Goal: Information Seeking & Learning: Learn about a topic

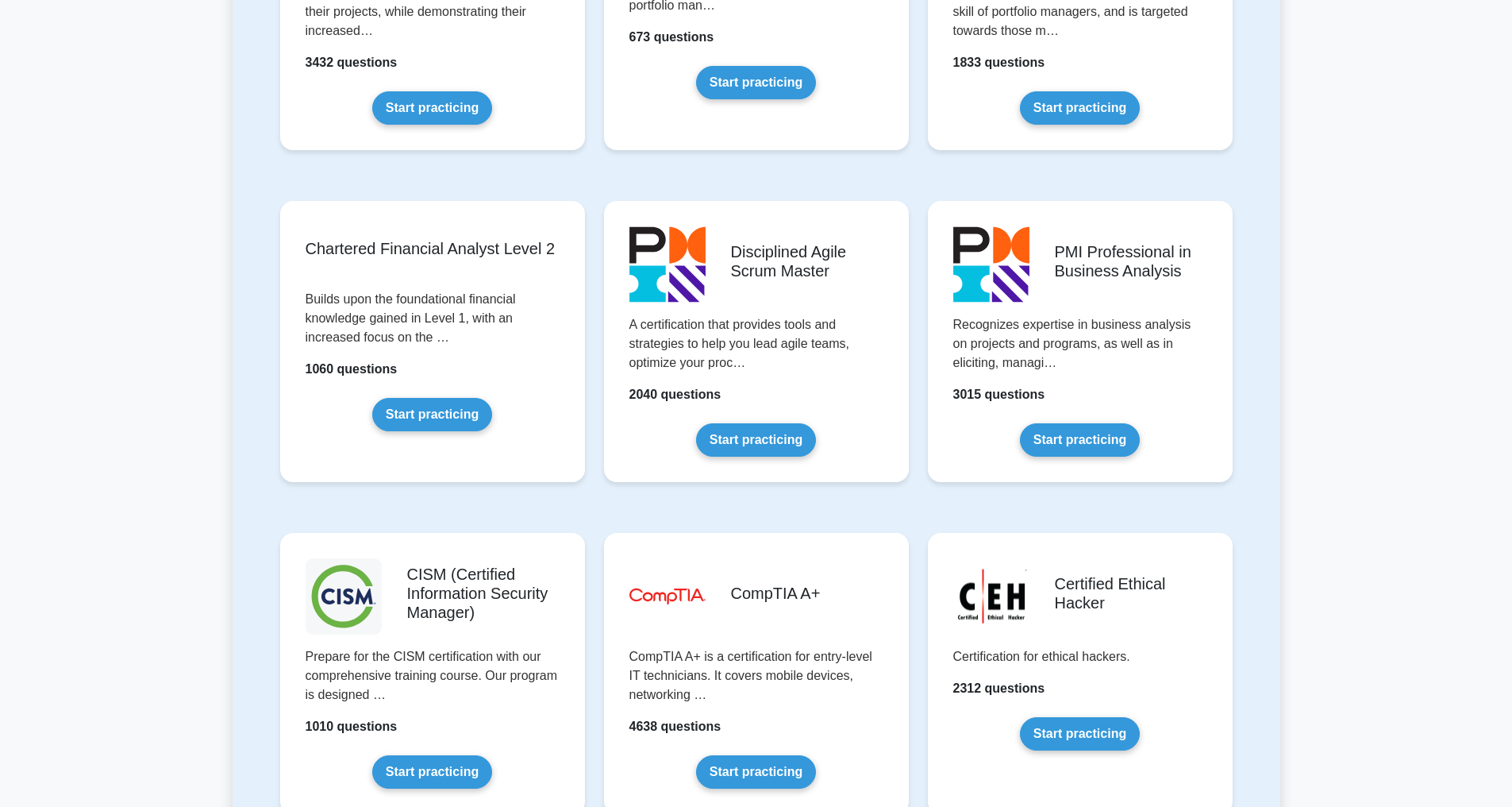
scroll to position [2226, 0]
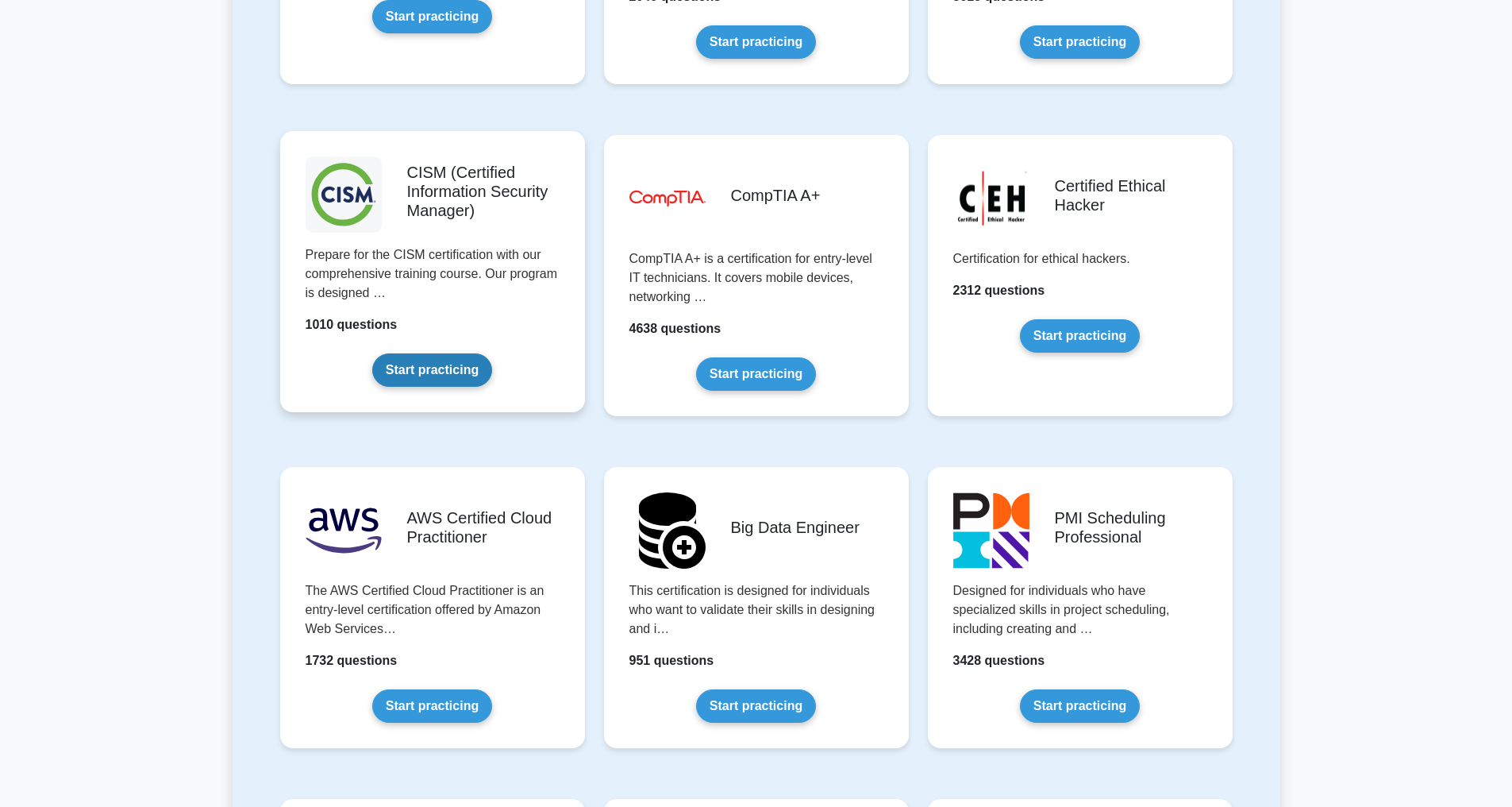
click at [444, 376] on link "Start practicing" at bounding box center [433, 370] width 120 height 34
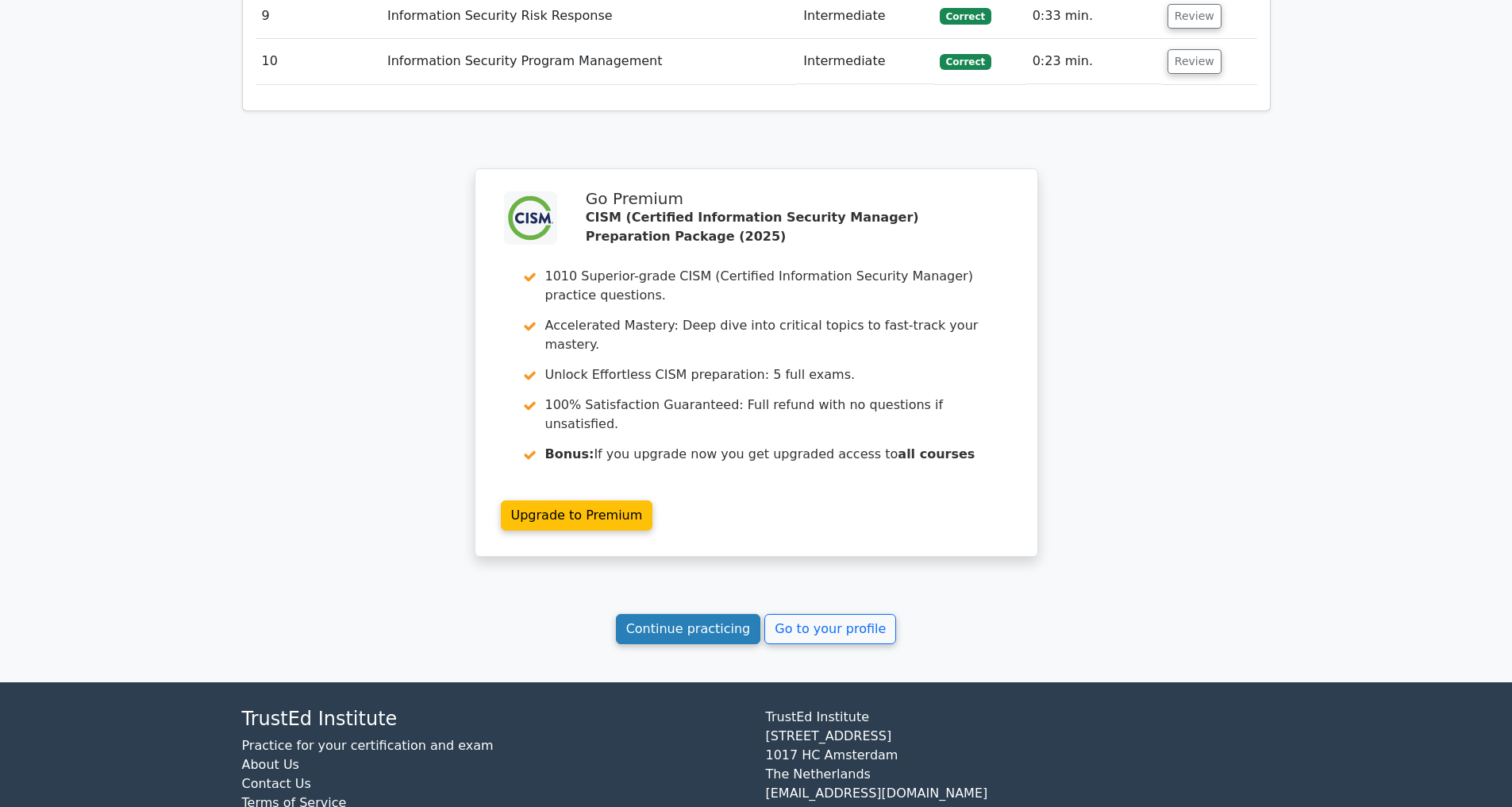
scroll to position [2666, 0]
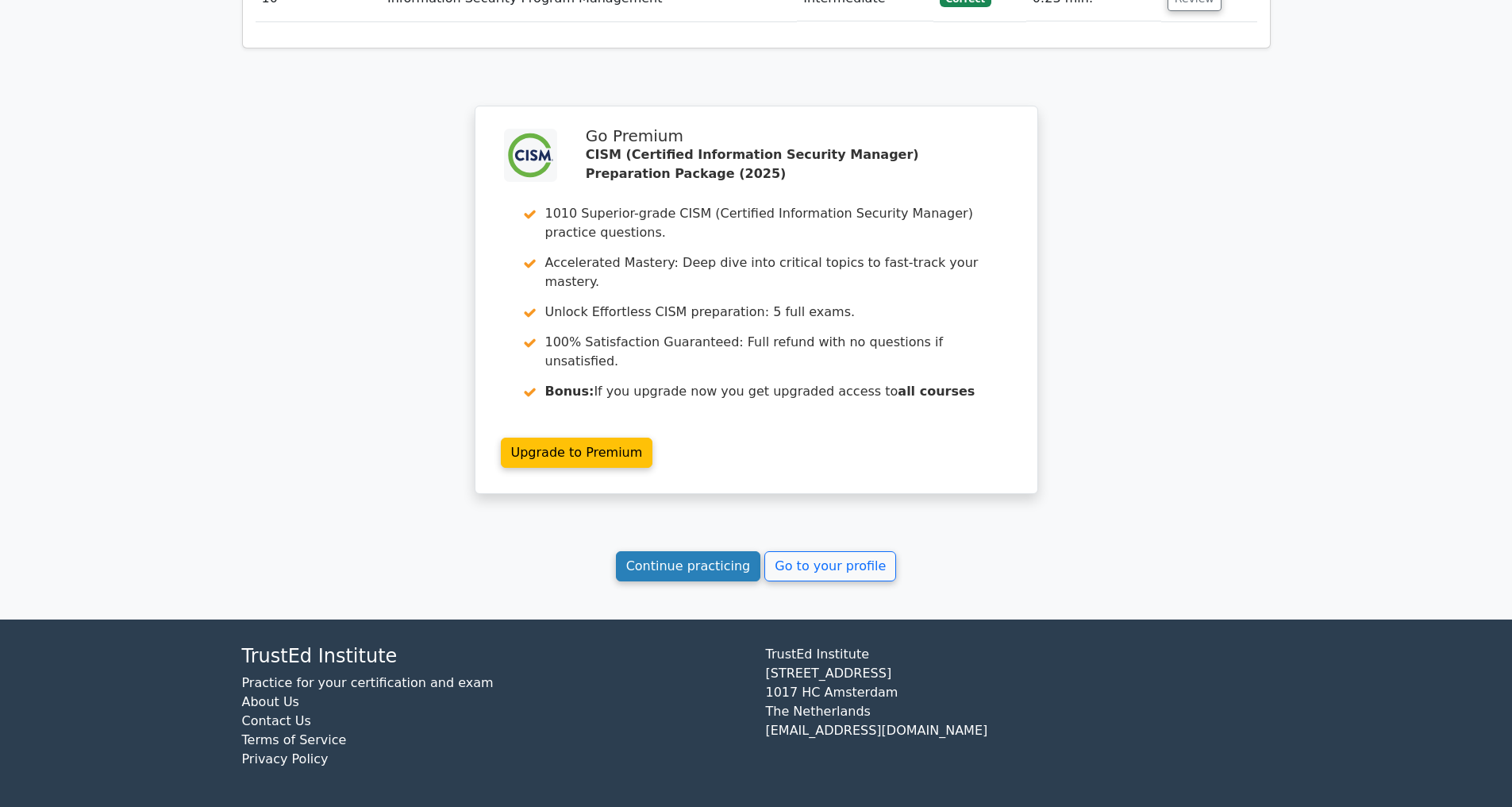
click at [688, 566] on link "Continue practicing" at bounding box center [689, 566] width 145 height 30
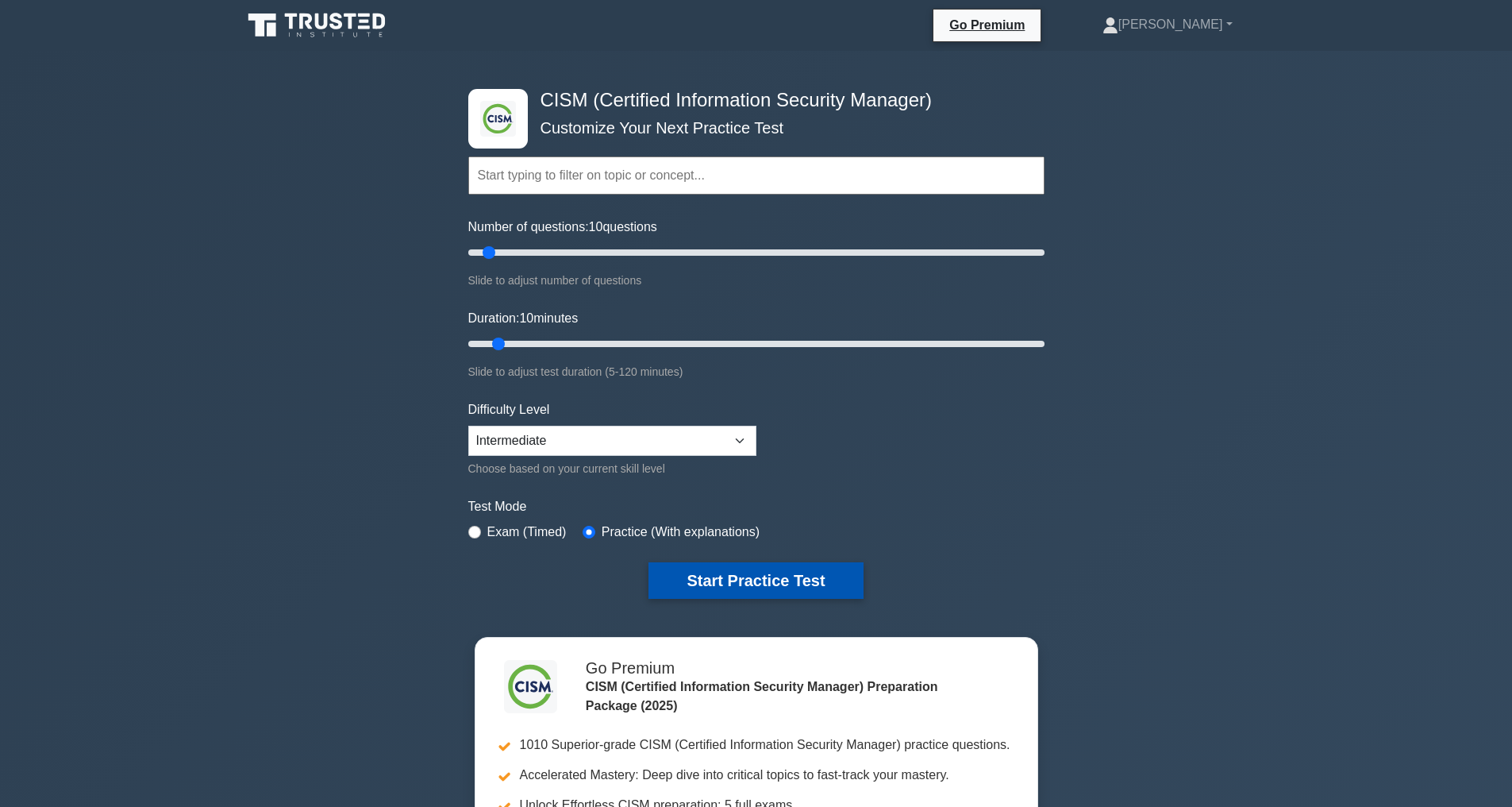
click at [767, 579] on button "Start Practice Test" at bounding box center [756, 580] width 214 height 36
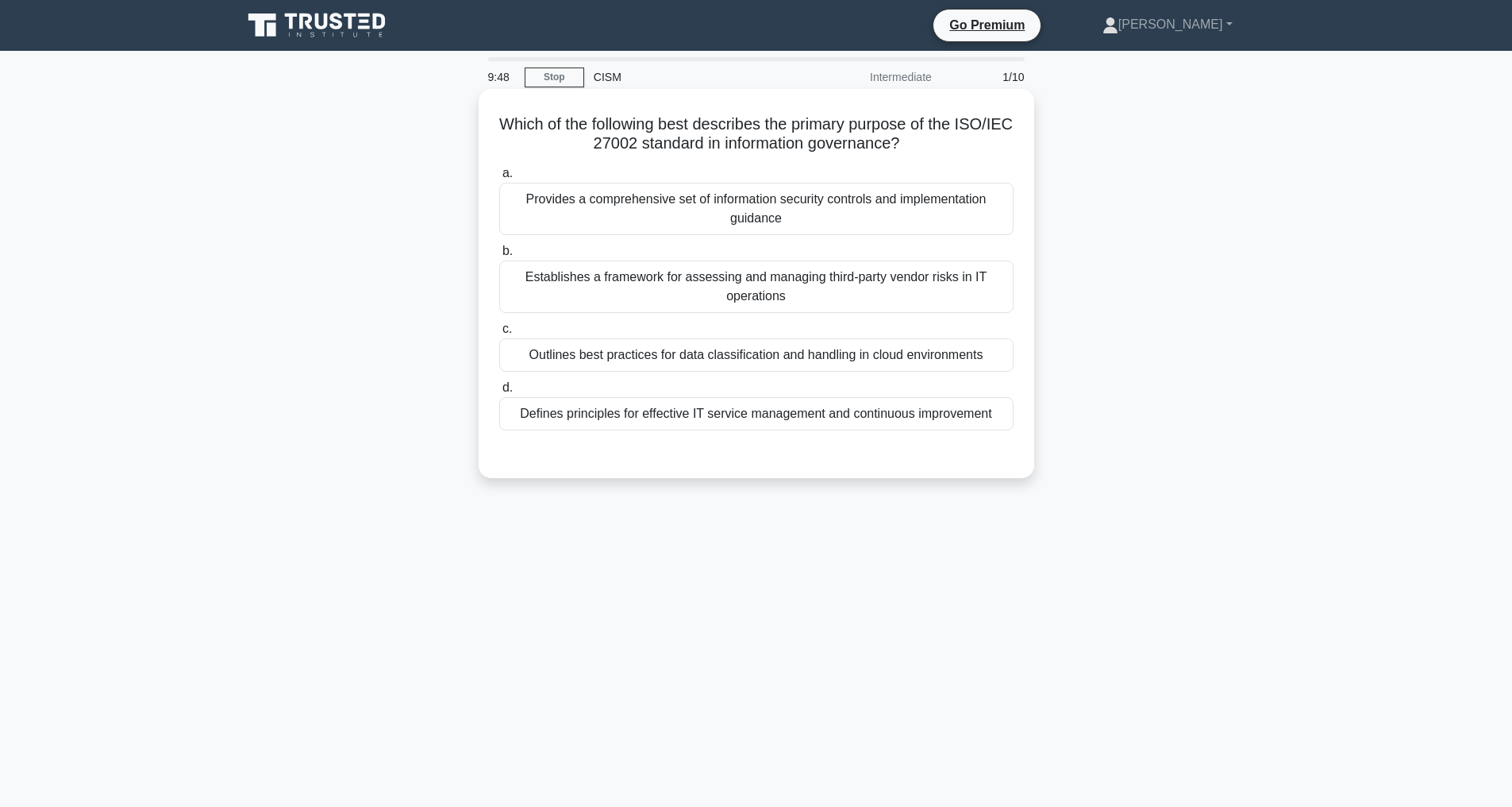
click at [697, 284] on div "Establishes a framework for assessing and managing third-party vendor risks in …" at bounding box center [756, 287] width 514 height 52
click at [499, 256] on input "b. Establishes a framework for assessing and managing third-party vendor risks …" at bounding box center [499, 251] width 0 height 10
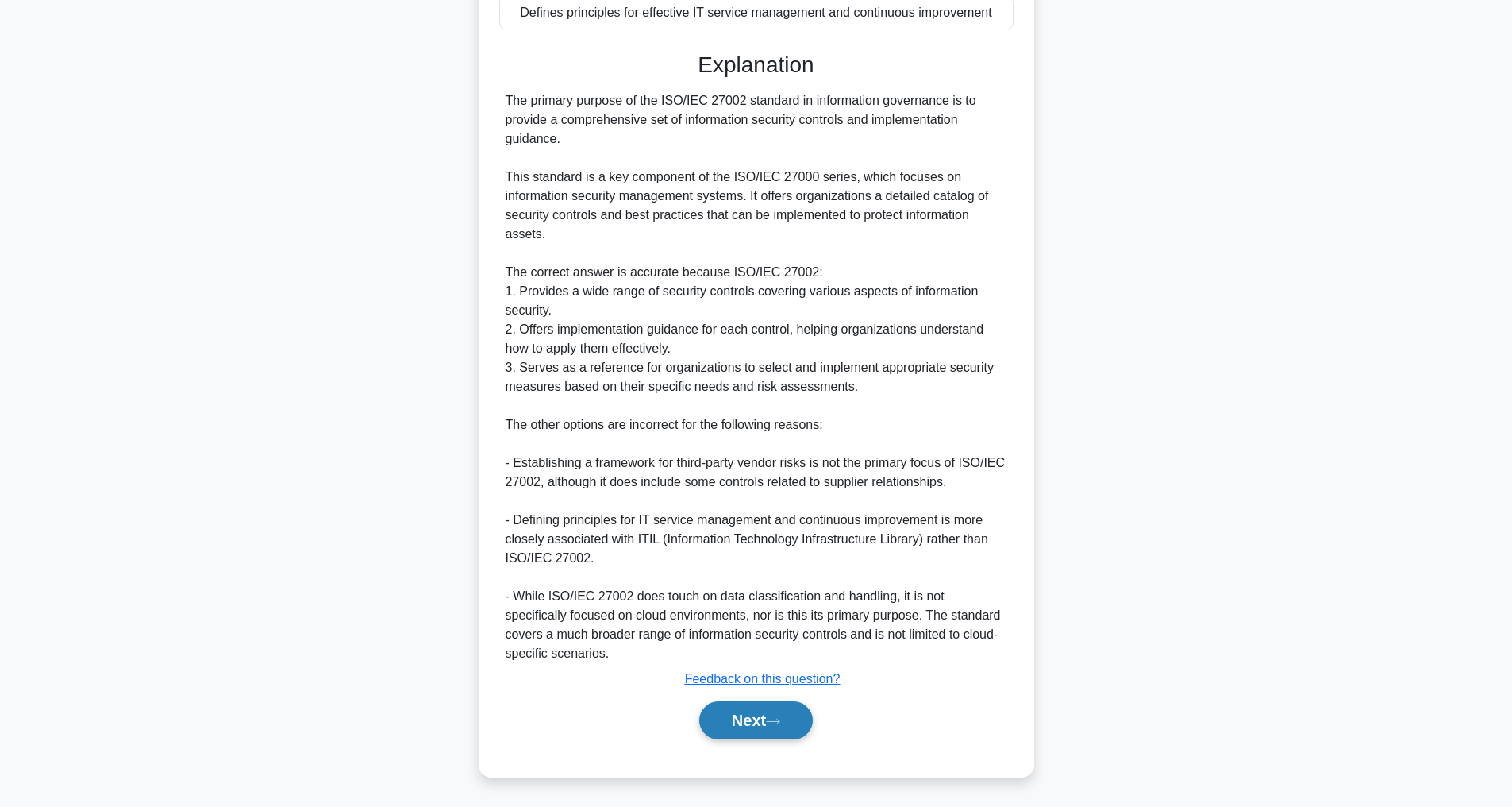
click at [734, 734] on button "Next" at bounding box center [756, 719] width 114 height 38
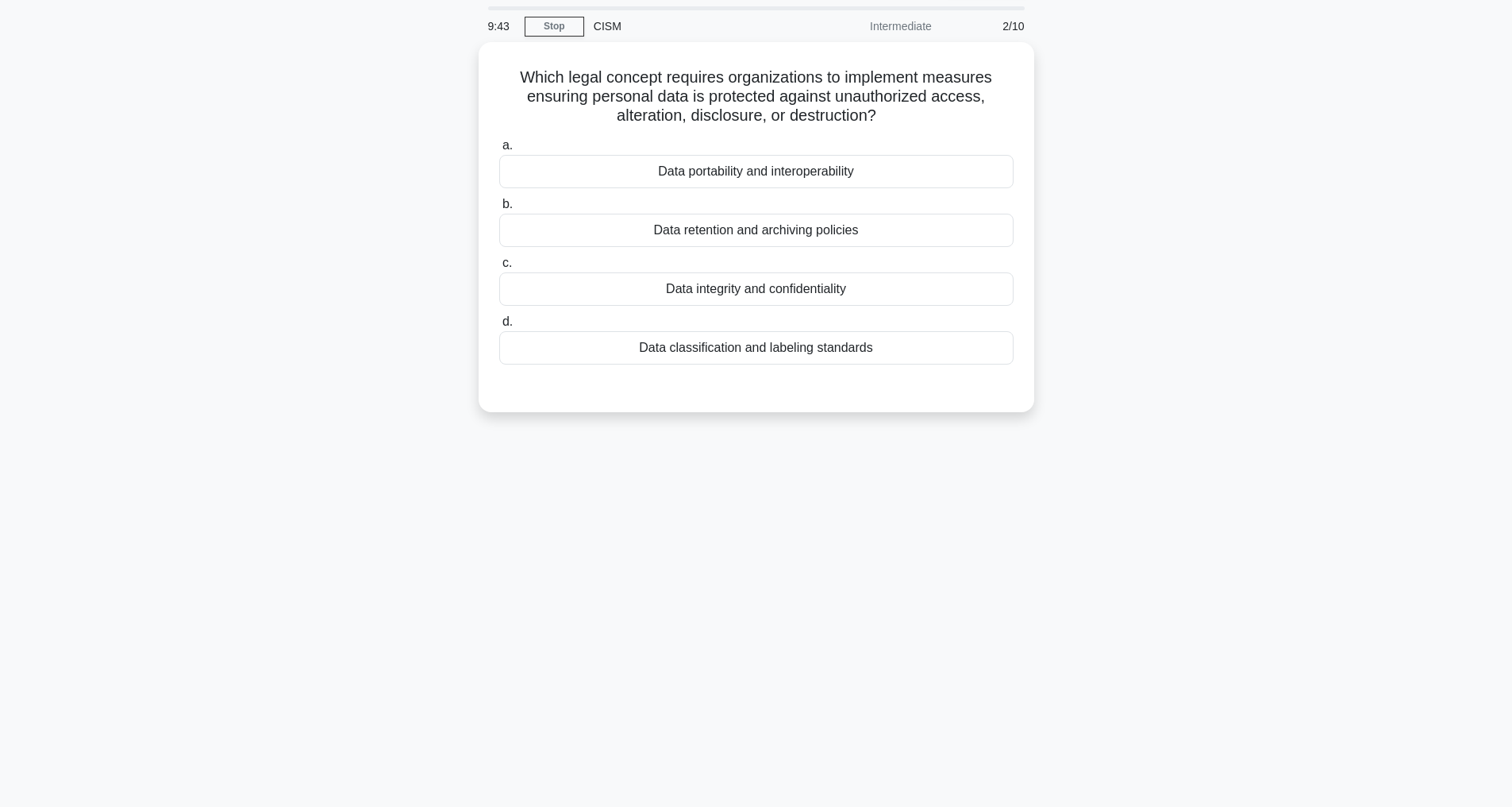
scroll to position [51, 0]
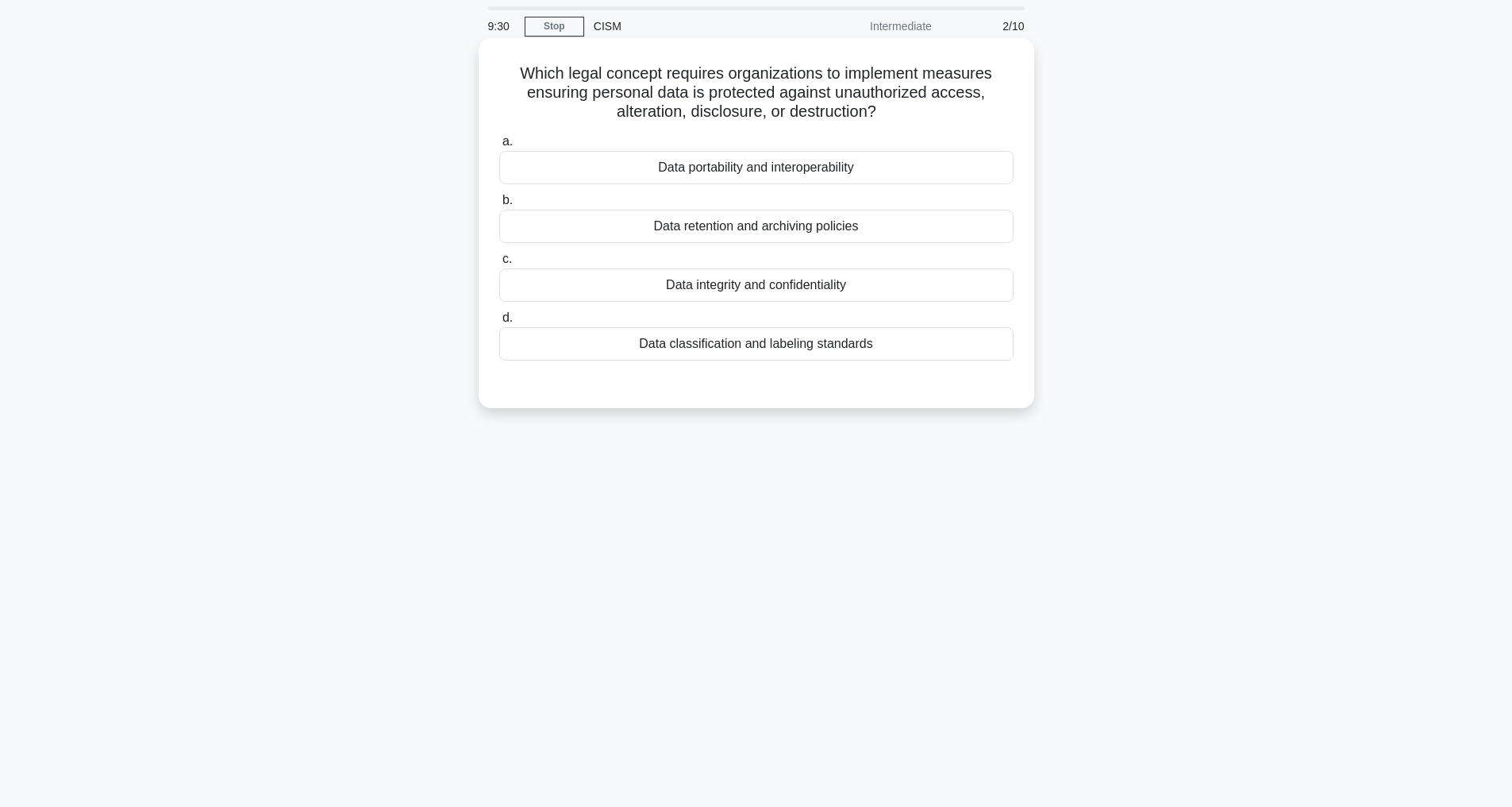
click at [738, 289] on div "Data integrity and confidentiality" at bounding box center [756, 285] width 514 height 34
click at [499, 265] on input "c. Data integrity and confidentiality" at bounding box center [499, 259] width 0 height 10
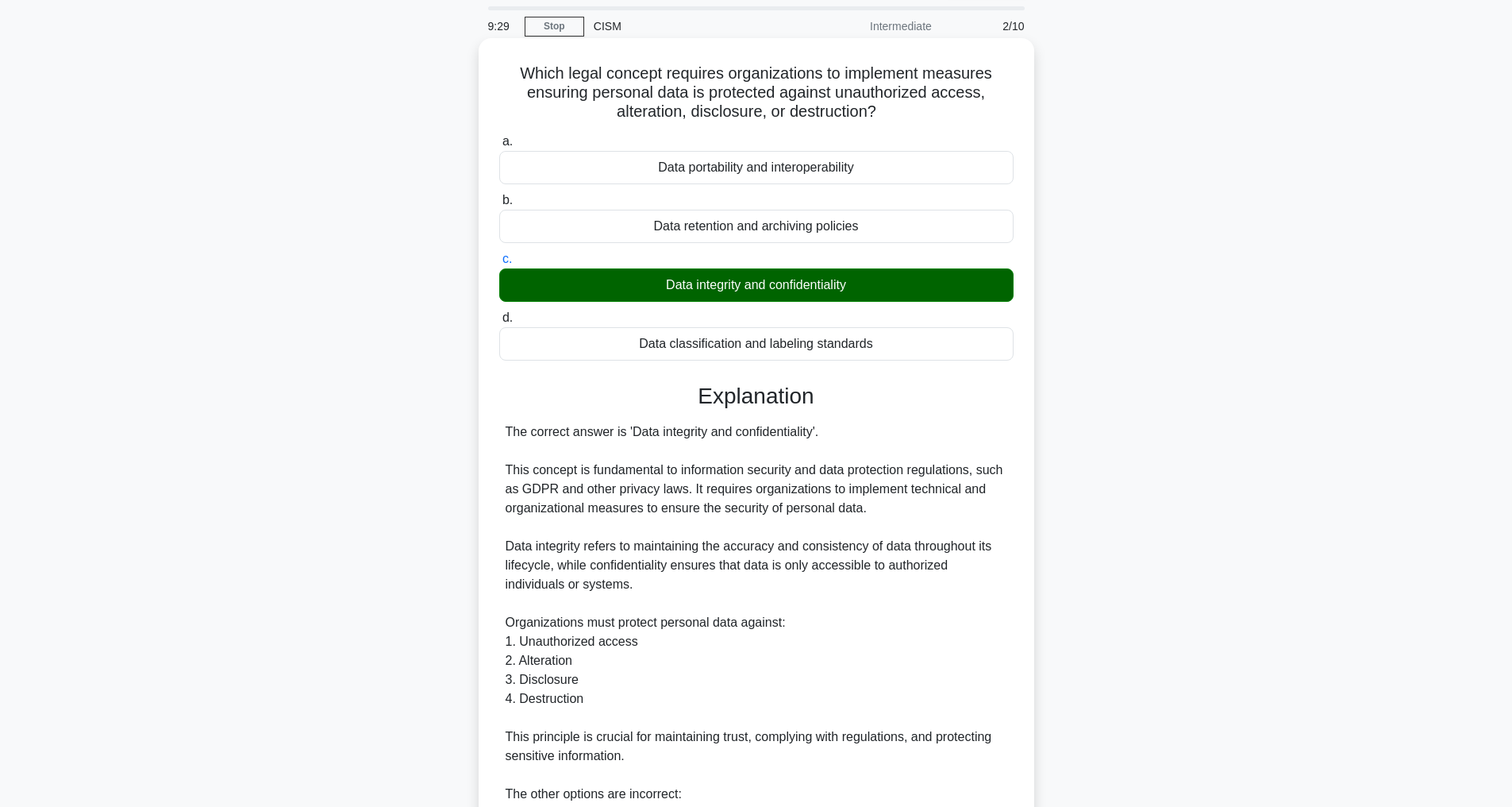
scroll to position [420, 0]
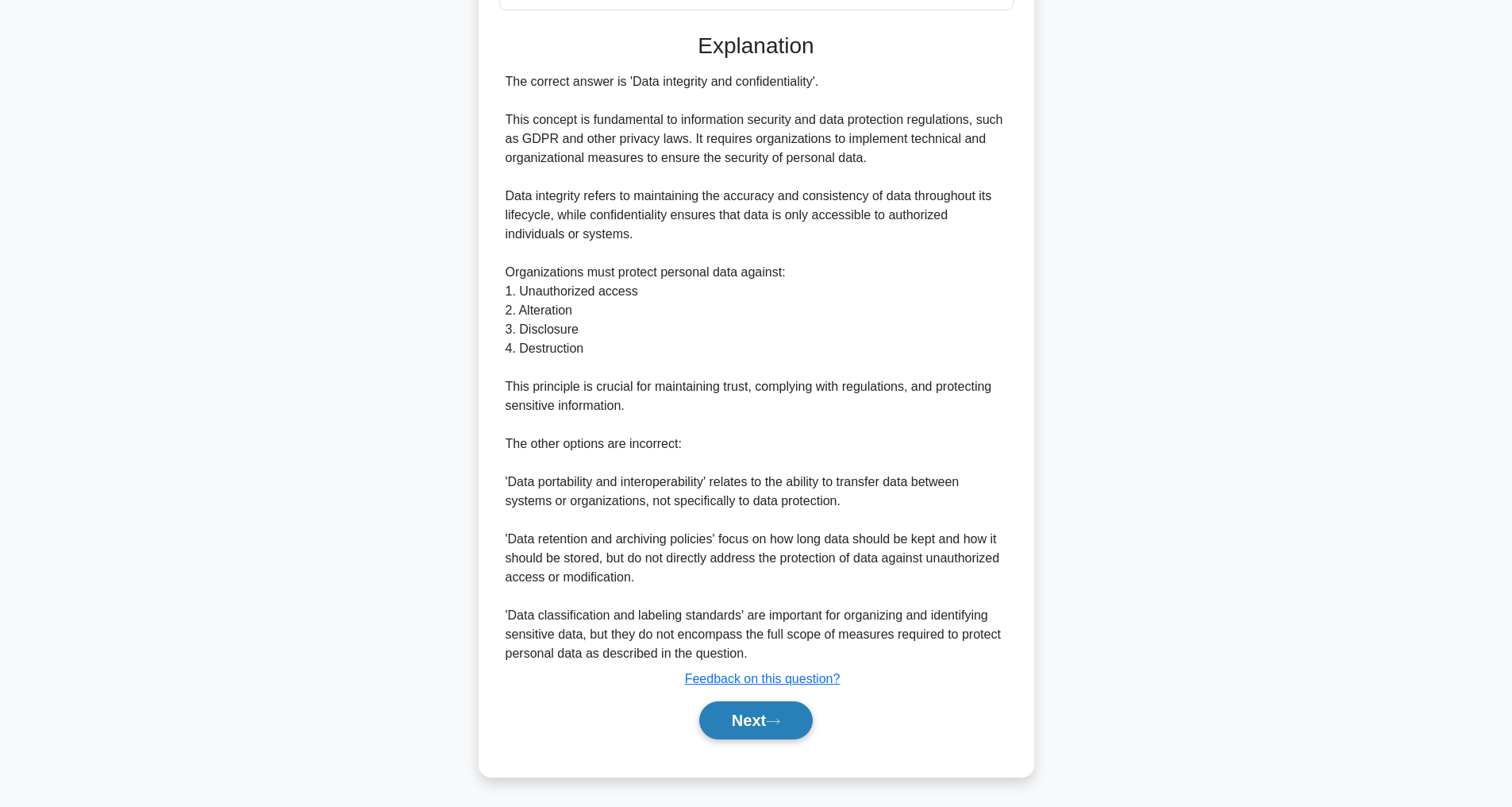
click at [775, 724] on icon at bounding box center [773, 721] width 14 height 8
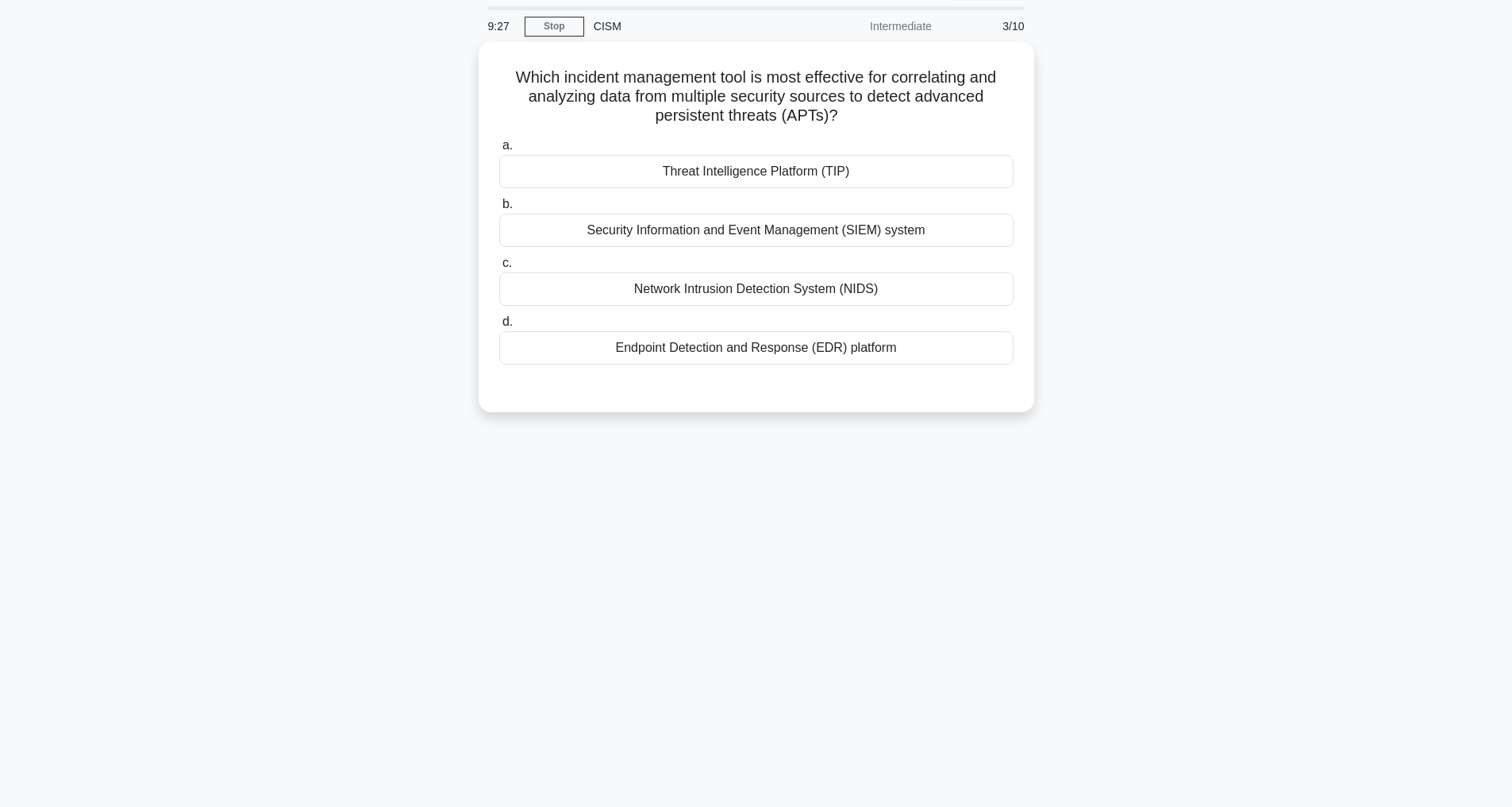
scroll to position [51, 0]
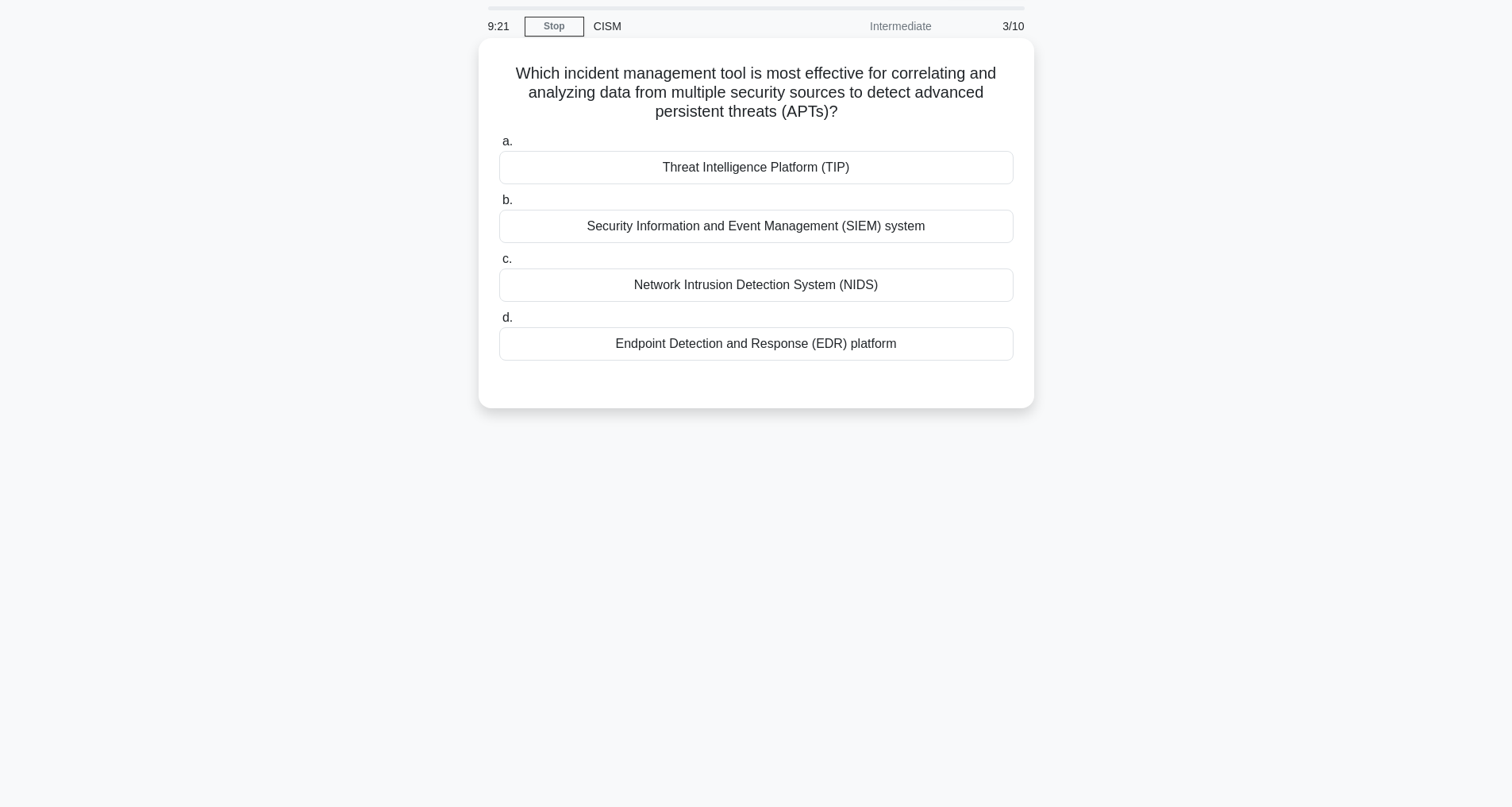
click at [863, 223] on div "Security Information and Event Management (SIEM) system" at bounding box center [756, 227] width 514 height 34
click at [499, 206] on input "b. Security Information and Event Management (SIEM) system" at bounding box center [499, 201] width 0 height 10
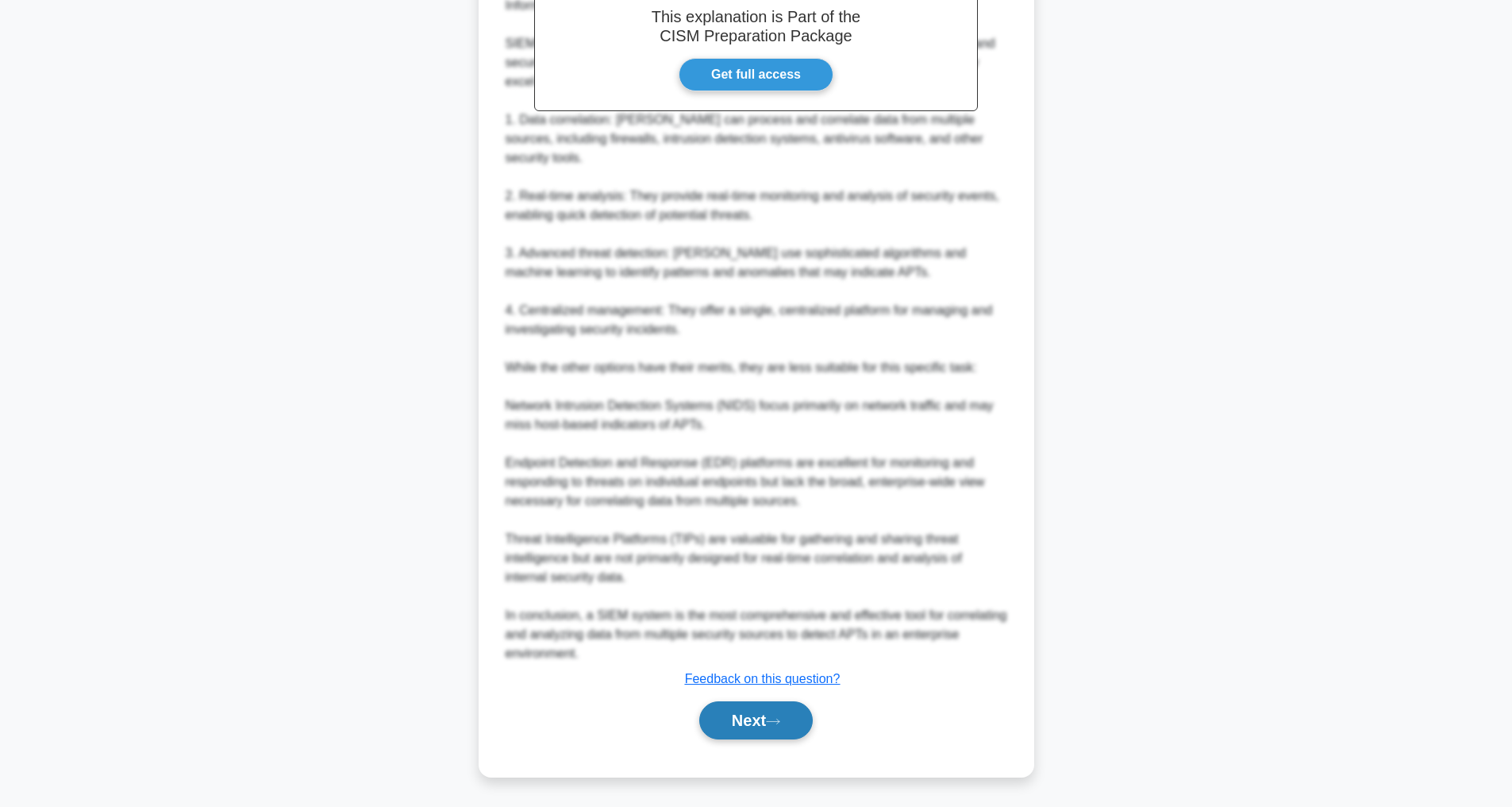
click at [747, 707] on button "Next" at bounding box center [756, 719] width 114 height 38
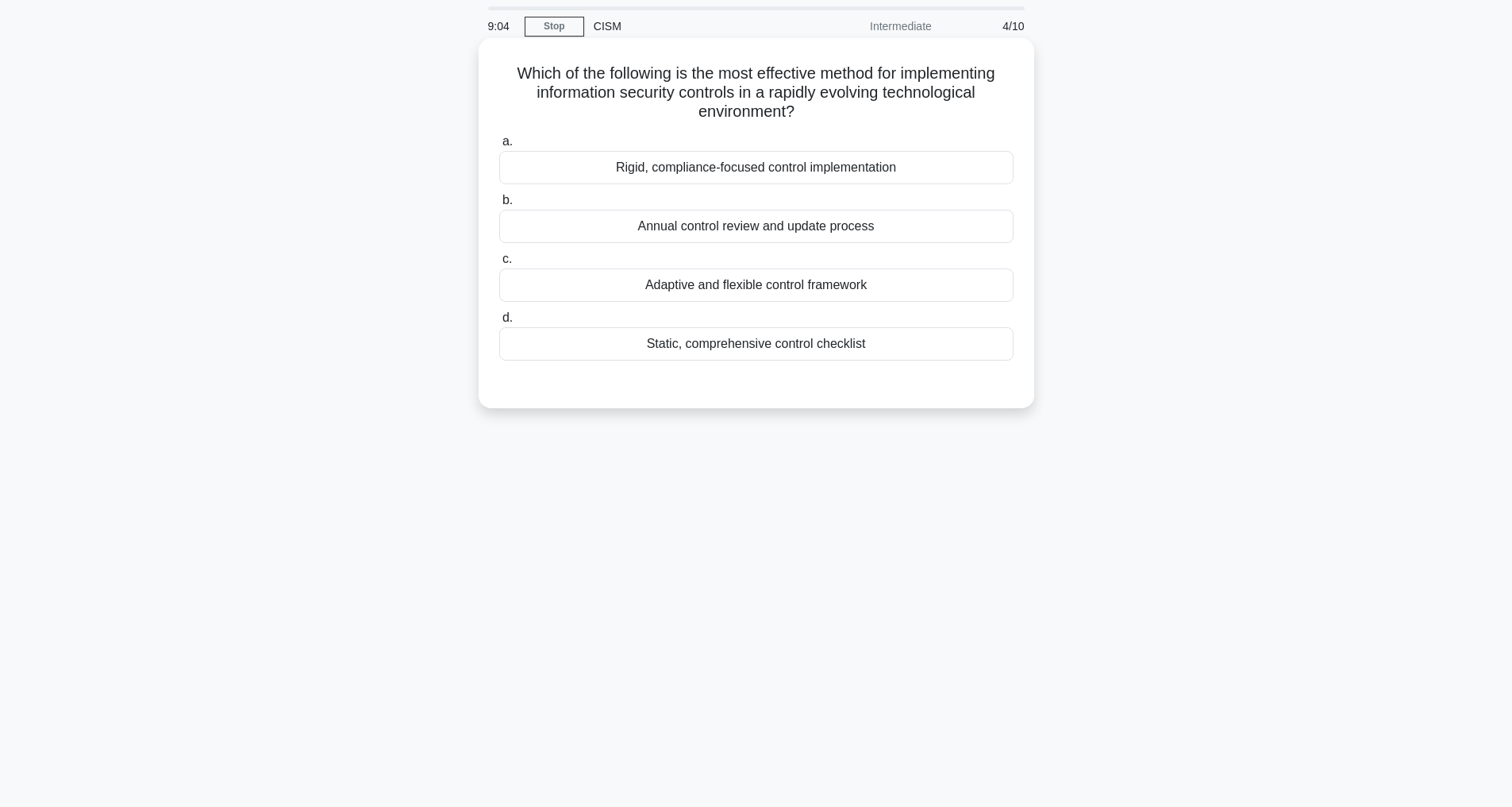
click at [675, 293] on div "Adaptive and flexible control framework" at bounding box center [756, 285] width 514 height 34
click at [499, 265] on input "c. Adaptive and flexible control framework" at bounding box center [499, 259] width 0 height 10
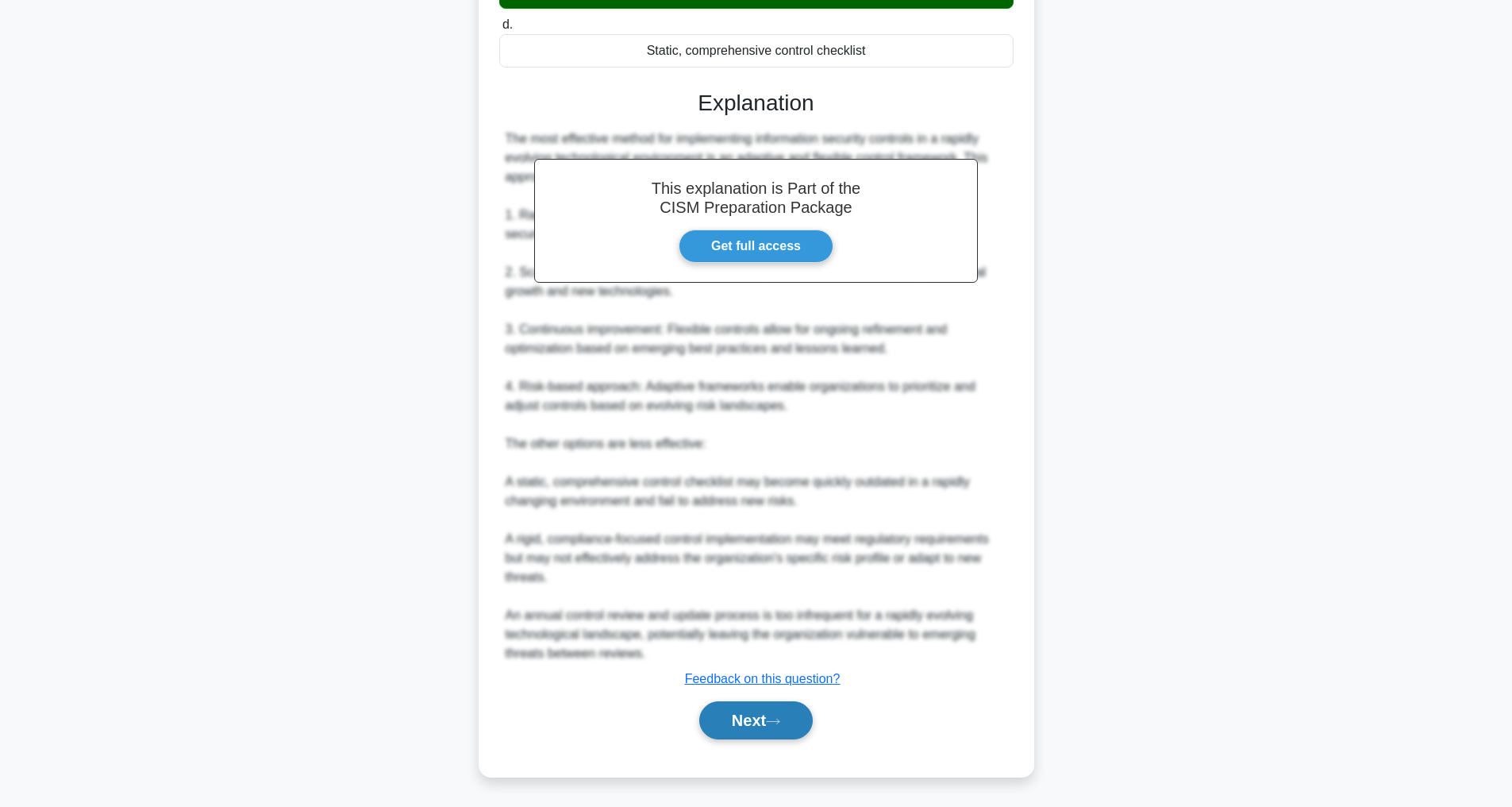
click at [771, 706] on button "Next" at bounding box center [756, 719] width 114 height 38
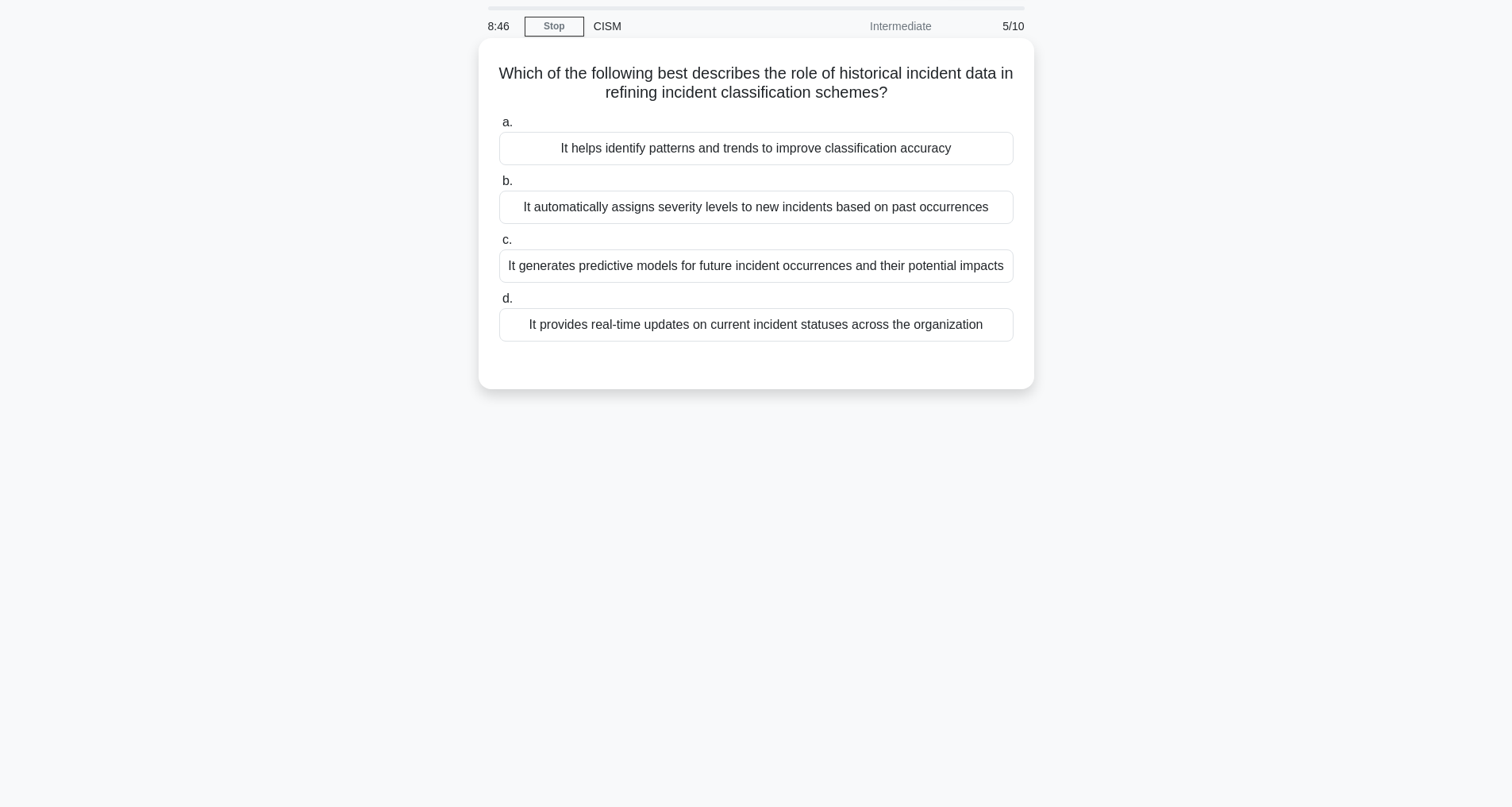
click at [680, 143] on div "It helps identify patterns and trends to improve classification accuracy" at bounding box center [756, 148] width 514 height 34
click at [499, 128] on input "a. It helps identify patterns and trends to improve classification accuracy" at bounding box center [499, 122] width 0 height 10
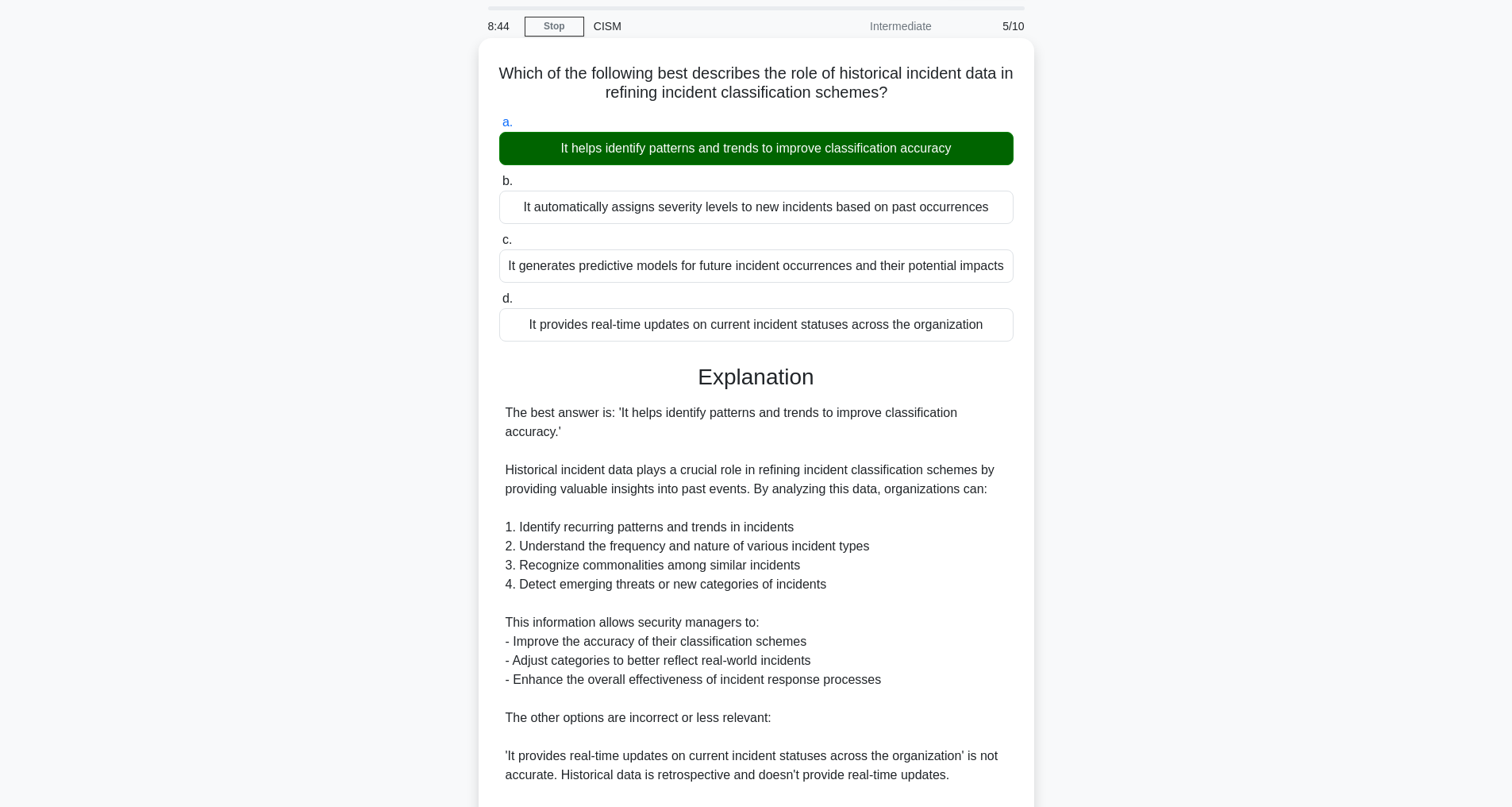
scroll to position [420, 0]
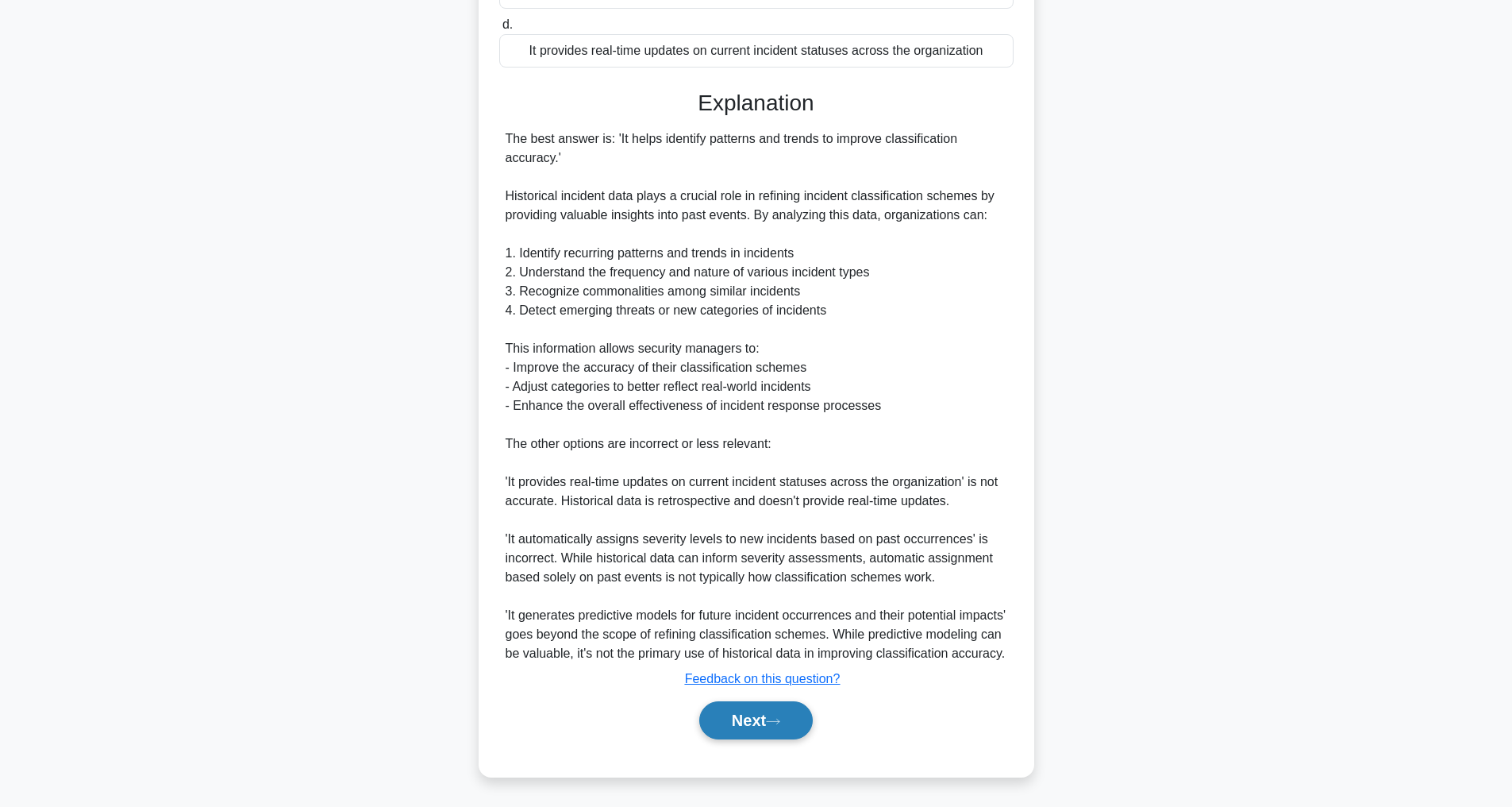
click at [756, 723] on button "Next" at bounding box center [756, 719] width 114 height 38
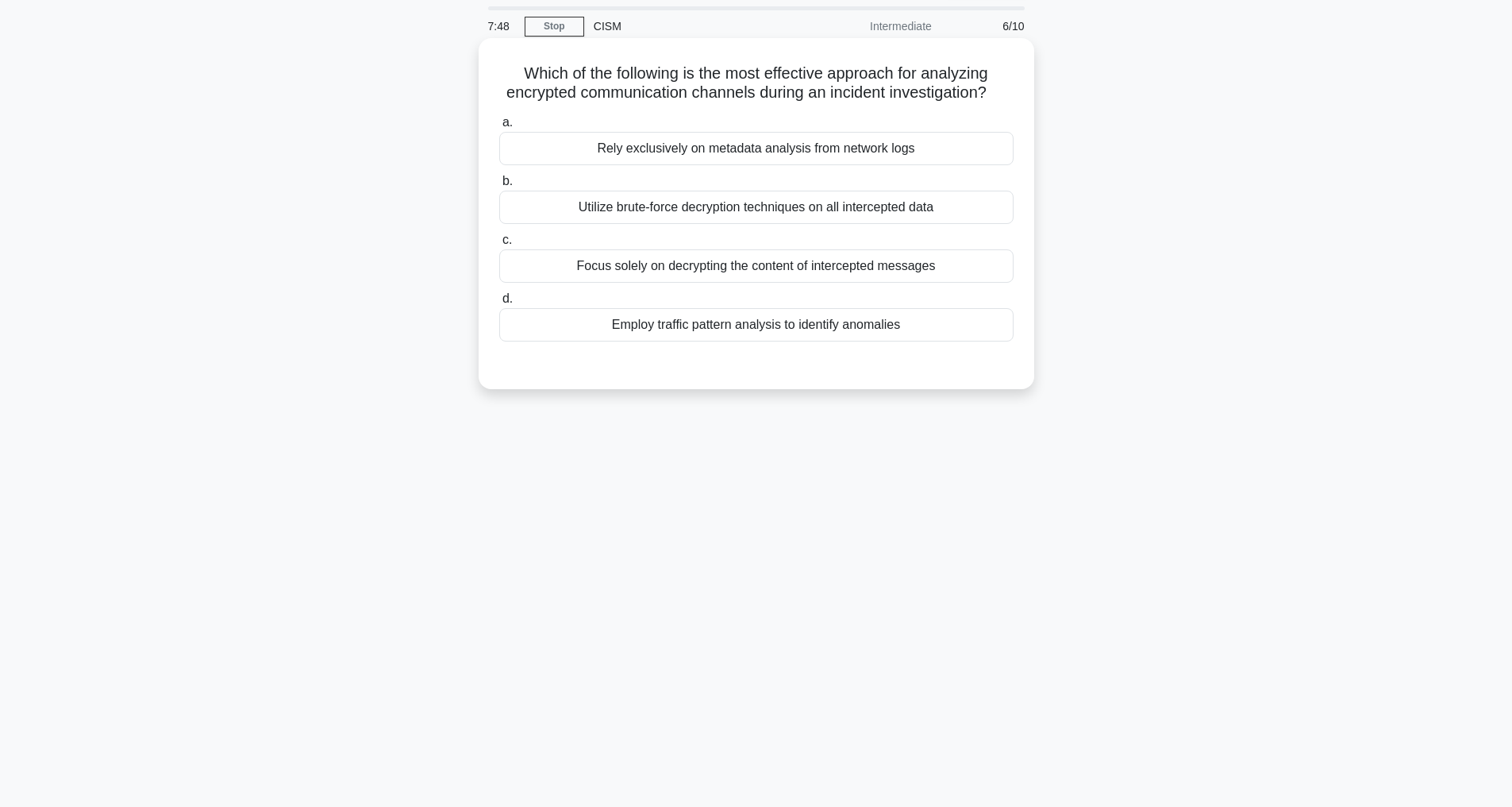
click at [825, 342] on div "Employ traffic pattern analysis to identify anomalies" at bounding box center [756, 325] width 514 height 34
click at [499, 304] on input "d. Employ traffic pattern analysis to identify anomalies" at bounding box center [499, 299] width 0 height 10
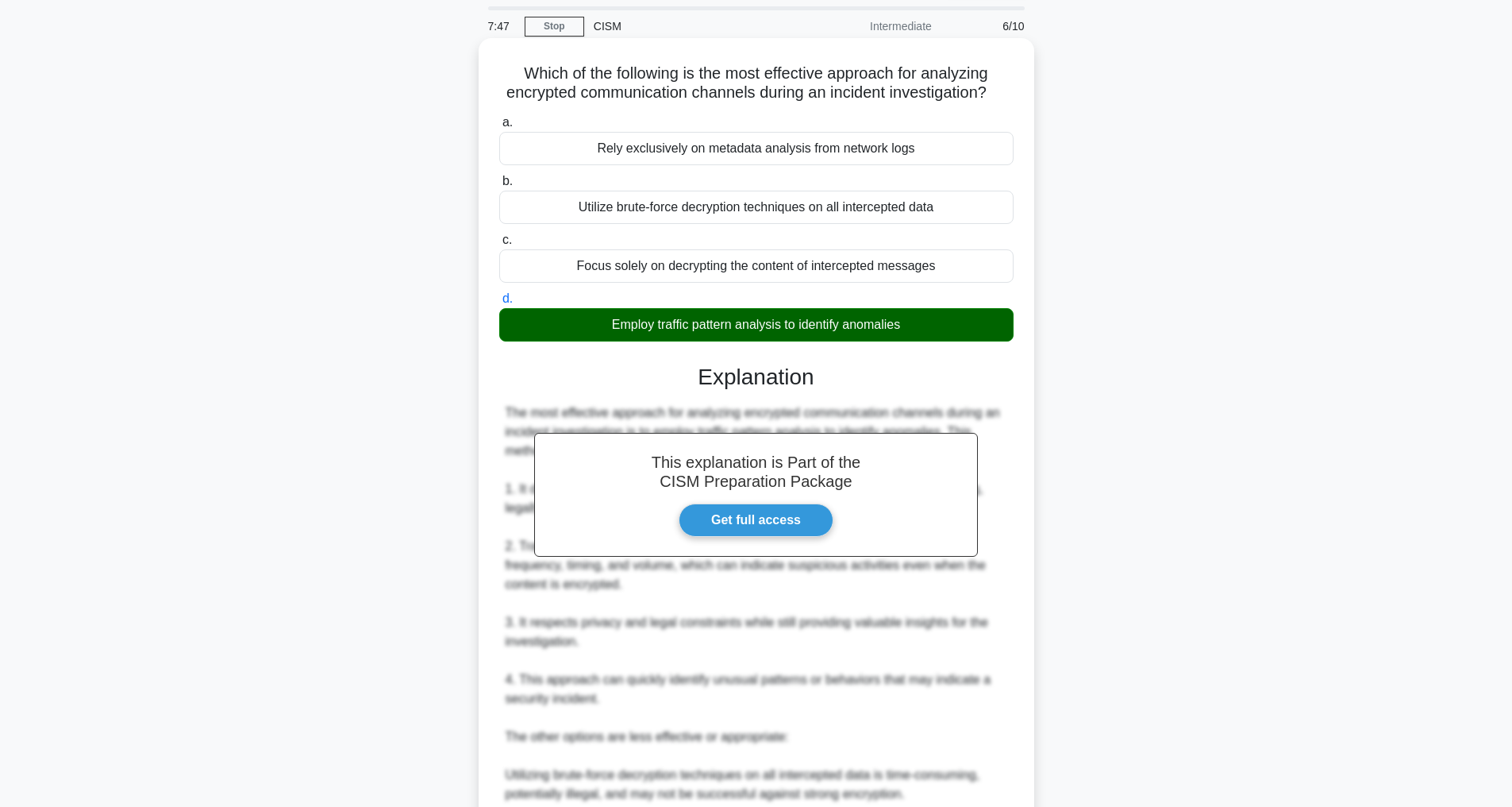
scroll to position [420, 0]
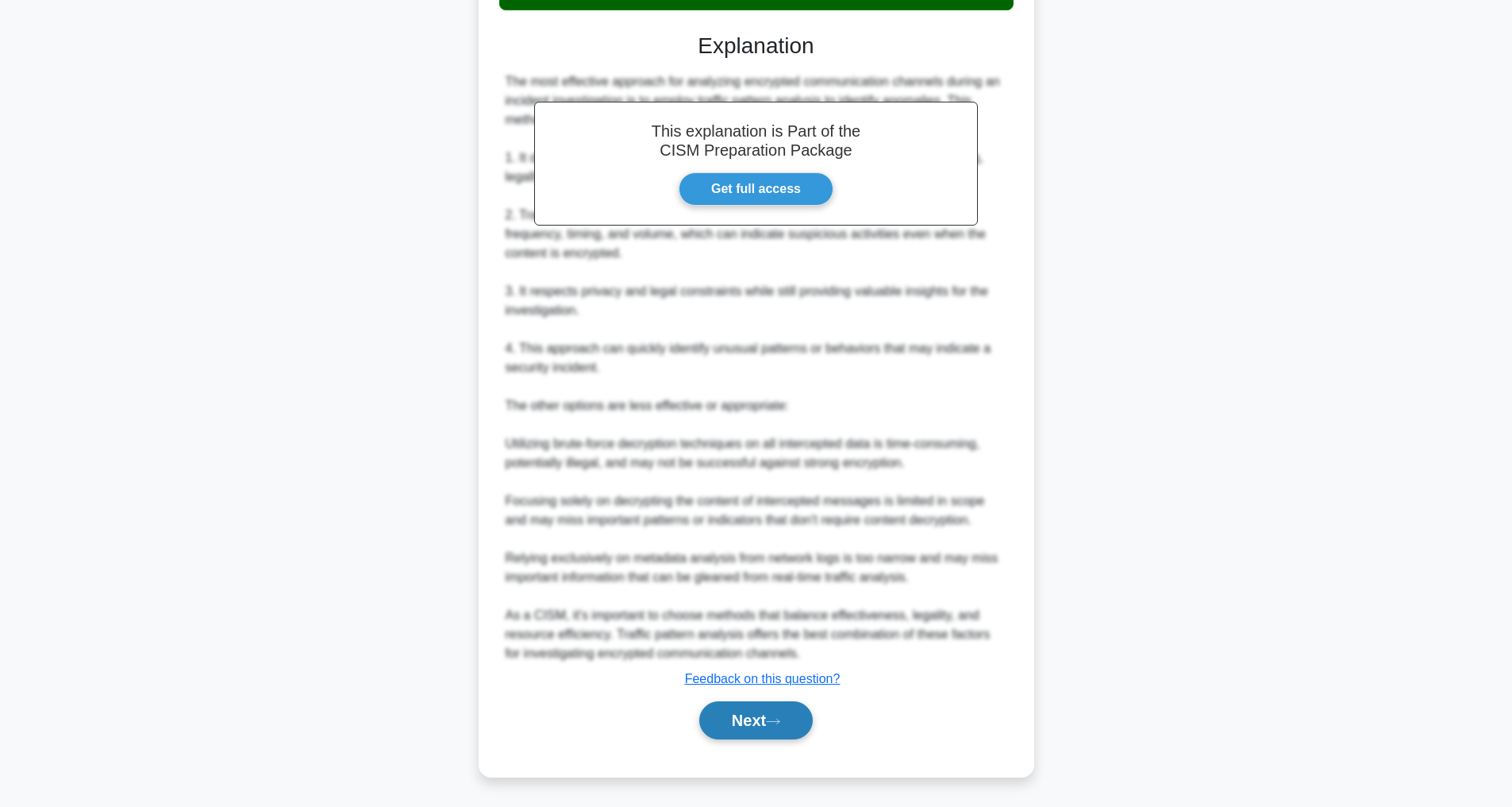
click at [750, 724] on button "Next" at bounding box center [756, 719] width 114 height 38
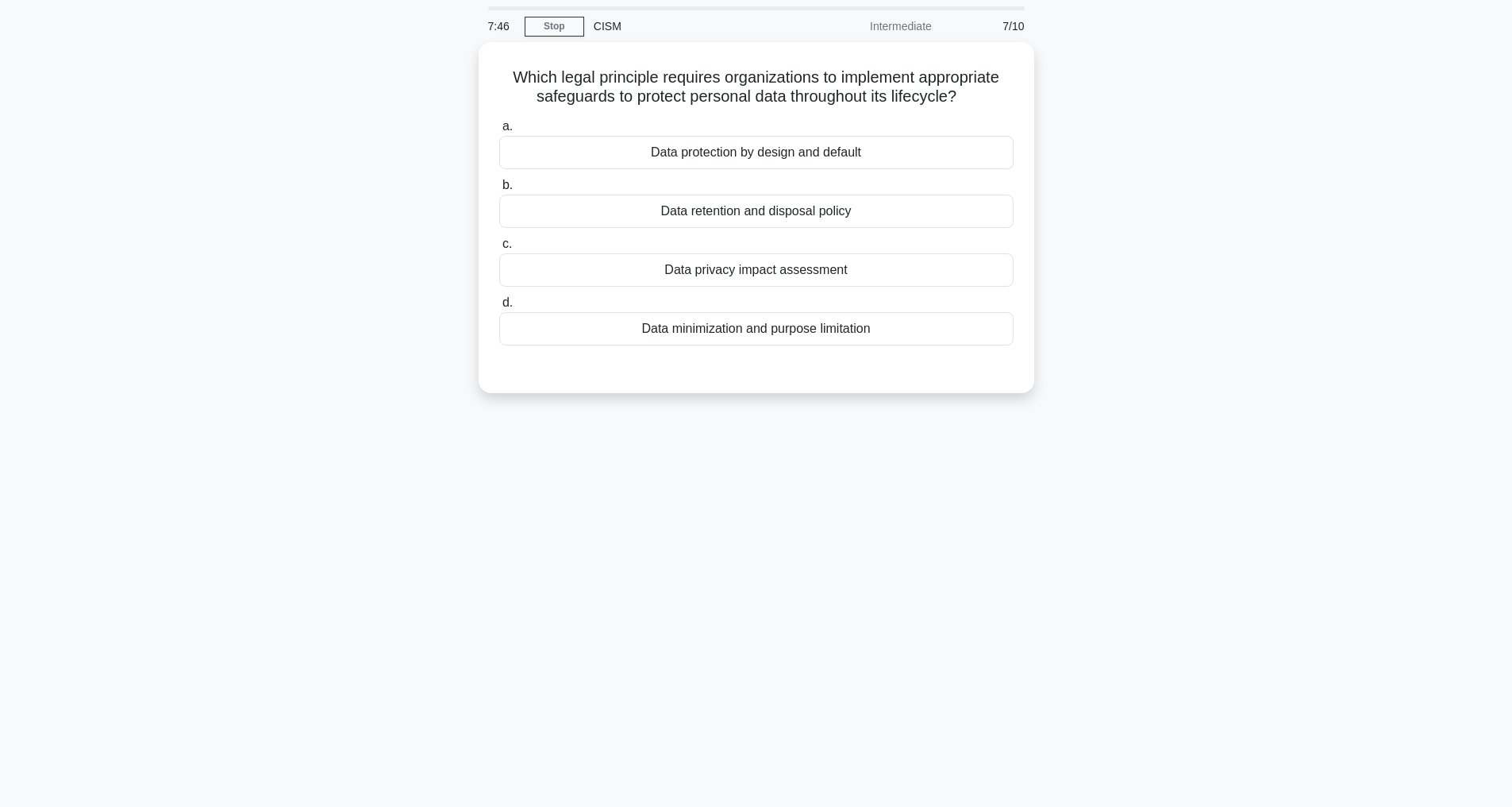
scroll to position [51, 0]
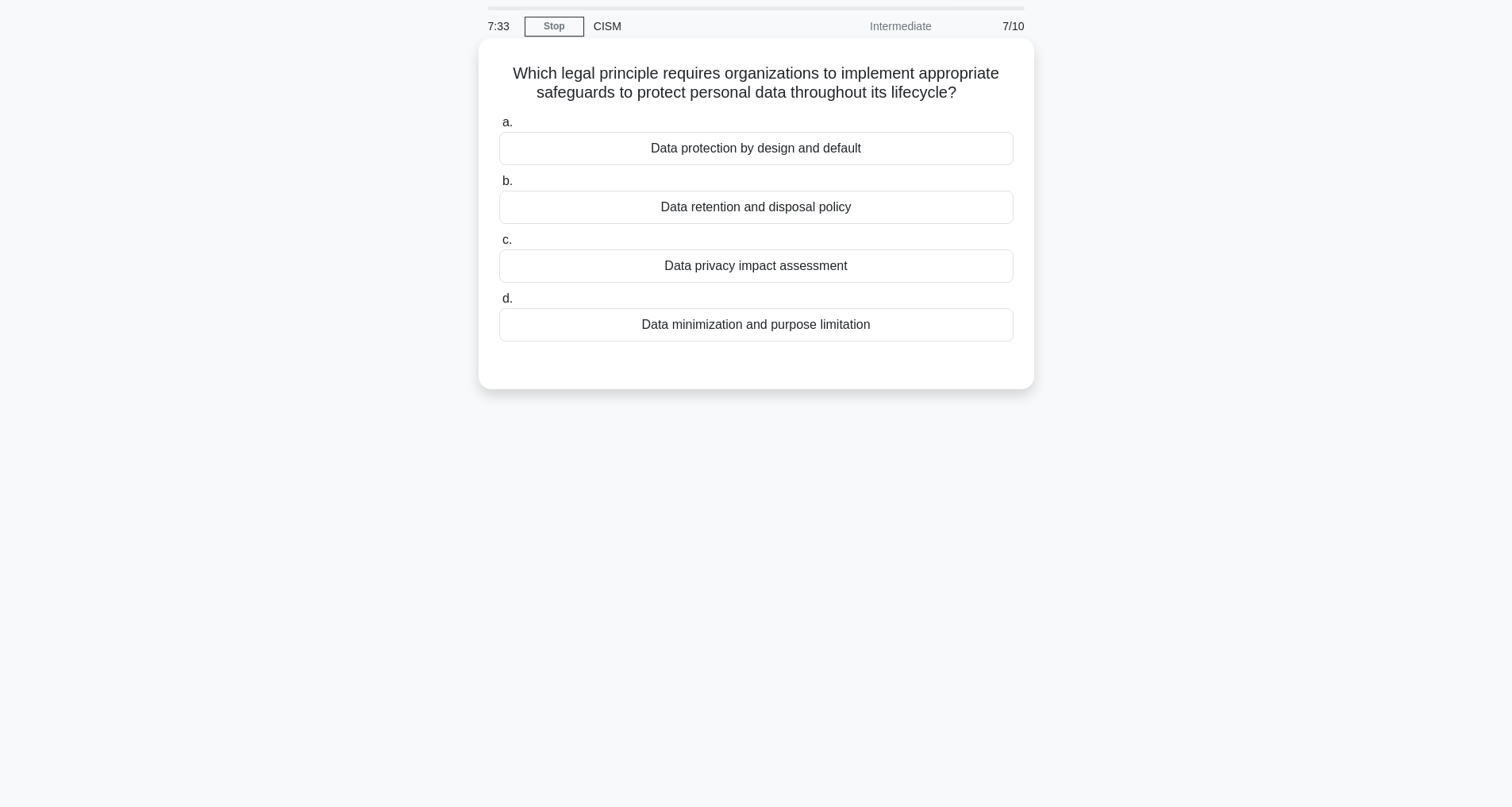
click at [702, 164] on div "Data protection by design and default" at bounding box center [756, 148] width 514 height 34
click at [499, 128] on input "a. Data protection by design and default" at bounding box center [499, 122] width 0 height 10
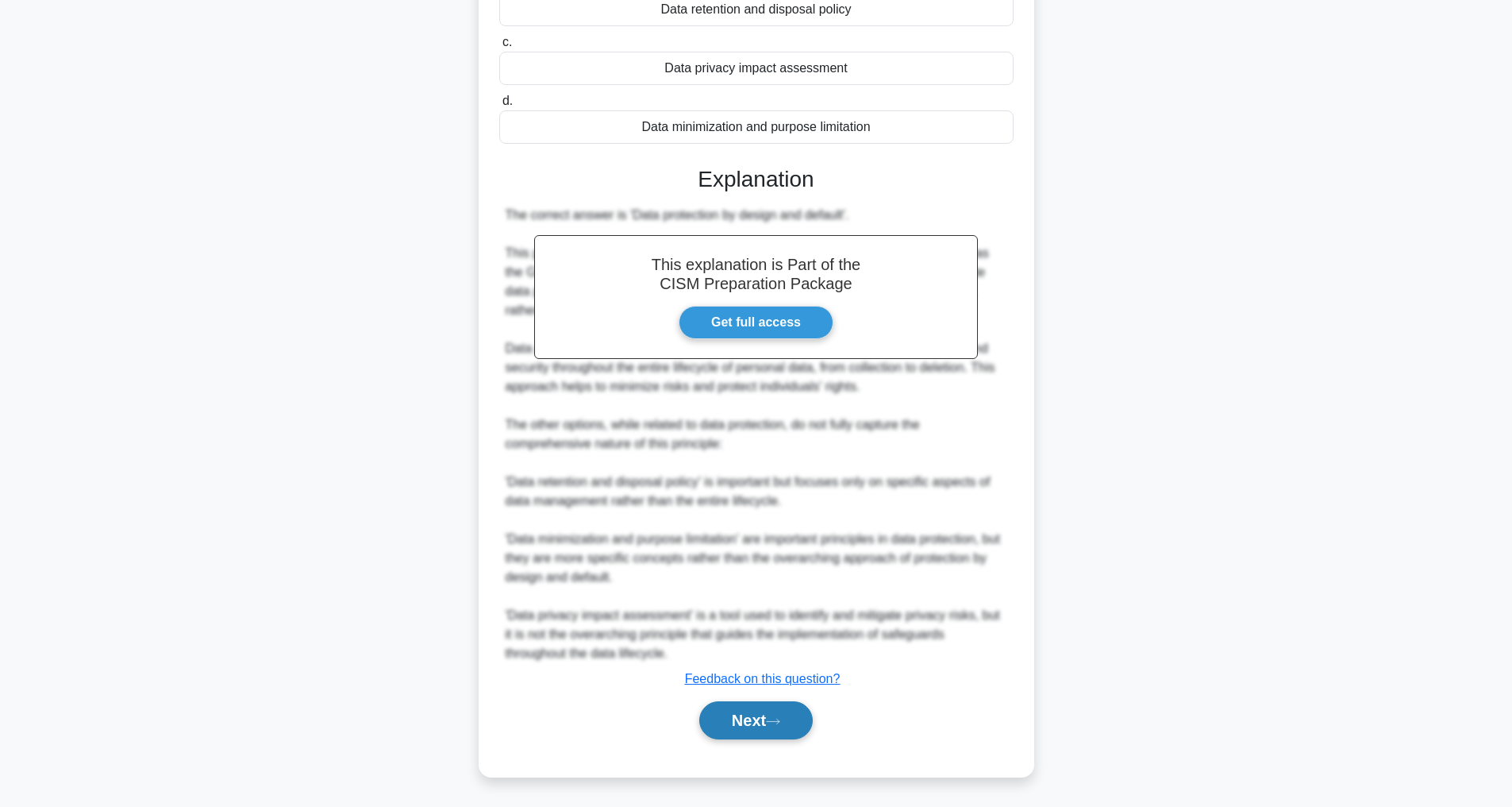
click at [743, 715] on button "Next" at bounding box center [756, 719] width 114 height 38
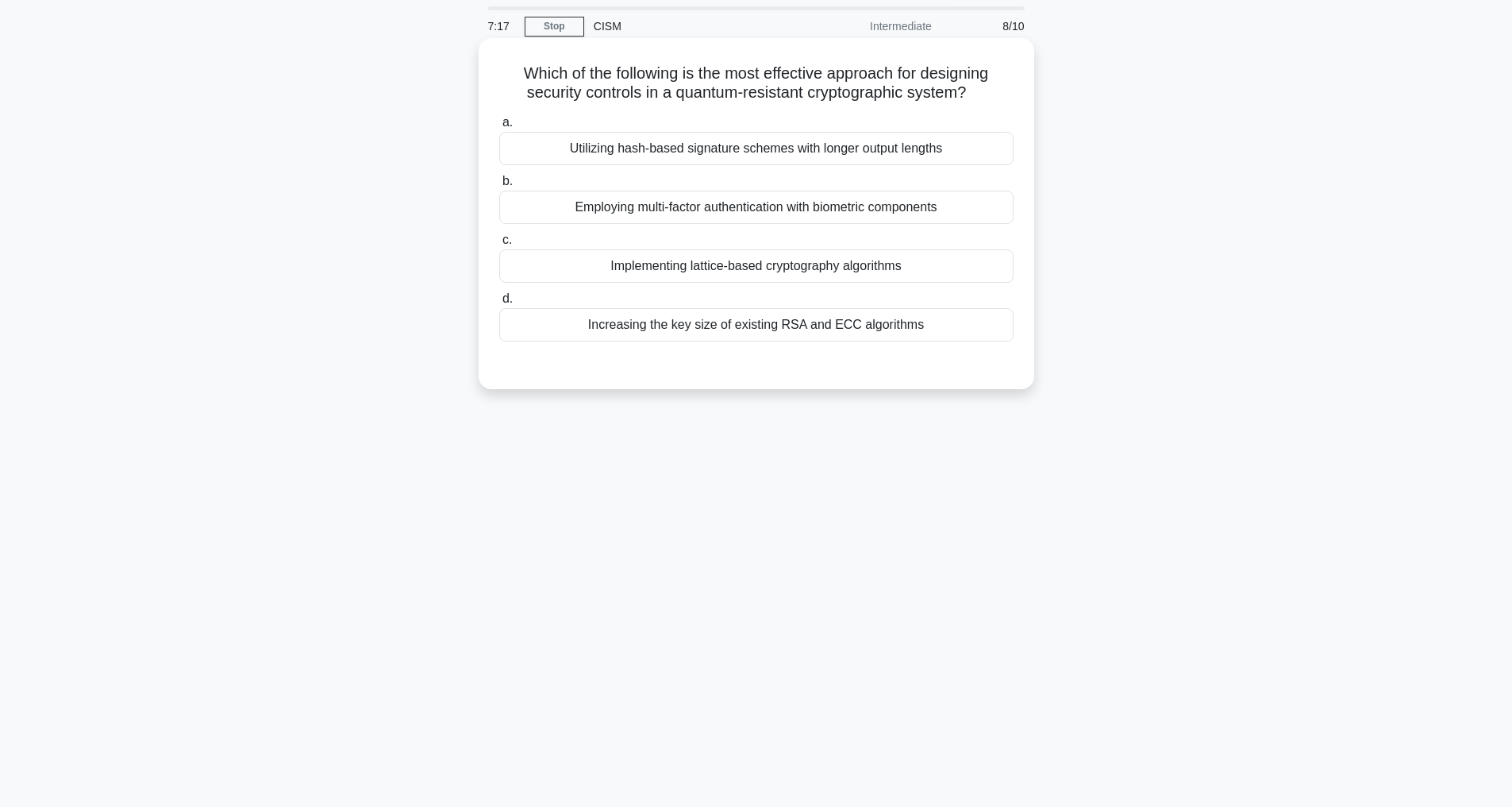
click at [756, 266] on div "Implementing lattice-based cryptography algorithms" at bounding box center [756, 266] width 514 height 34
click at [499, 245] on input "c. Implementing lattice-based cryptography algorithms" at bounding box center [499, 240] width 0 height 10
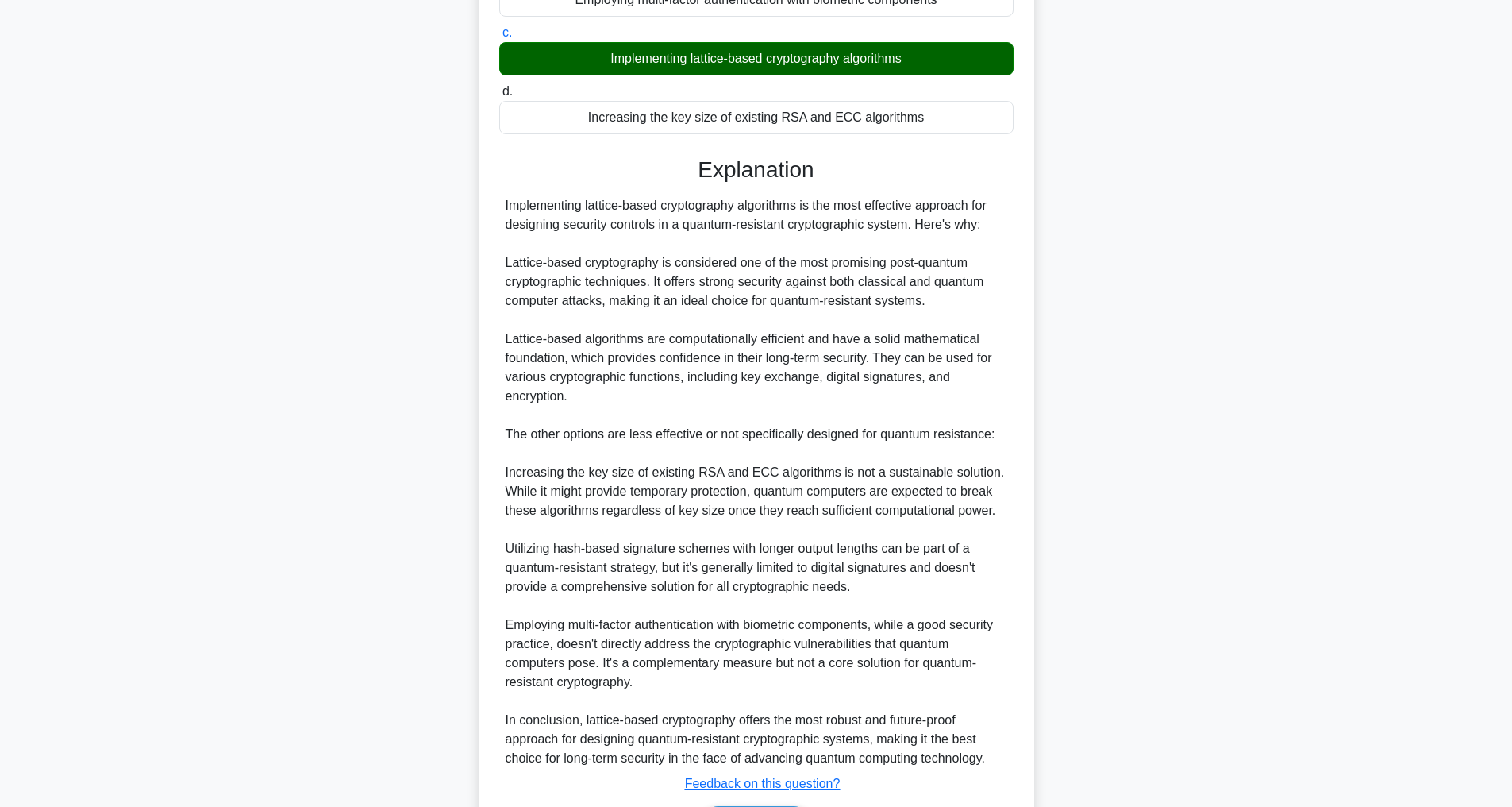
scroll to position [458, 0]
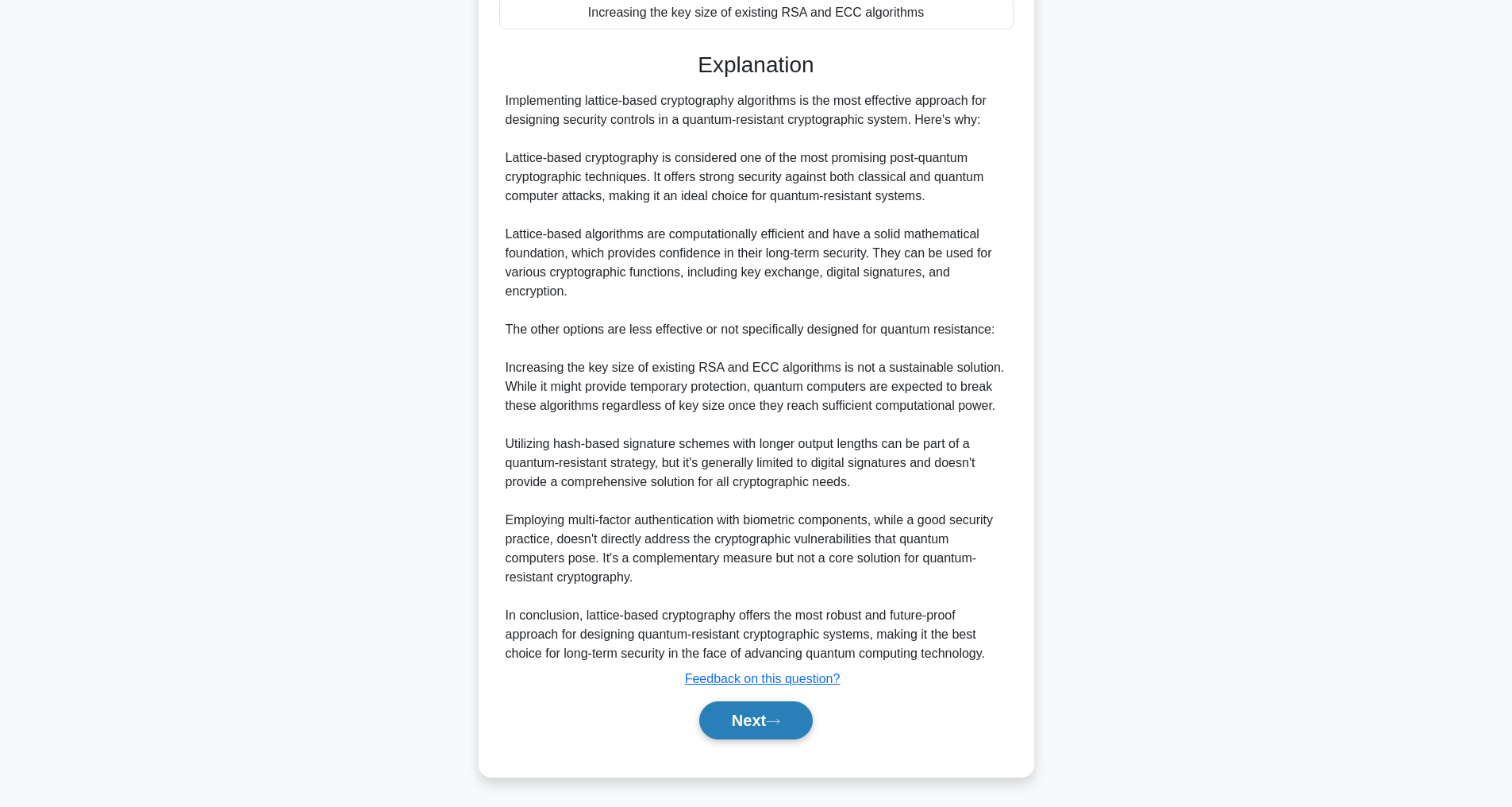
click at [761, 724] on button "Next" at bounding box center [756, 719] width 114 height 38
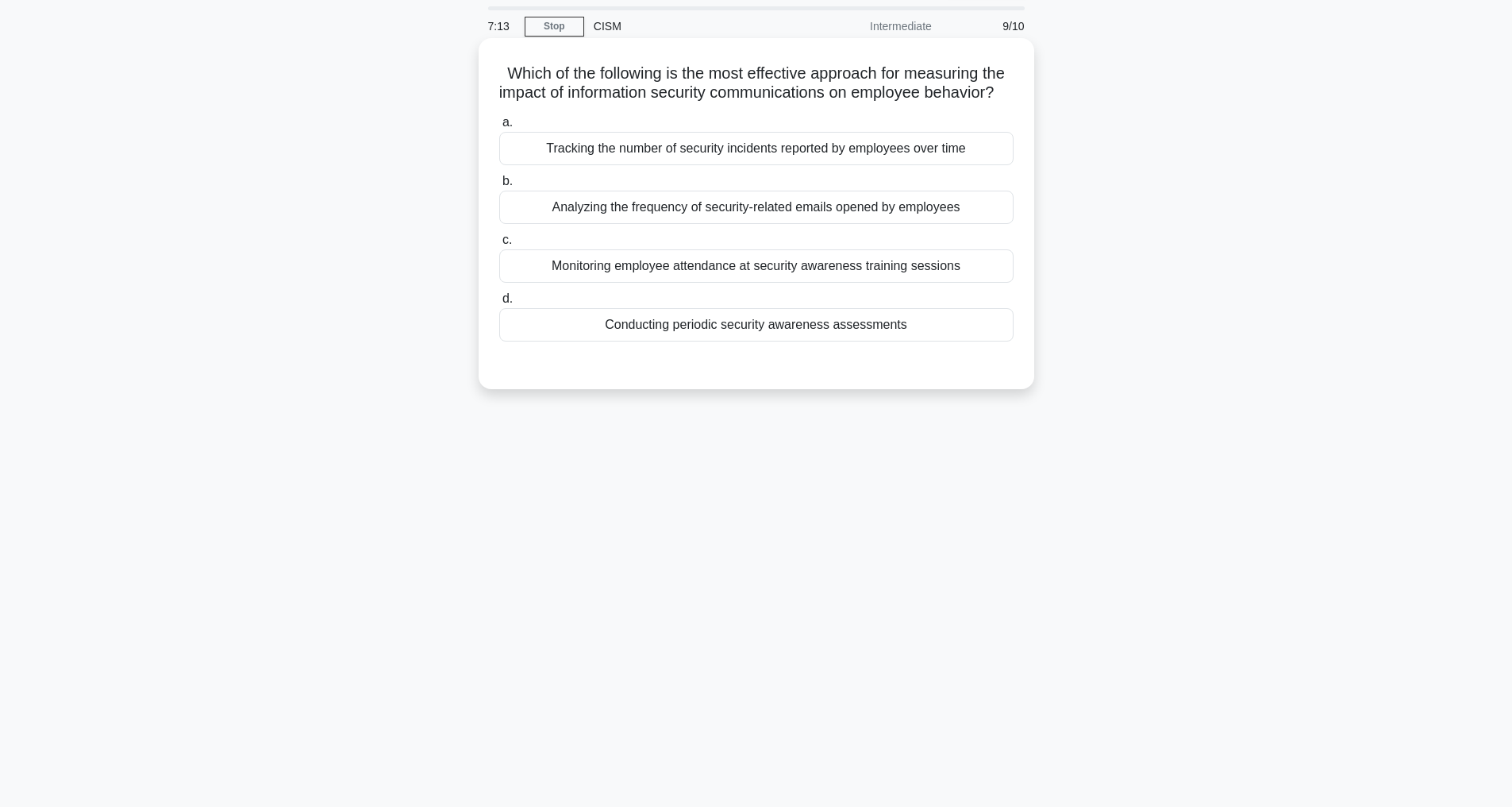
scroll to position [51, 0]
click at [761, 342] on div "Conducting periodic security awareness assessments" at bounding box center [756, 325] width 514 height 34
click at [499, 304] on input "d. Conducting periodic security awareness assessments" at bounding box center [499, 299] width 0 height 10
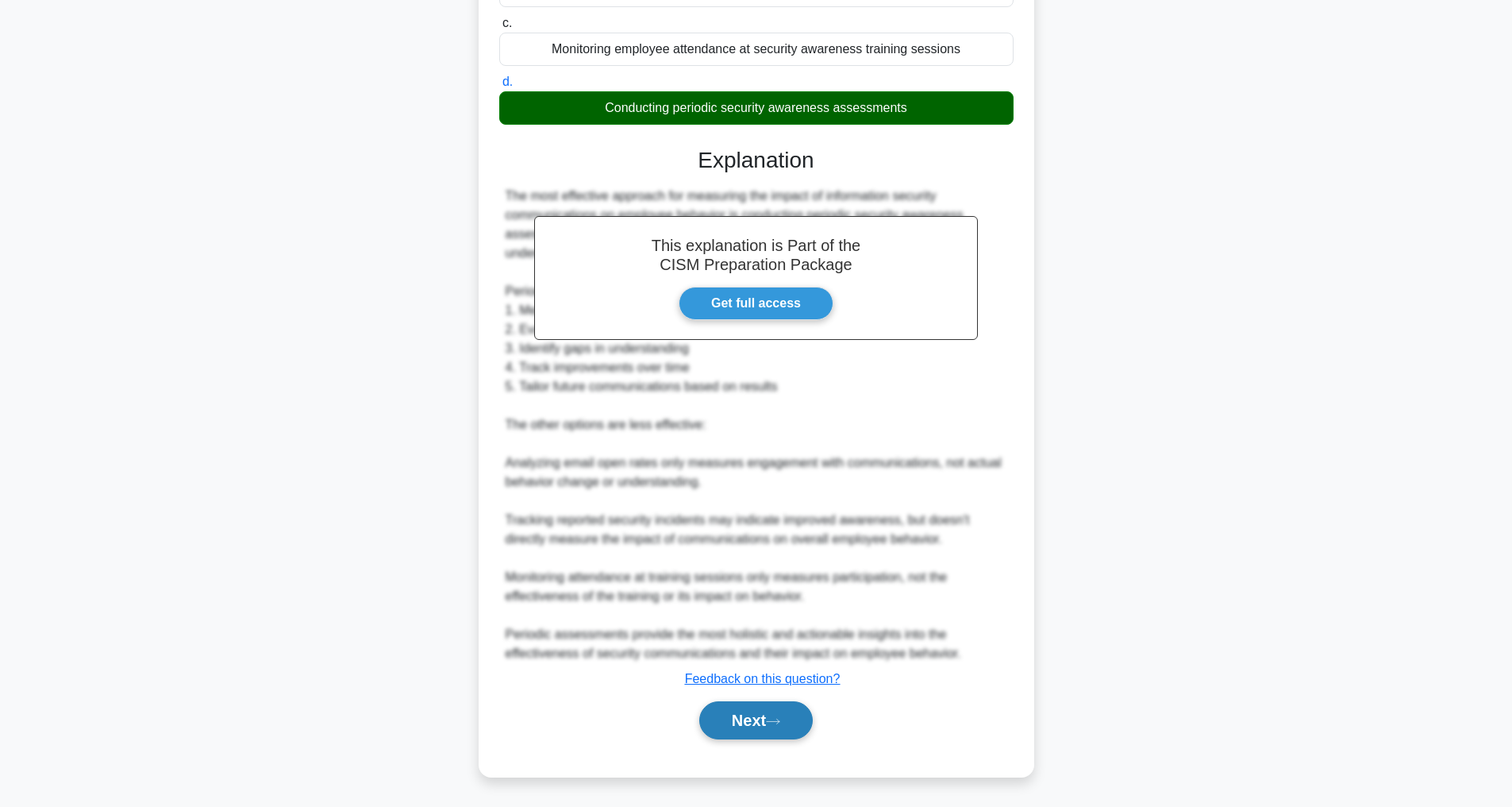
click at [774, 721] on icon at bounding box center [772, 721] width 13 height 5
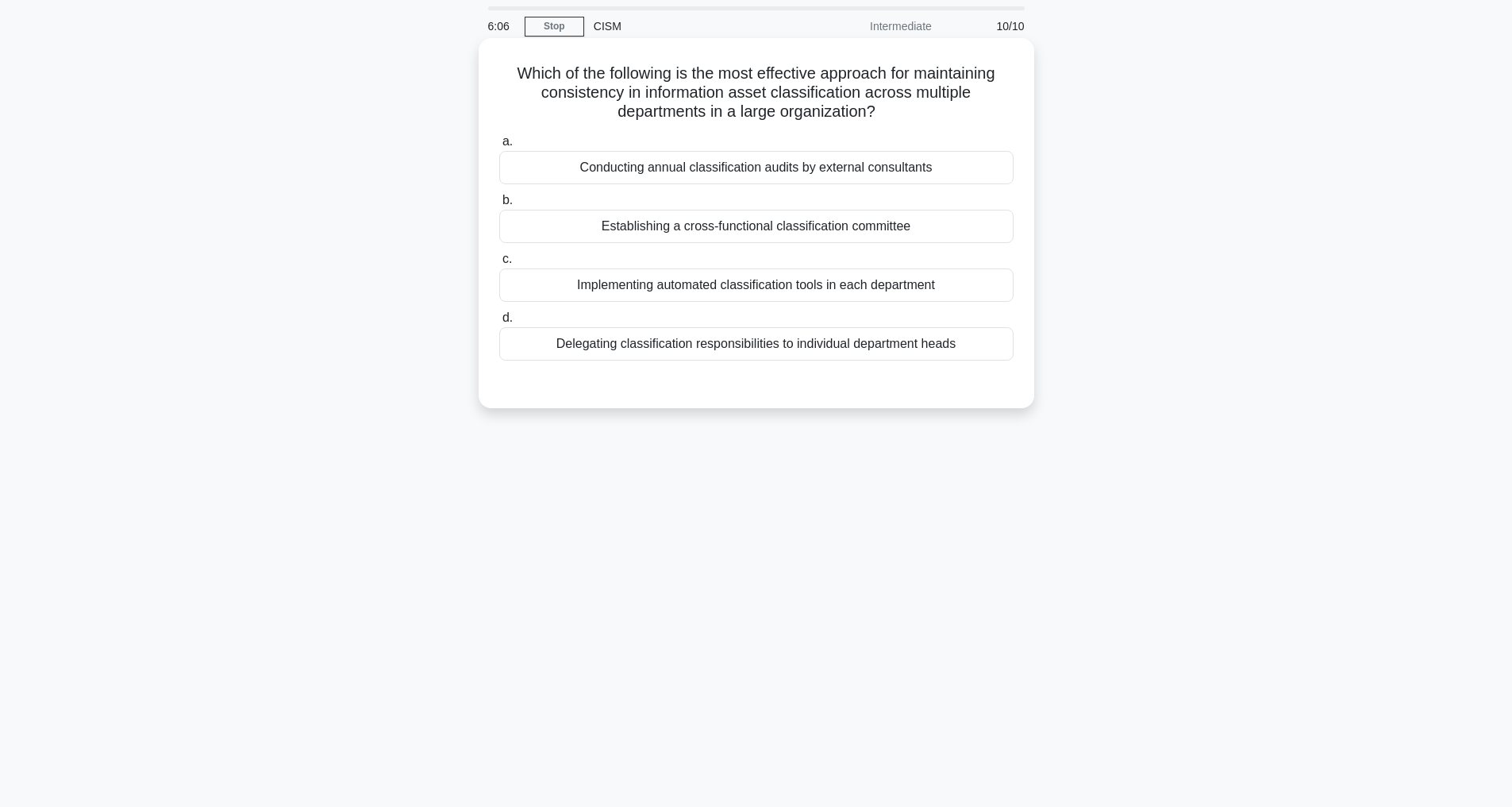
click at [757, 225] on div "Establishing a cross-functional classification committee" at bounding box center [756, 227] width 514 height 34
click at [499, 206] on input "b. Establishing a cross-functional classification committee" at bounding box center [499, 201] width 0 height 10
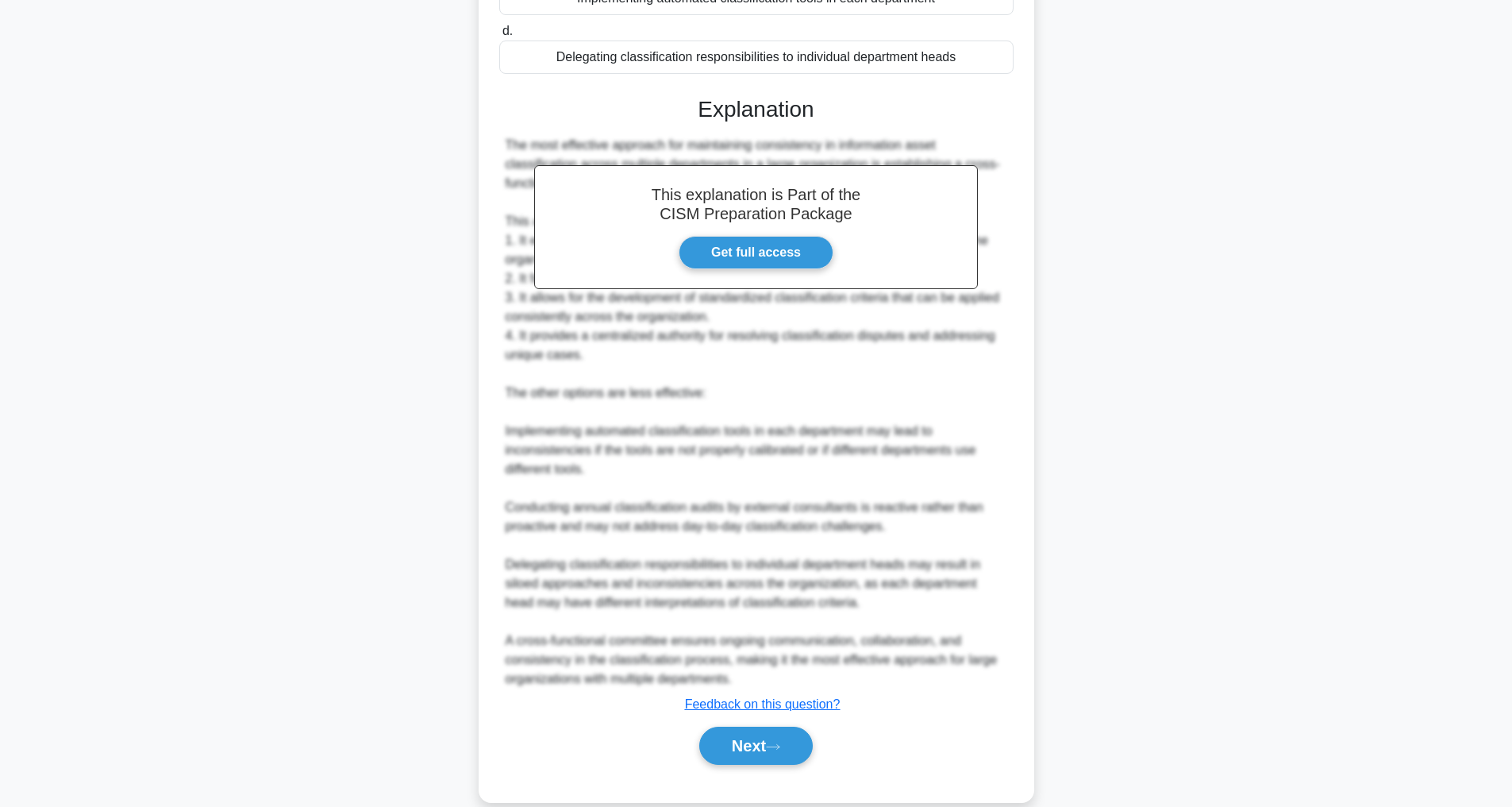
scroll to position [363, 0]
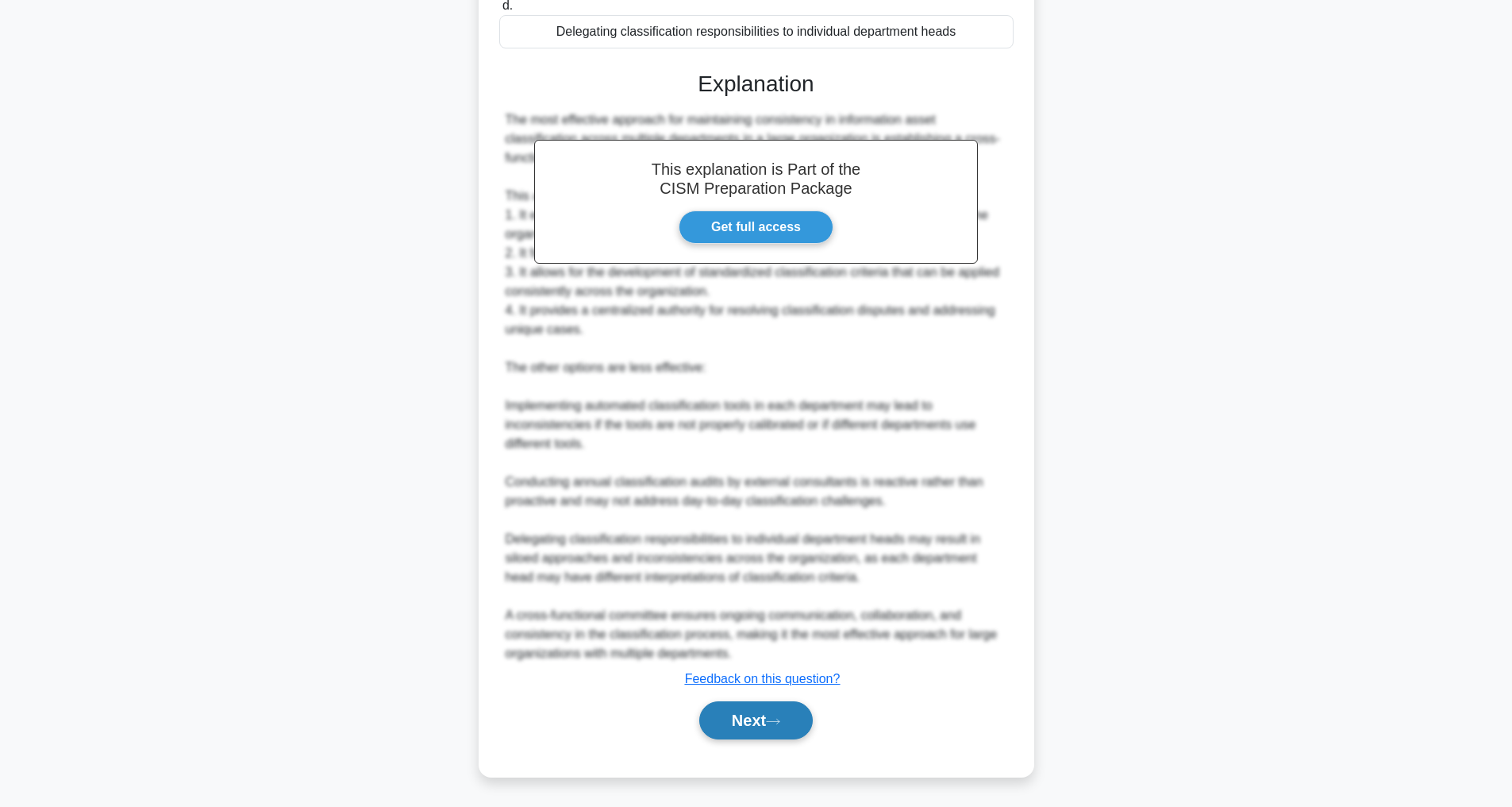
click at [742, 724] on button "Next" at bounding box center [756, 719] width 114 height 38
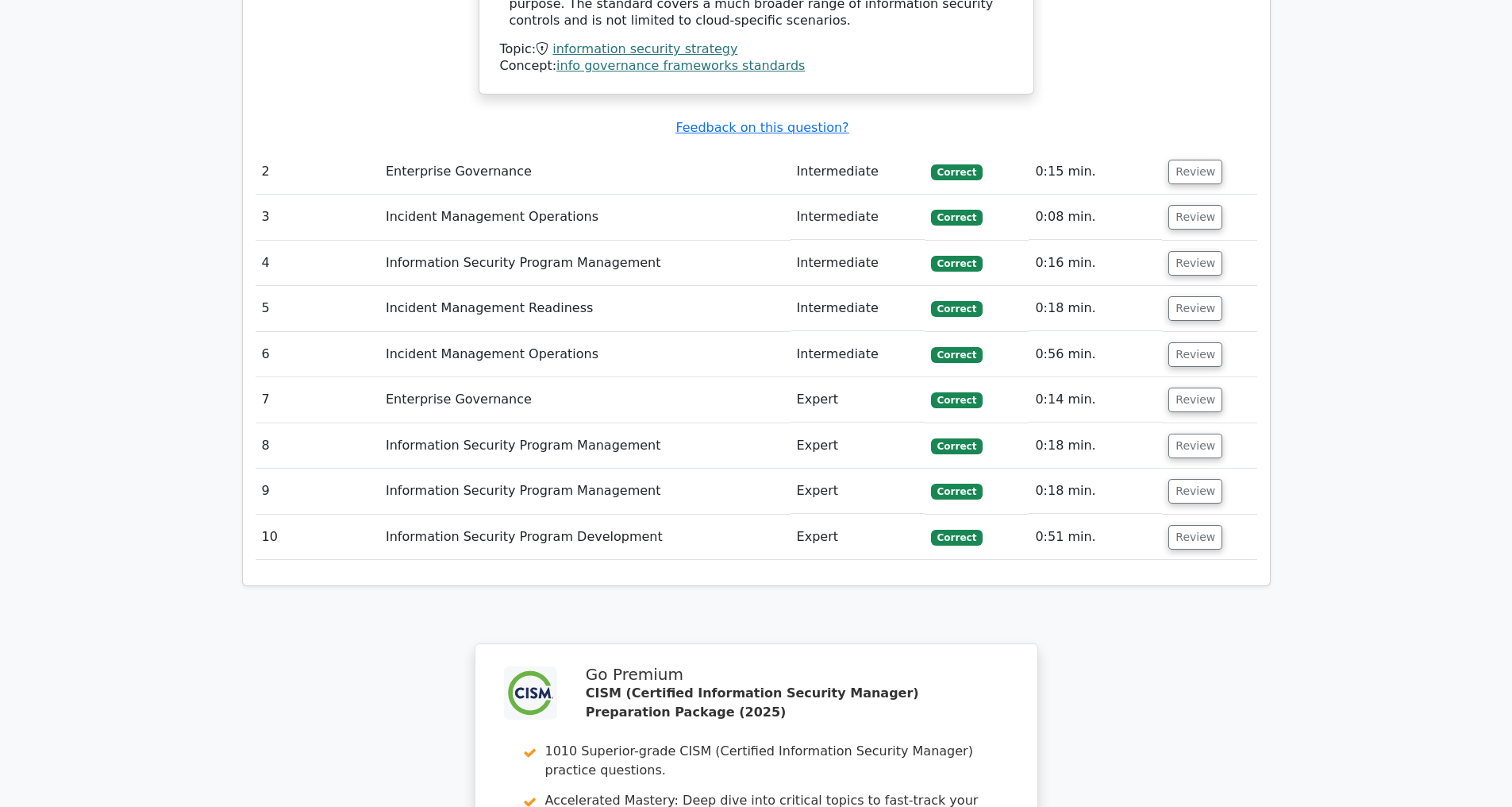
scroll to position [2676, 0]
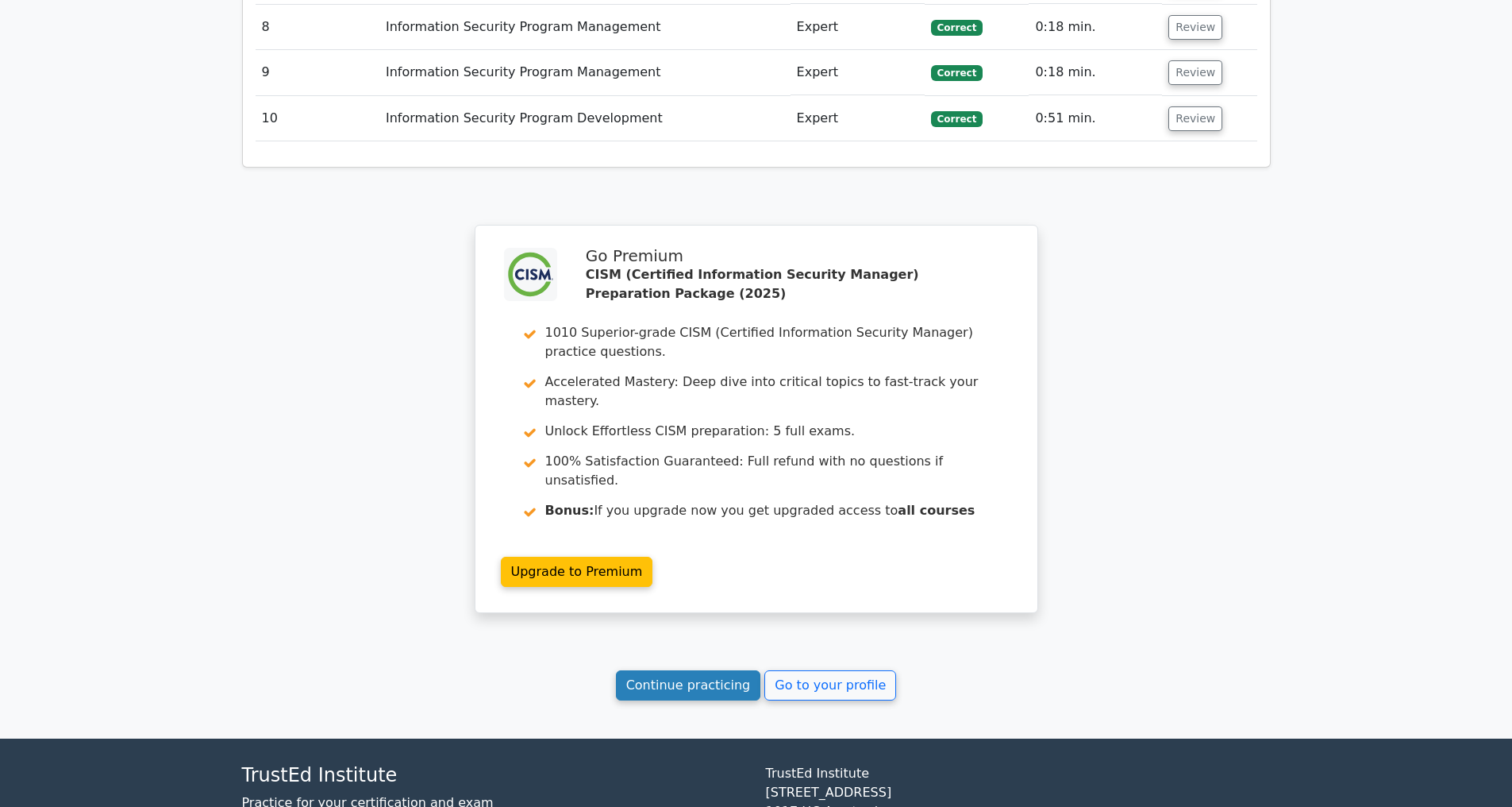
click at [668, 700] on link "Continue practicing" at bounding box center [689, 686] width 145 height 30
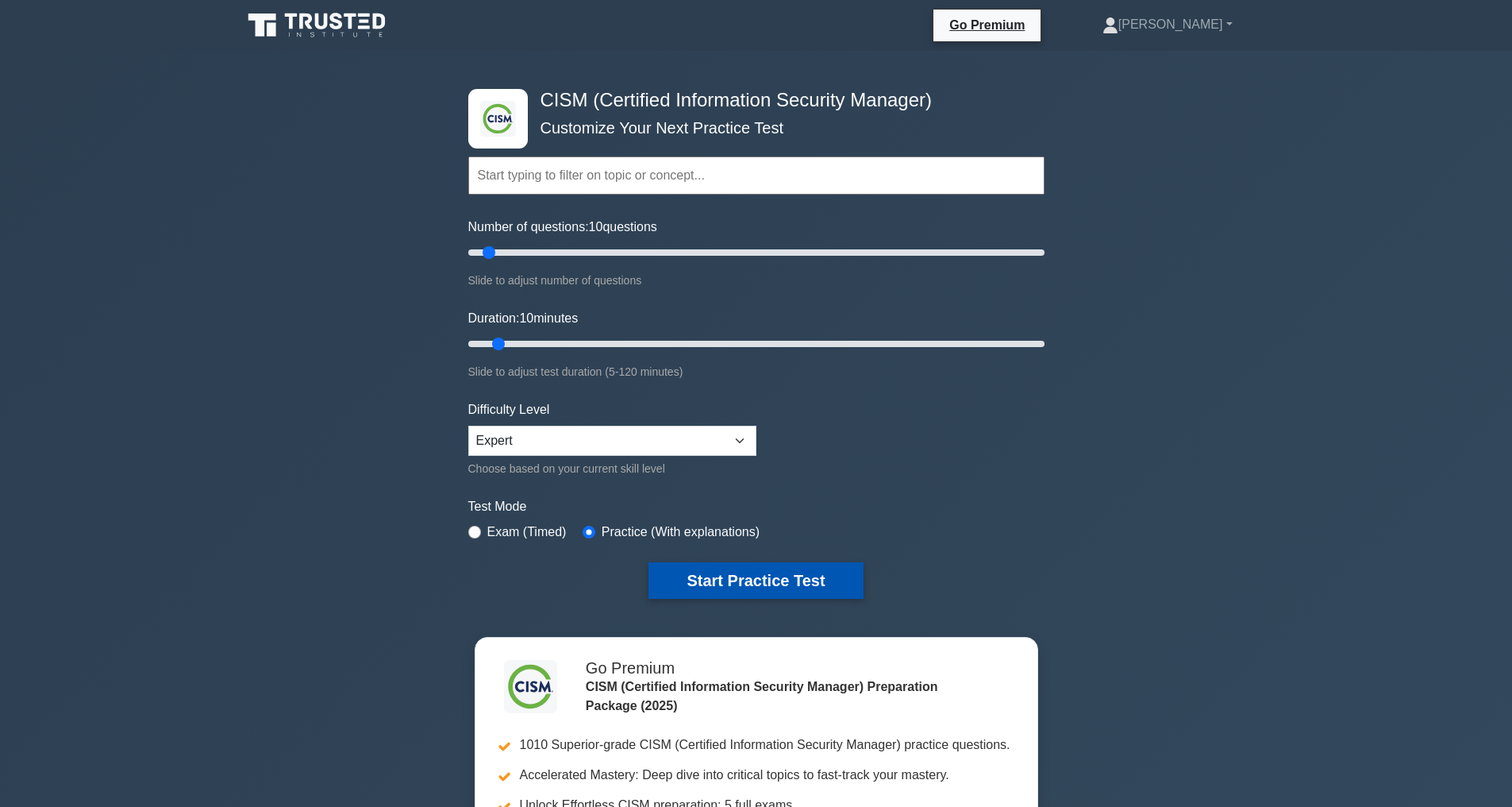
click at [753, 567] on button "Start Practice Test" at bounding box center [756, 580] width 214 height 36
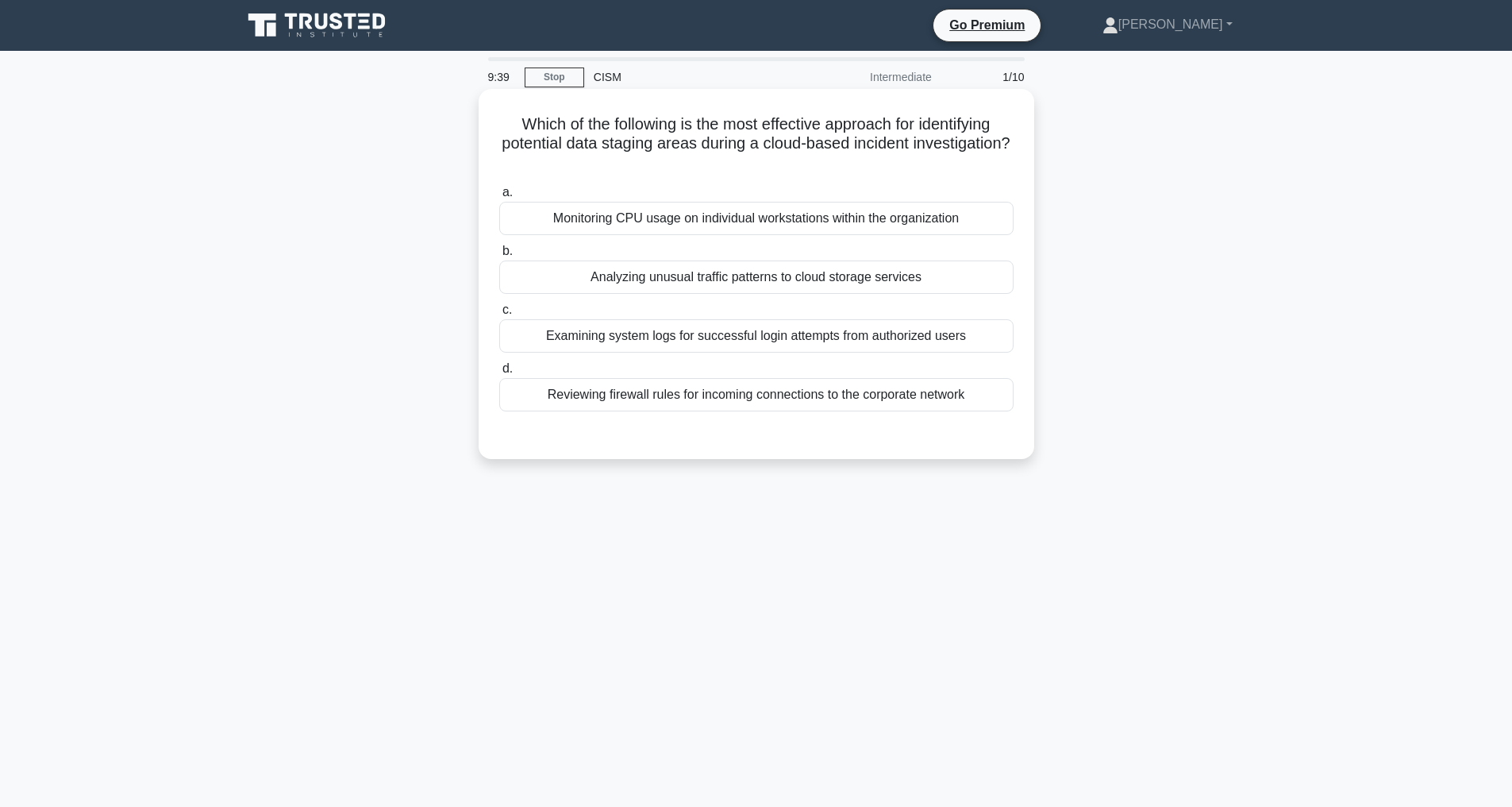
click at [787, 277] on div "Analyzing unusual traffic patterns to cloud storage services" at bounding box center [756, 277] width 514 height 34
click at [499, 256] on input "b. Analyzing unusual traffic patterns to cloud storage services" at bounding box center [499, 251] width 0 height 10
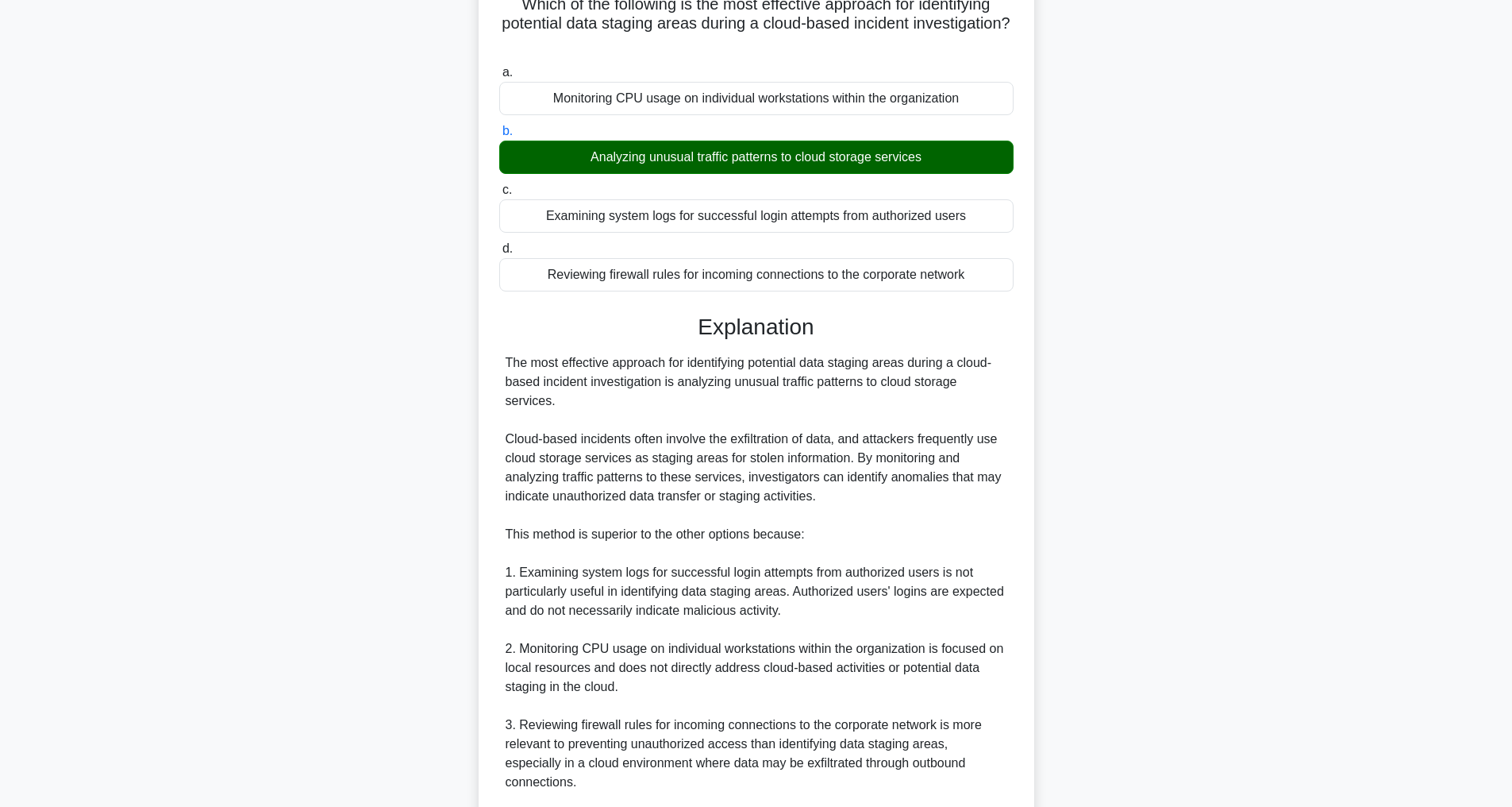
scroll to position [325, 0]
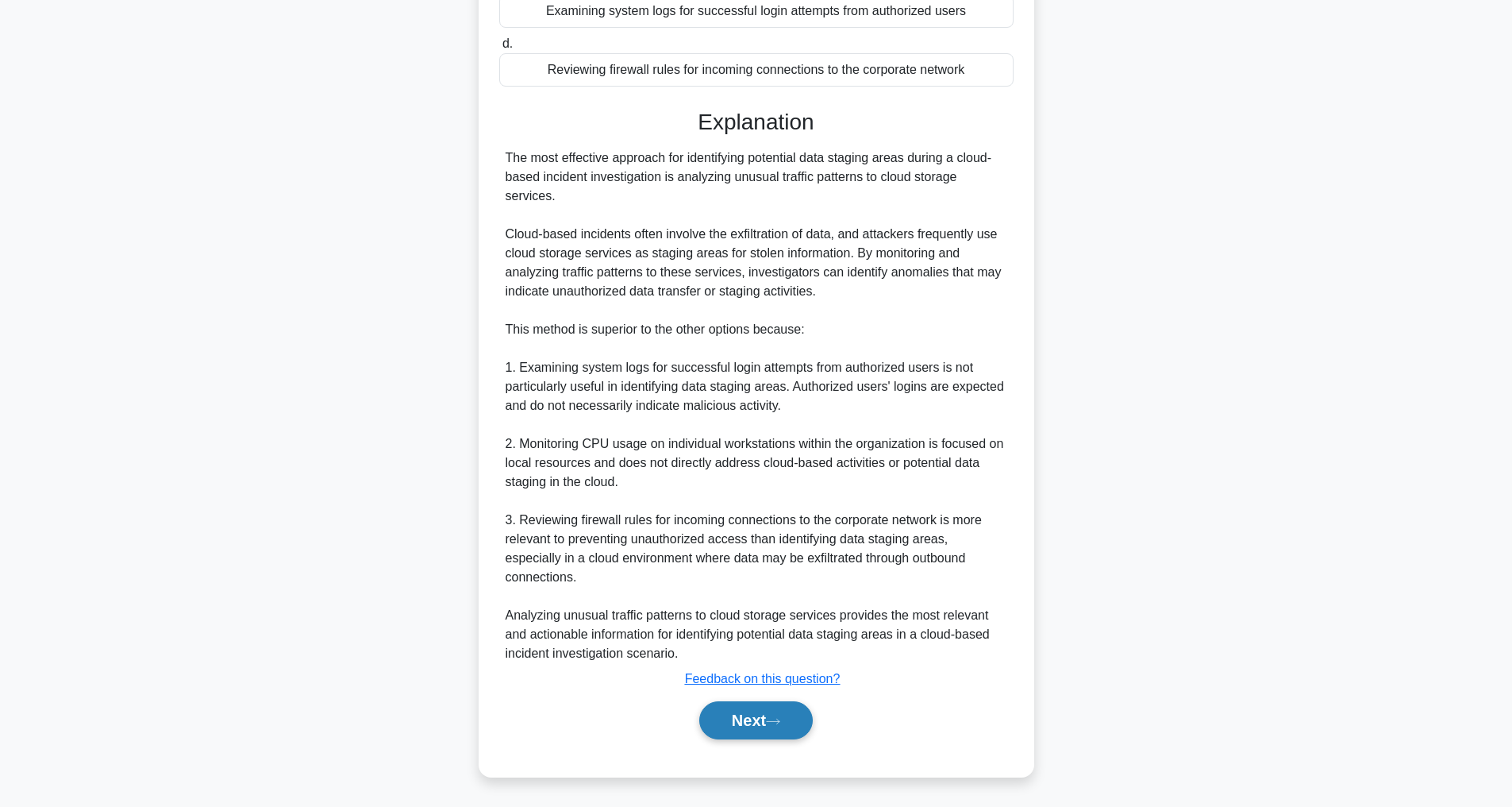
click at [754, 720] on button "Next" at bounding box center [756, 719] width 114 height 38
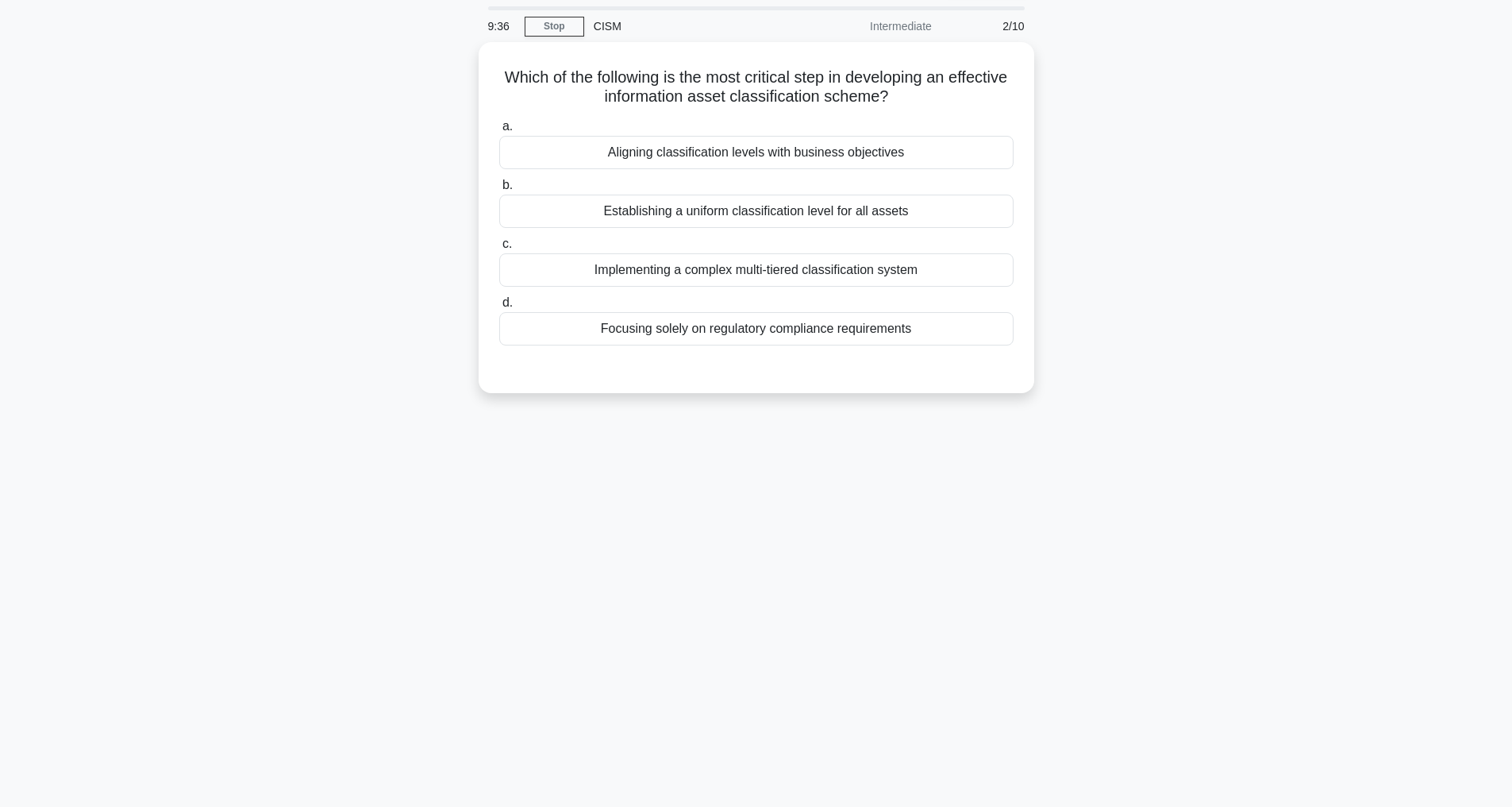
scroll to position [51, 0]
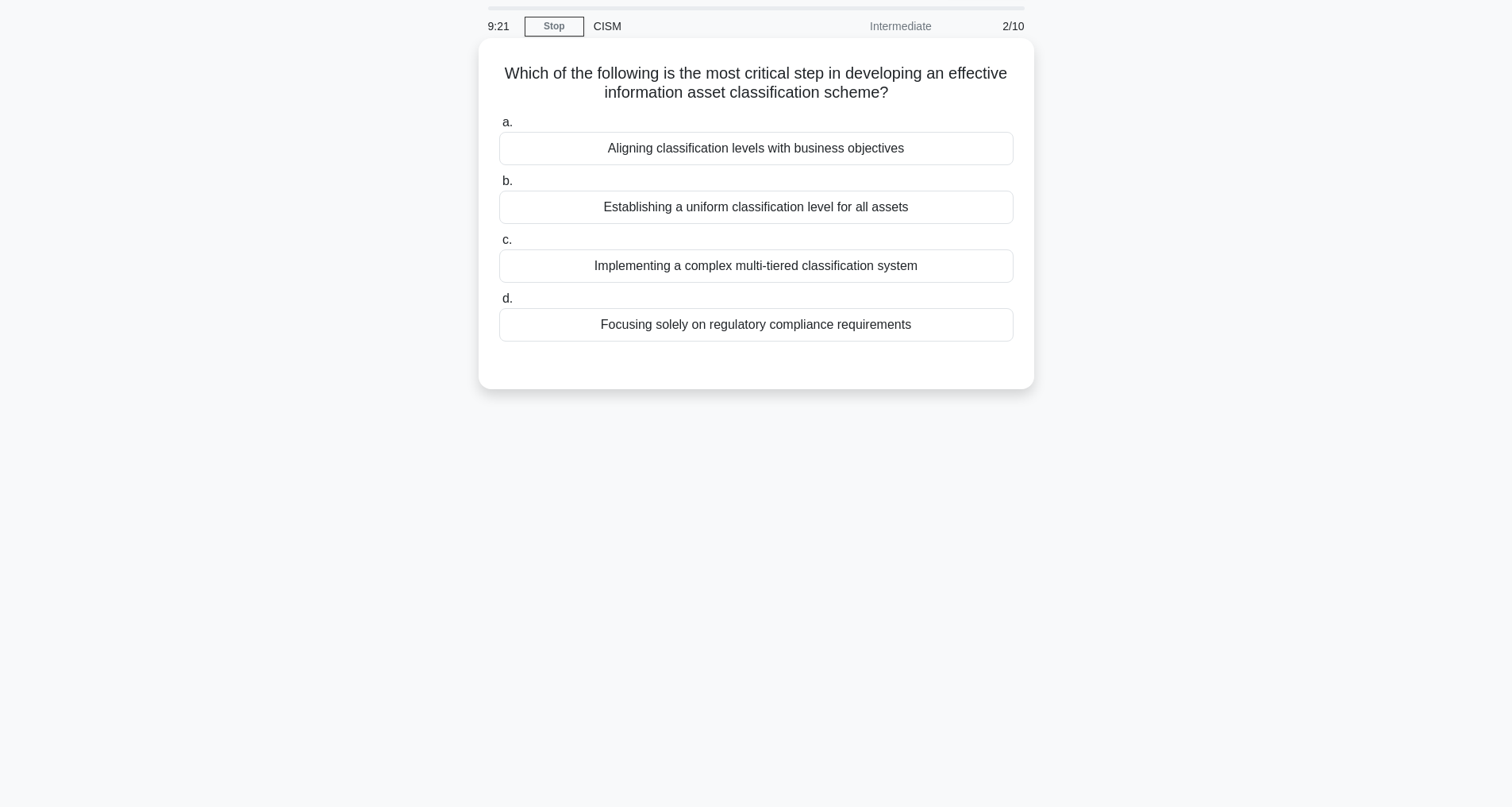
click at [747, 148] on div "Aligning classification levels with business objectives" at bounding box center [756, 148] width 514 height 34
click at [499, 128] on input "a. Aligning classification levels with business objectives" at bounding box center [499, 122] width 0 height 10
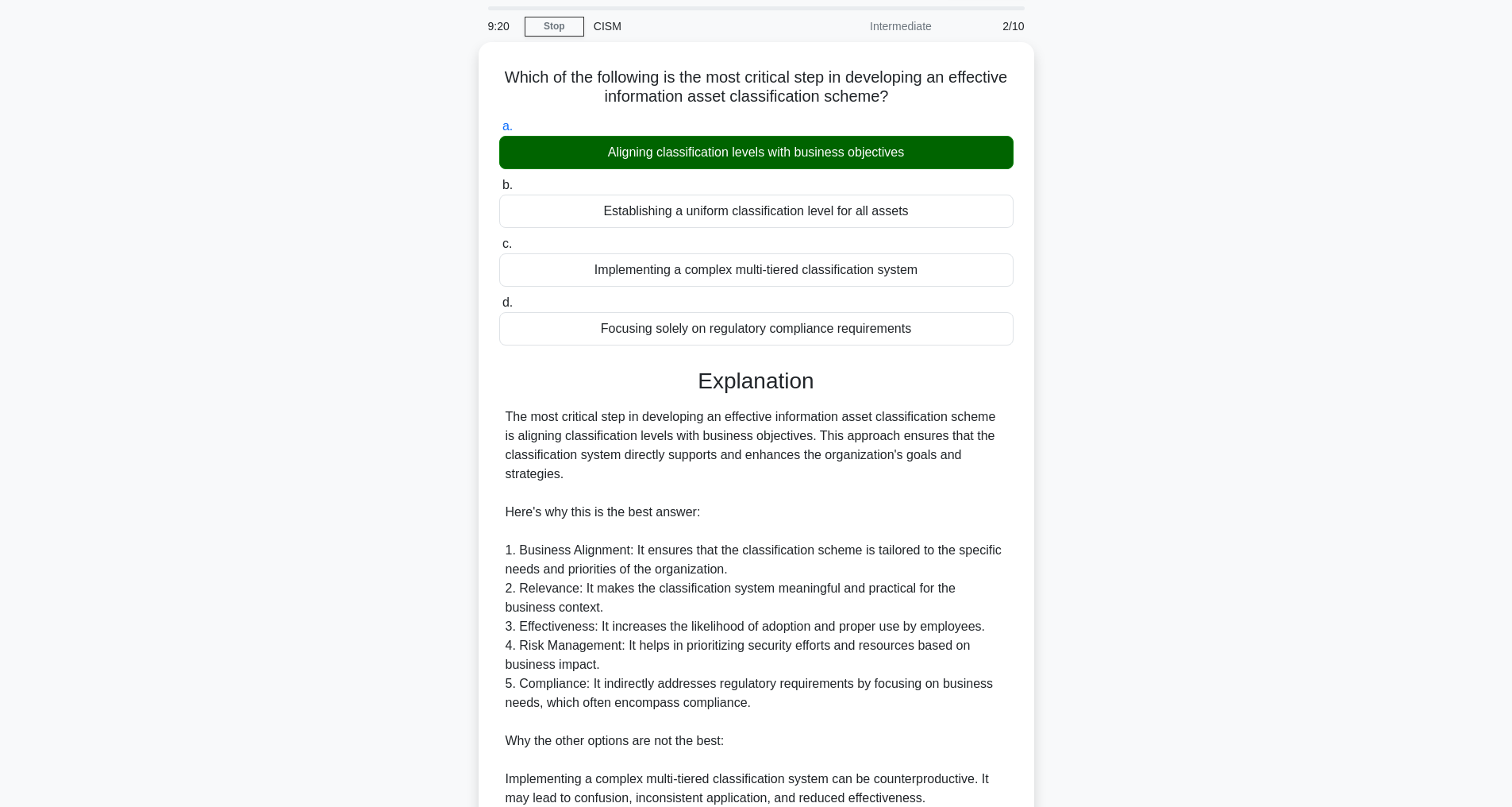
scroll to position [477, 0]
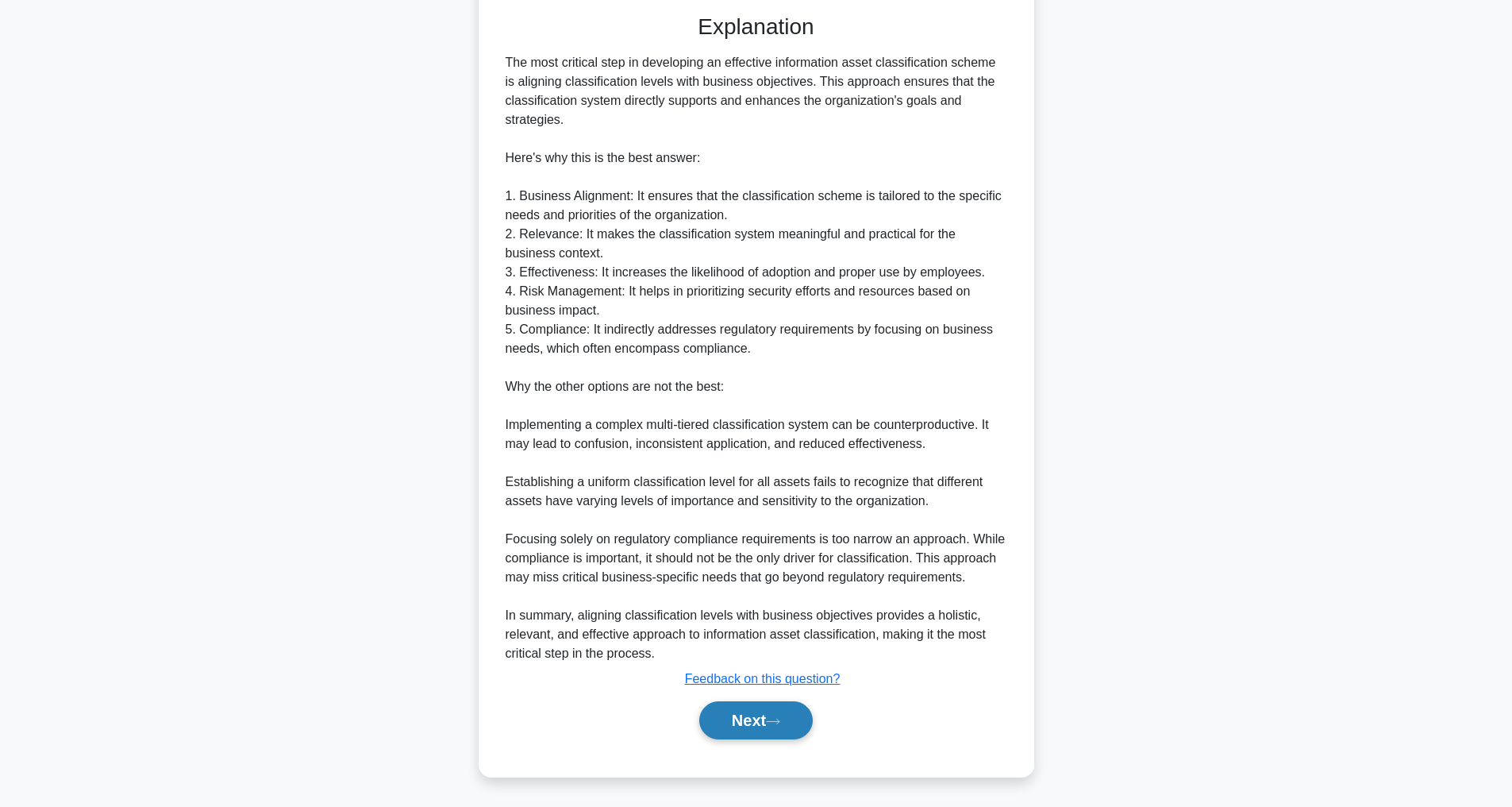
click at [727, 718] on button "Next" at bounding box center [756, 719] width 114 height 38
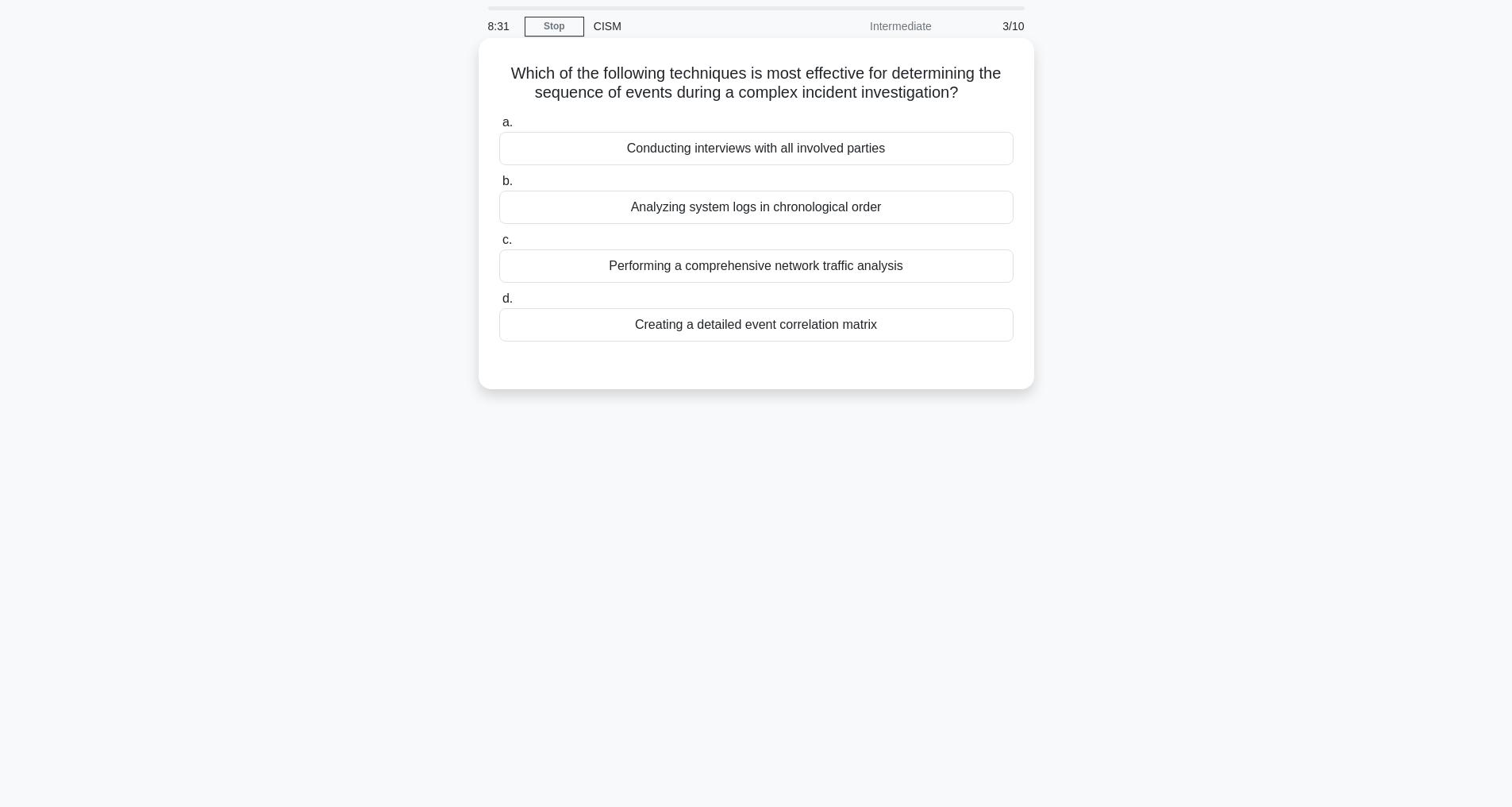
click at [800, 320] on div "Creating a detailed event correlation matrix" at bounding box center [756, 325] width 514 height 34
click at [499, 304] on input "d. Creating a detailed event correlation matrix" at bounding box center [499, 299] width 0 height 10
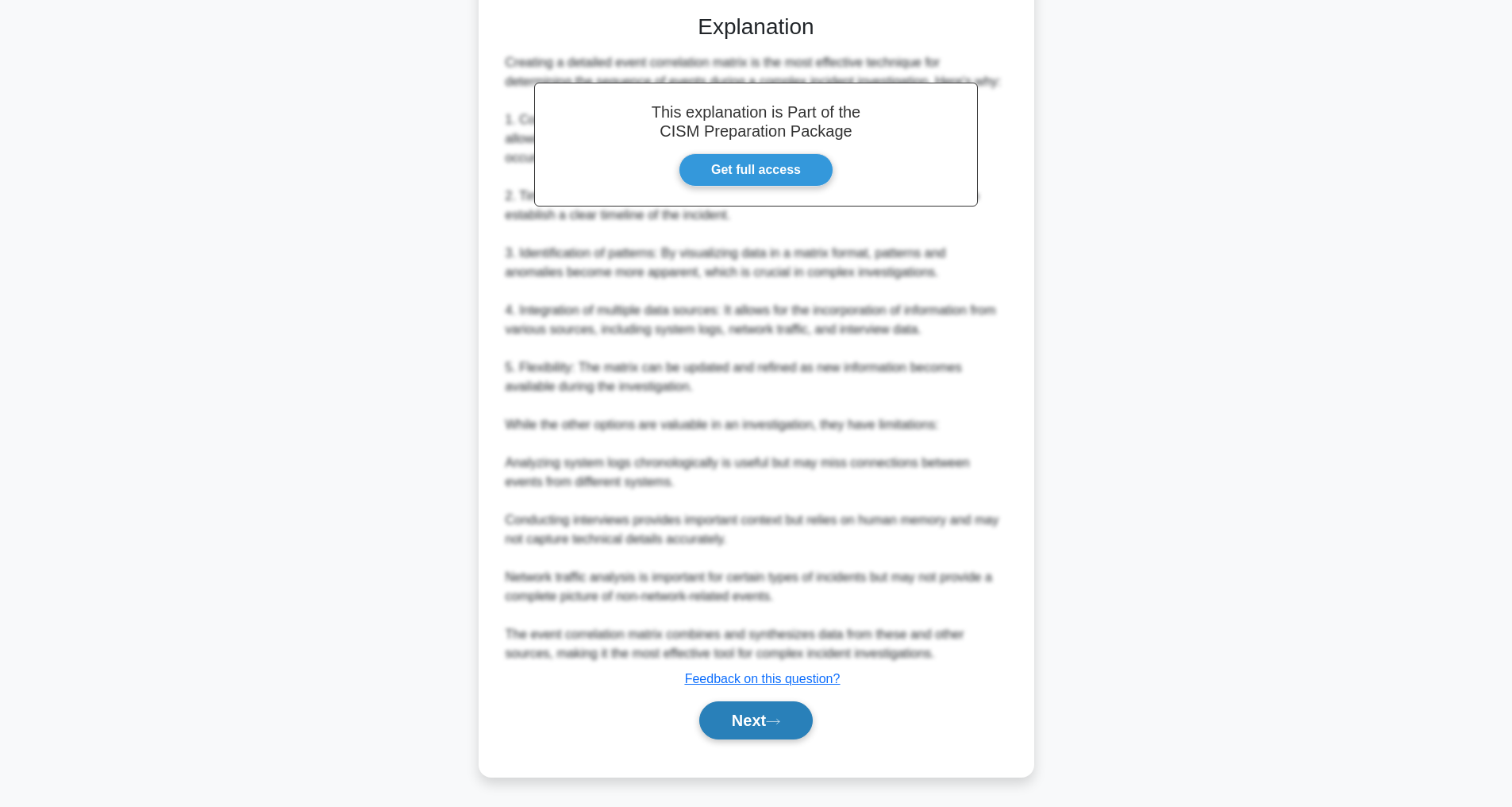
click at [750, 724] on button "Next" at bounding box center [756, 719] width 114 height 38
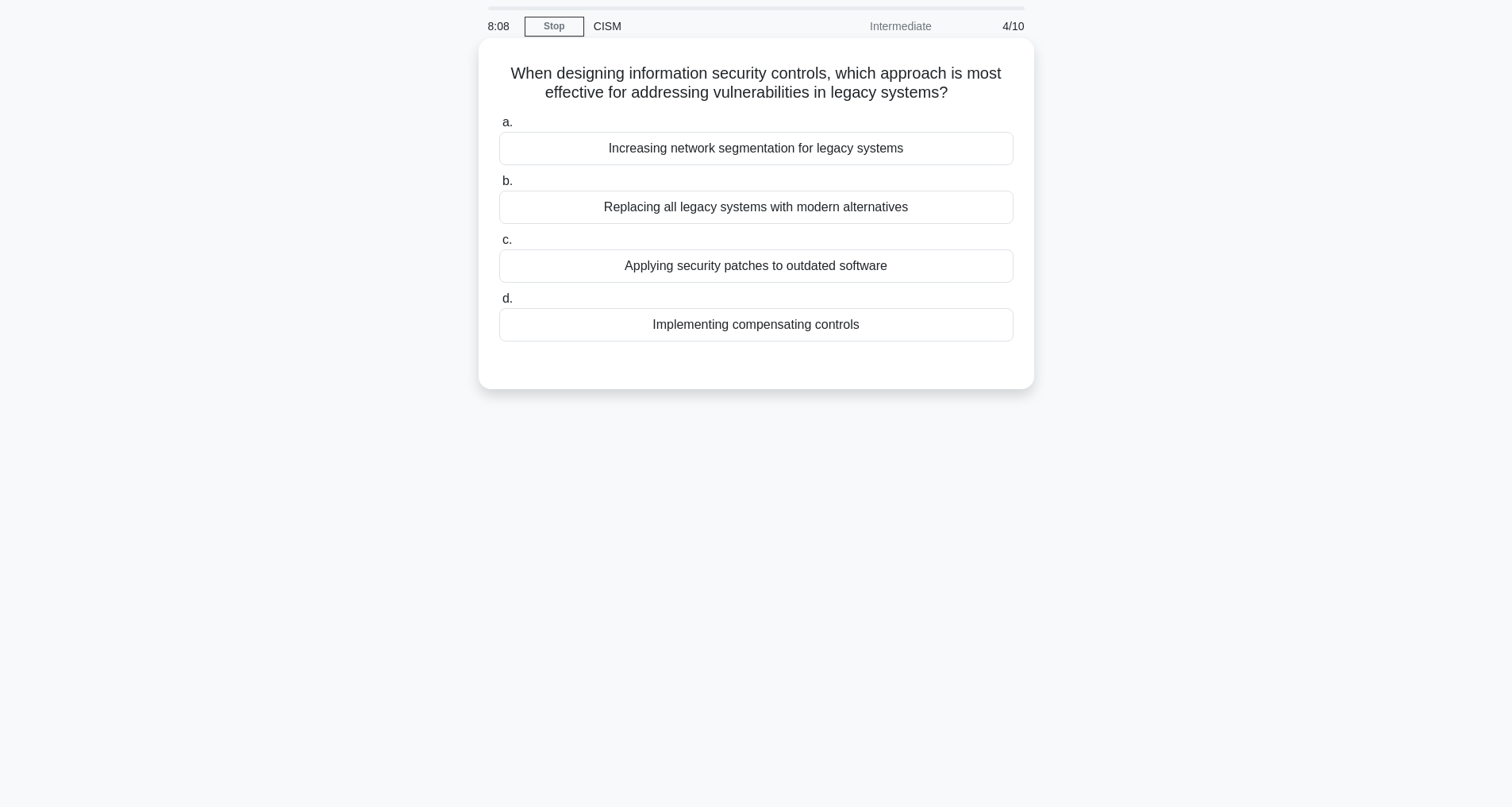
click at [705, 330] on div "Implementing compensating controls" at bounding box center [756, 325] width 514 height 34
click at [499, 304] on input "d. Implementing compensating controls" at bounding box center [499, 299] width 0 height 10
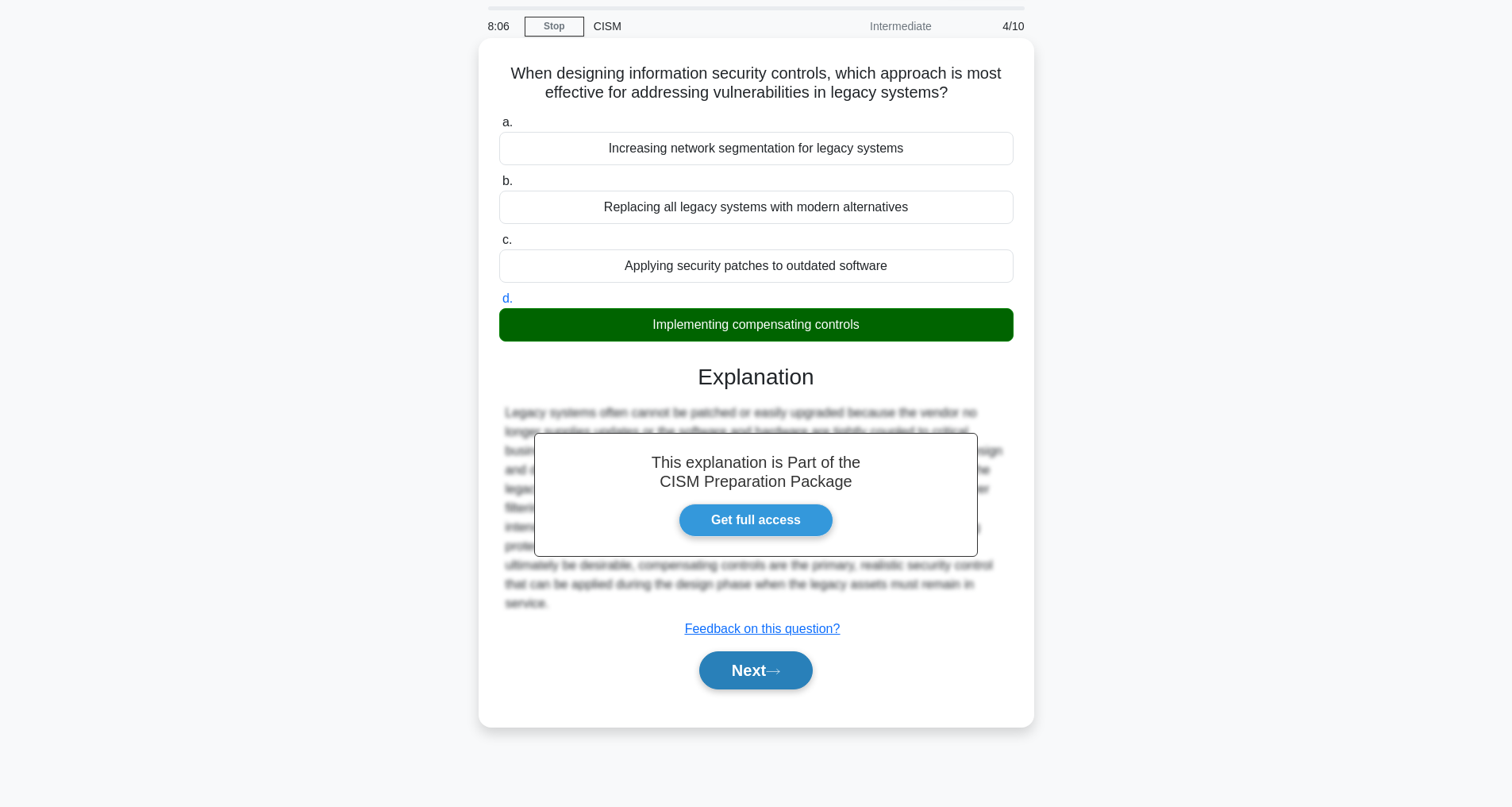
click at [734, 662] on button "Next" at bounding box center [756, 670] width 114 height 38
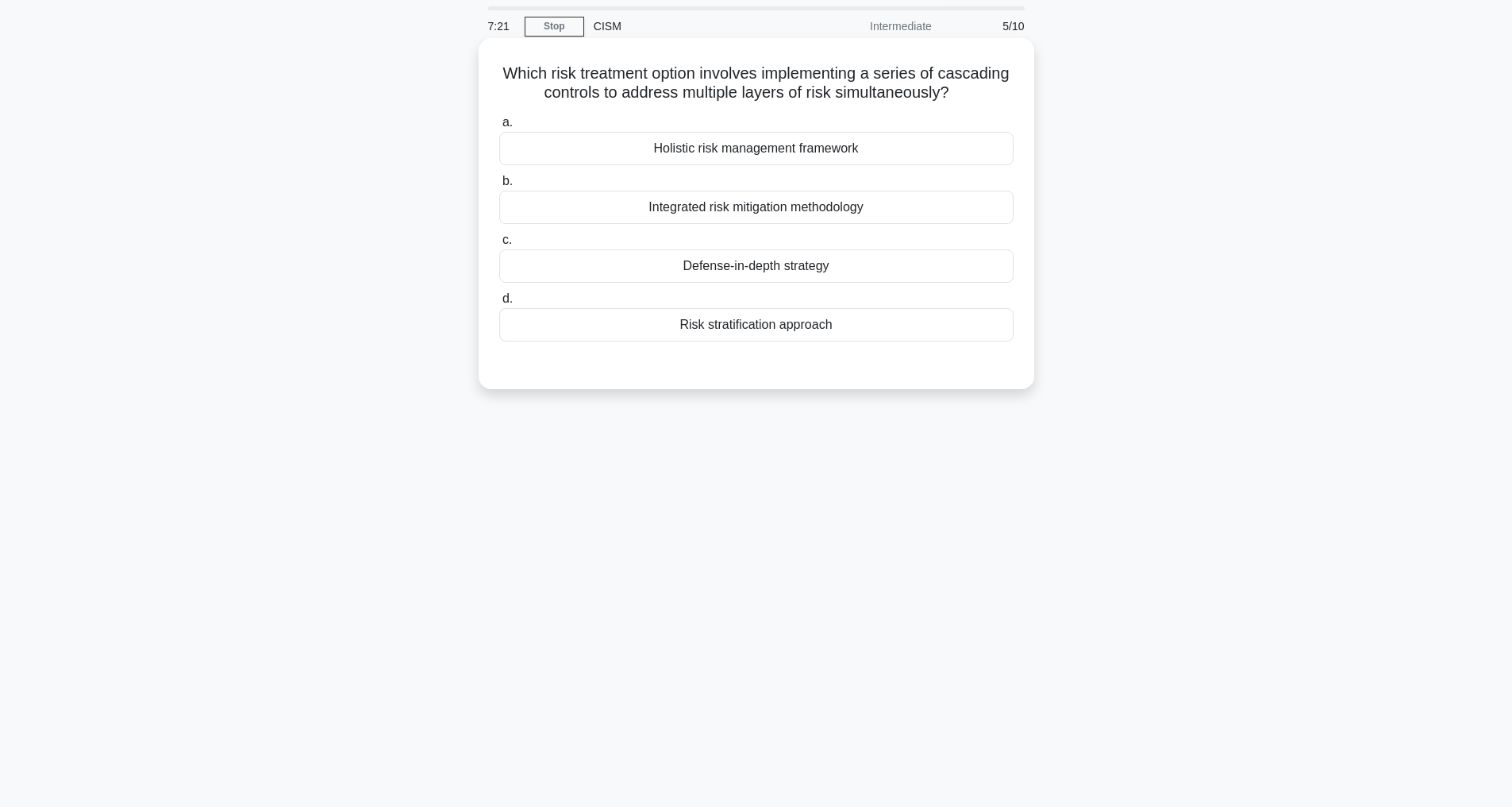
click at [740, 282] on div "Defense-in-depth strategy" at bounding box center [756, 266] width 514 height 34
click at [499, 245] on input "c. Defense-in-depth strategy" at bounding box center [499, 240] width 0 height 10
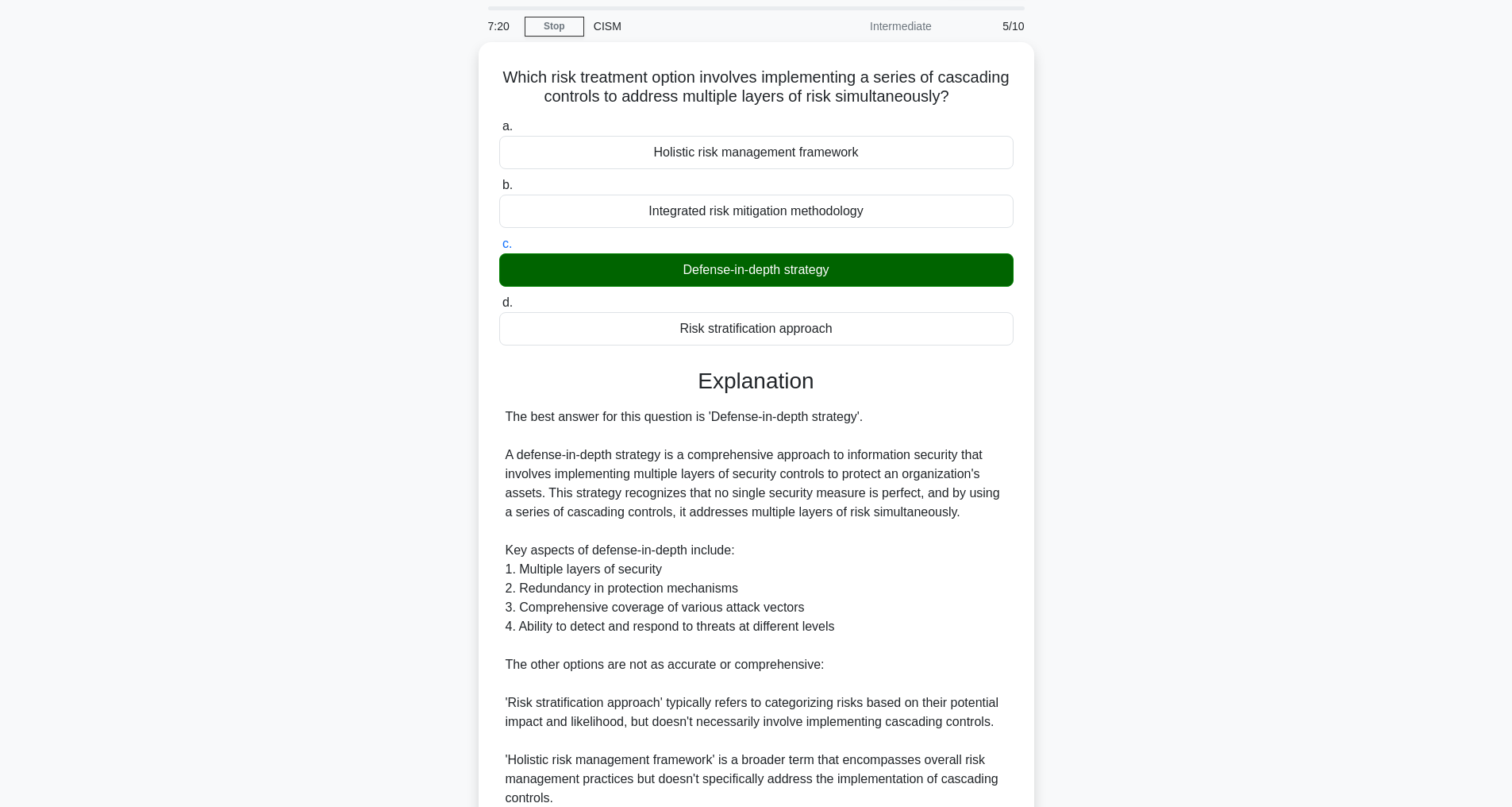
scroll to position [401, 0]
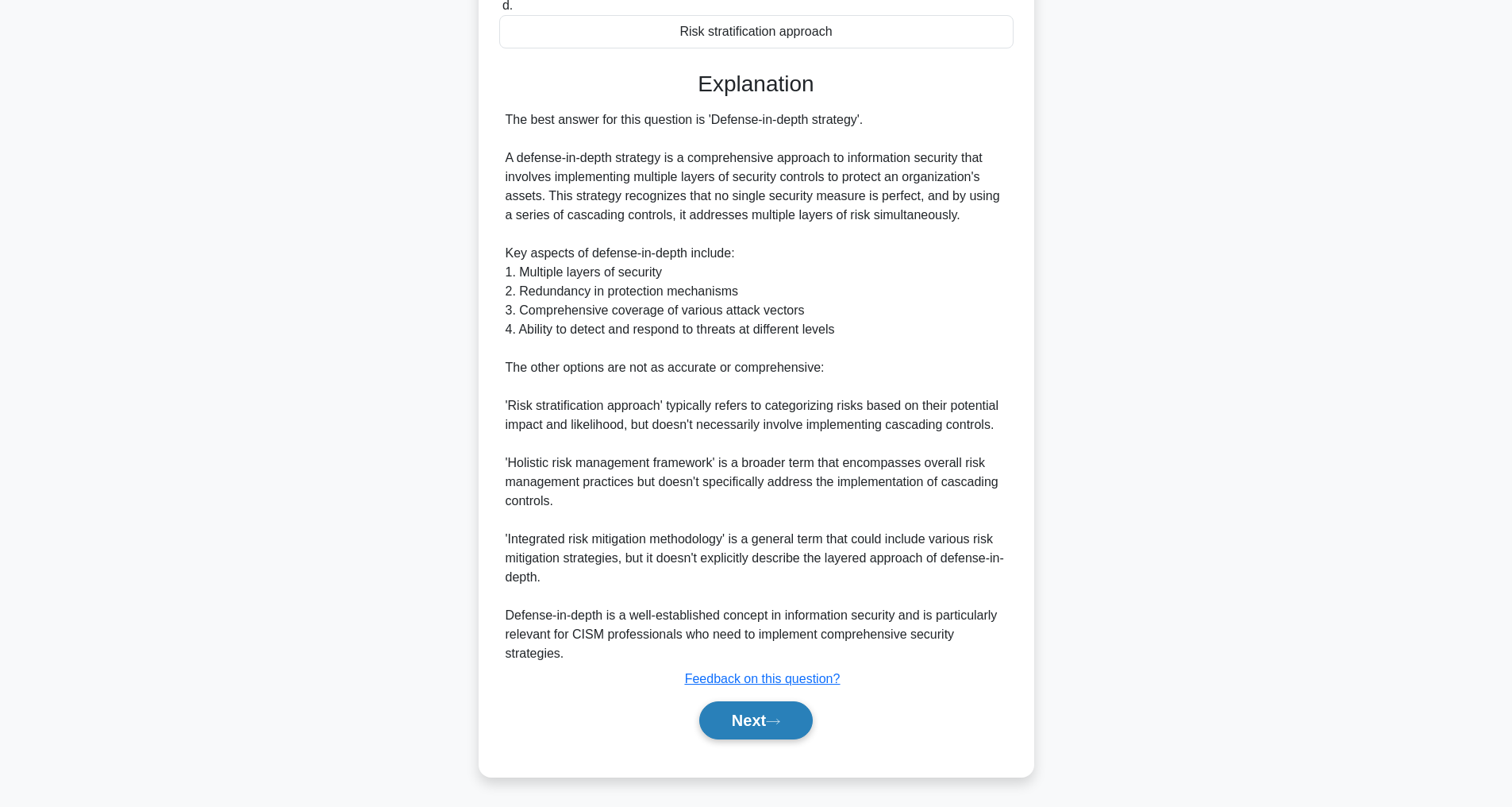
click at [735, 715] on button "Next" at bounding box center [756, 719] width 114 height 38
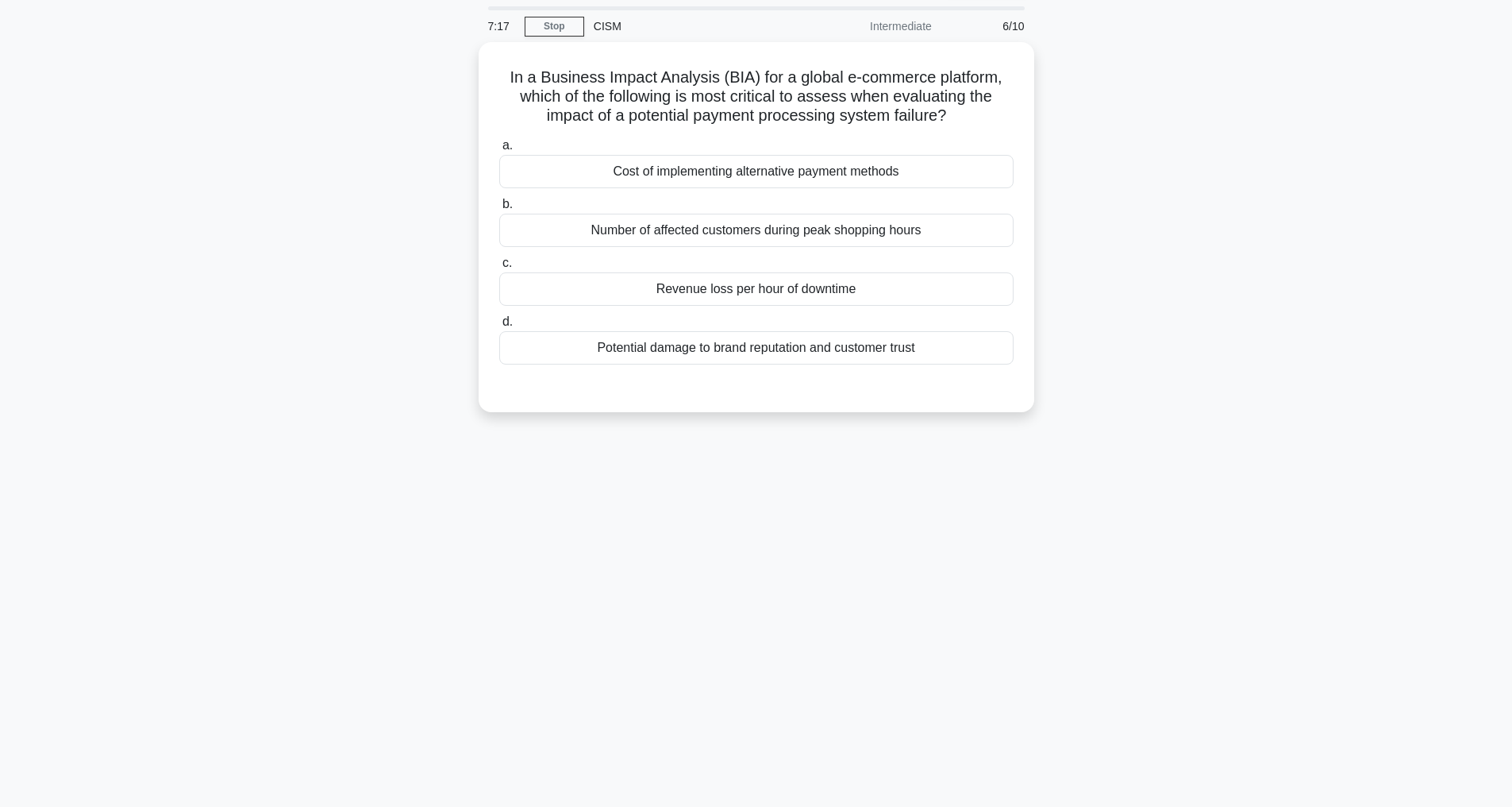
scroll to position [51, 0]
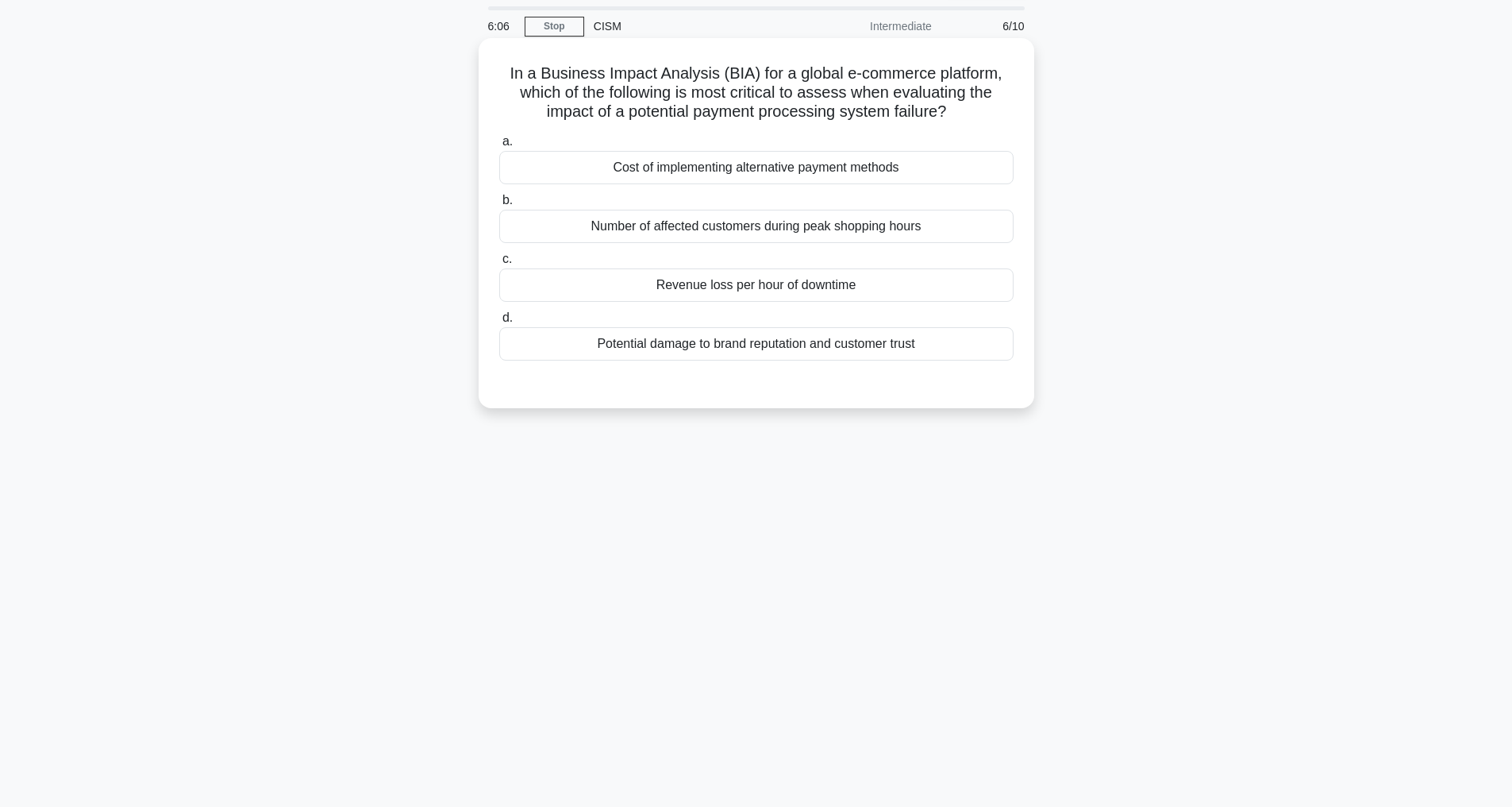
click at [724, 360] on div "Potential damage to brand reputation and customer trust" at bounding box center [756, 344] width 514 height 34
click at [499, 323] on input "d. Potential damage to brand reputation and customer trust" at bounding box center [499, 318] width 0 height 10
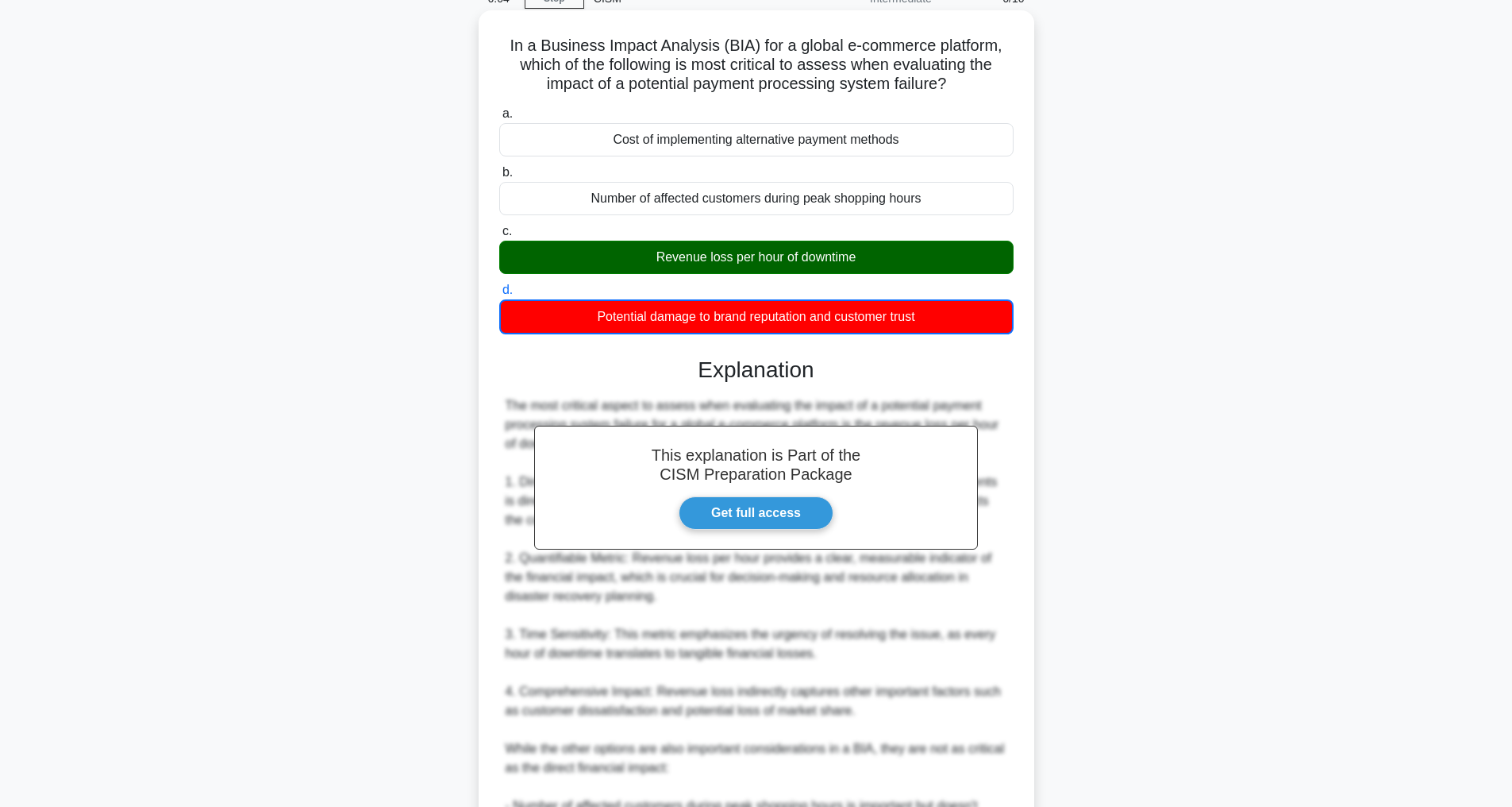
scroll to position [422, 0]
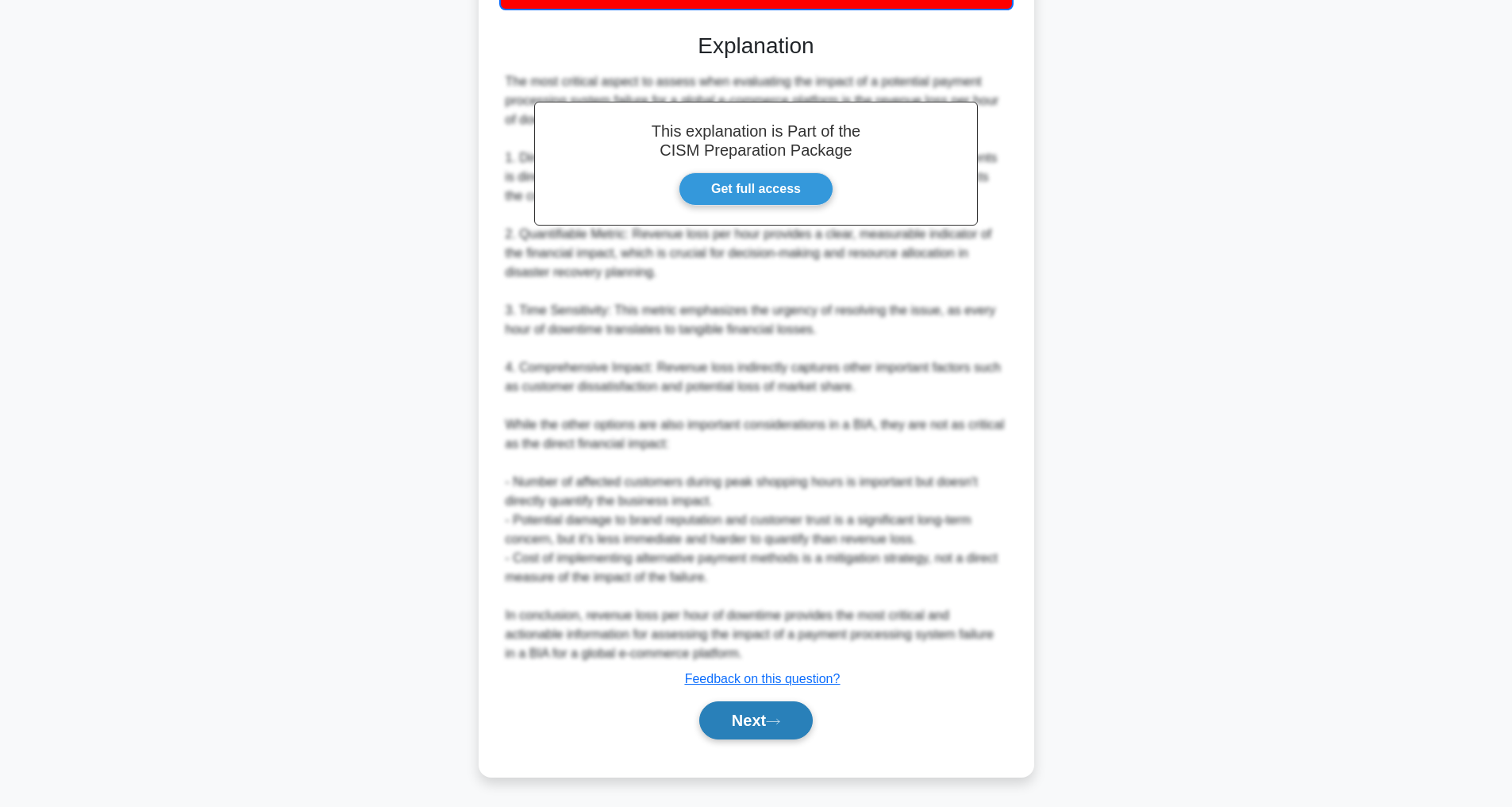
click at [751, 713] on button "Next" at bounding box center [756, 719] width 114 height 38
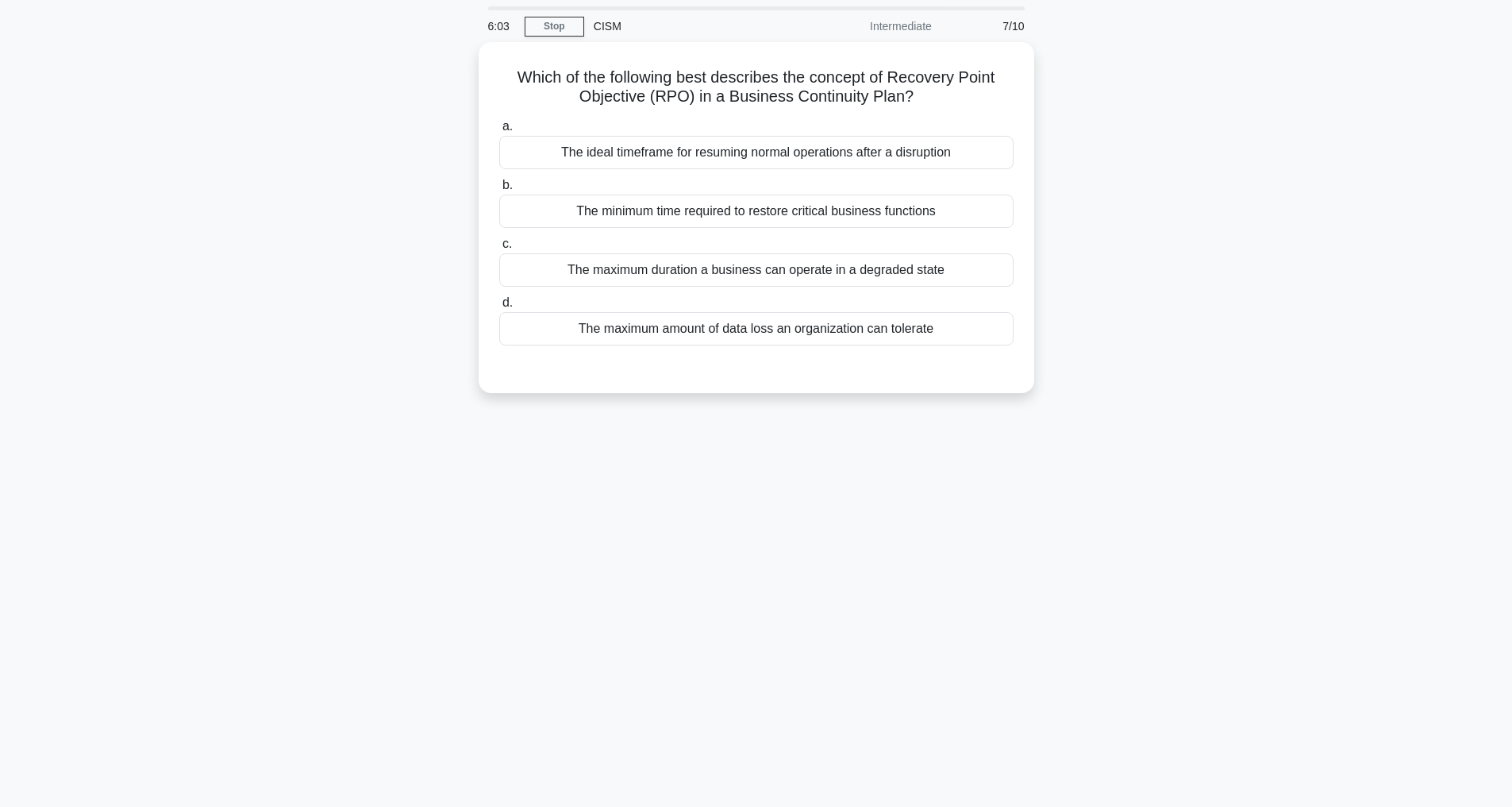
scroll to position [51, 0]
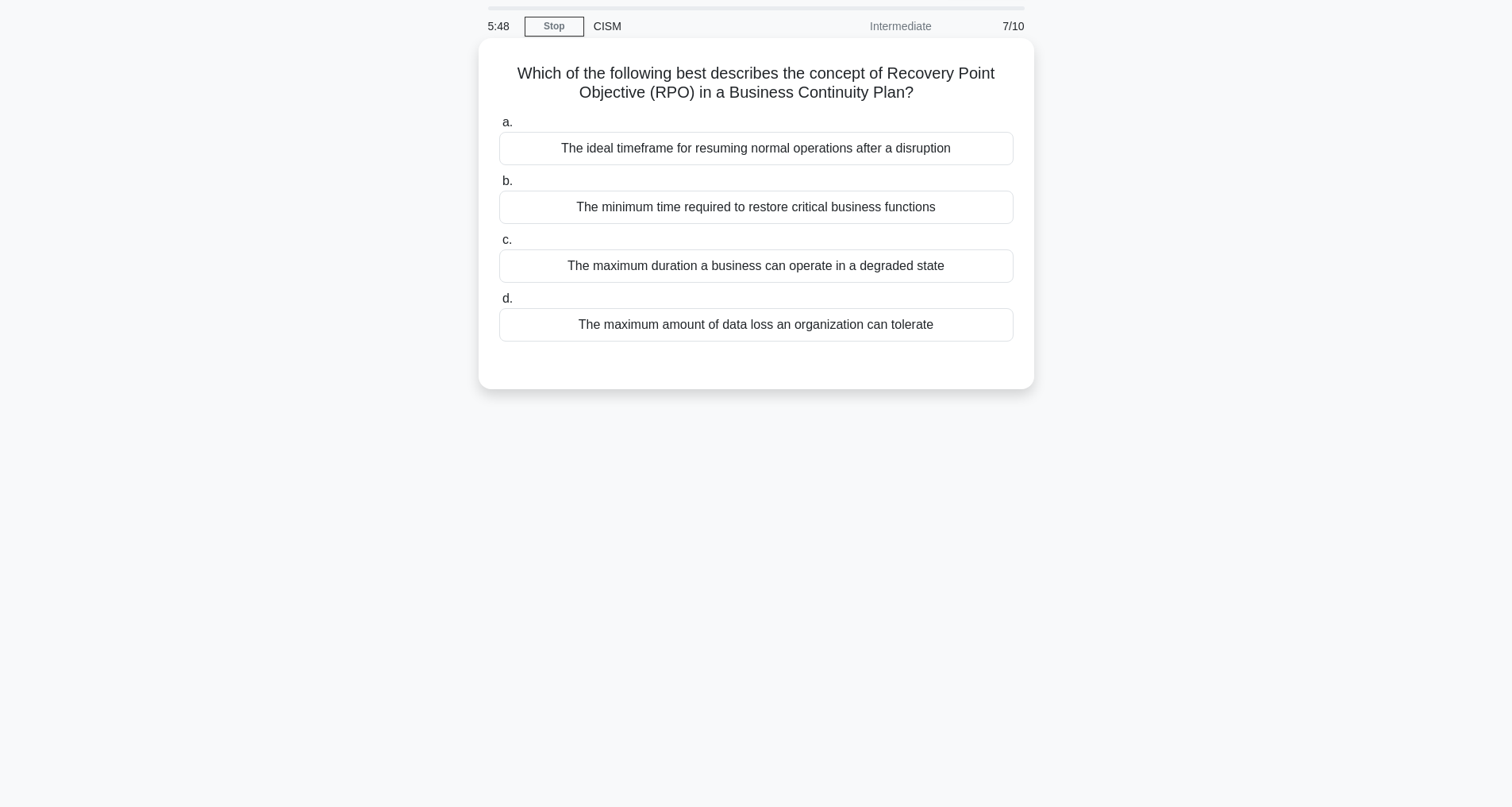
click at [672, 325] on div "The maximum amount of data loss an organization can tolerate" at bounding box center [756, 325] width 514 height 34
click at [499, 304] on input "d. The maximum amount of data loss an organization can tolerate" at bounding box center [499, 299] width 0 height 10
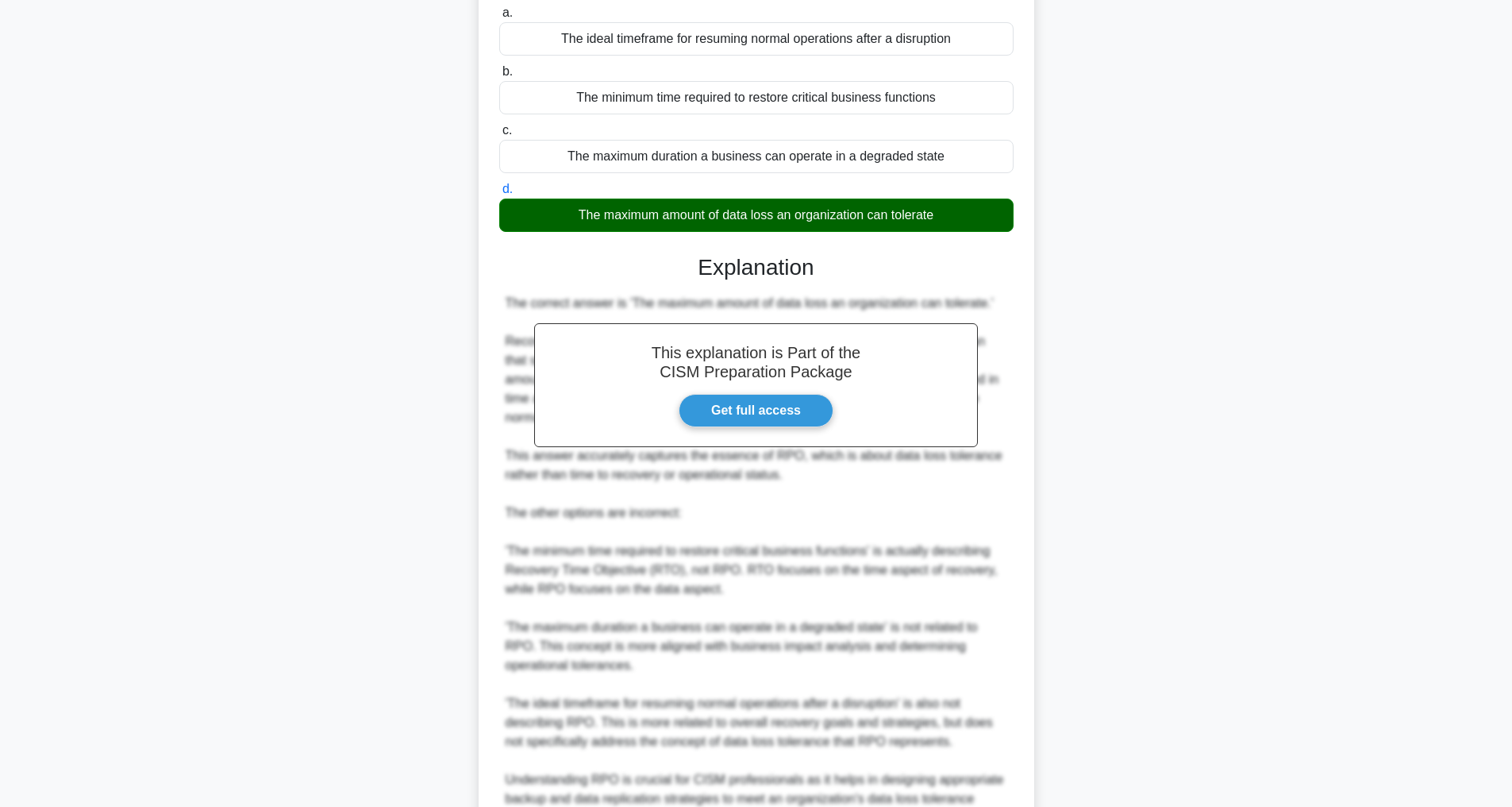
scroll to position [344, 0]
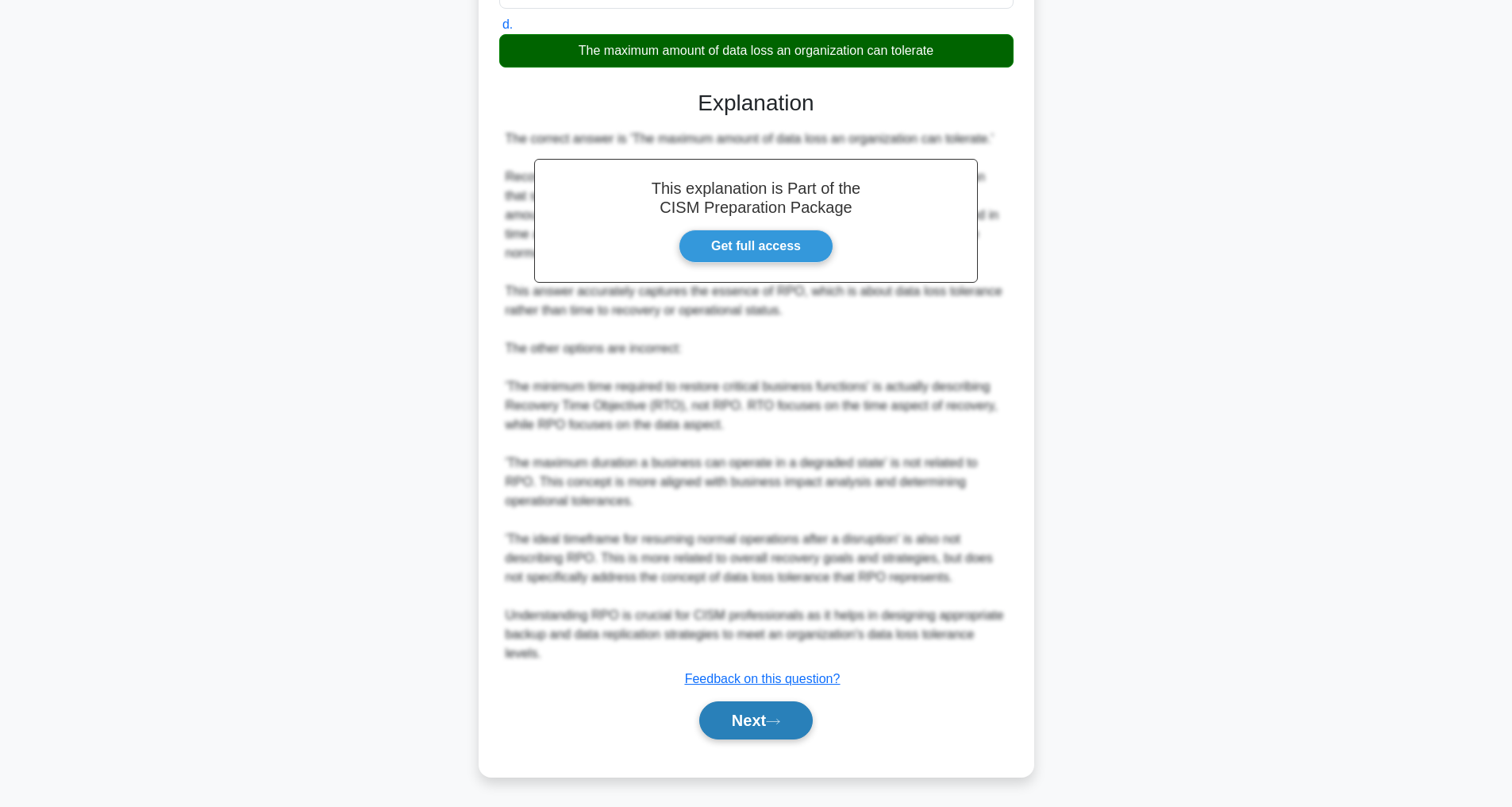
click at [762, 720] on button "Next" at bounding box center [756, 719] width 114 height 38
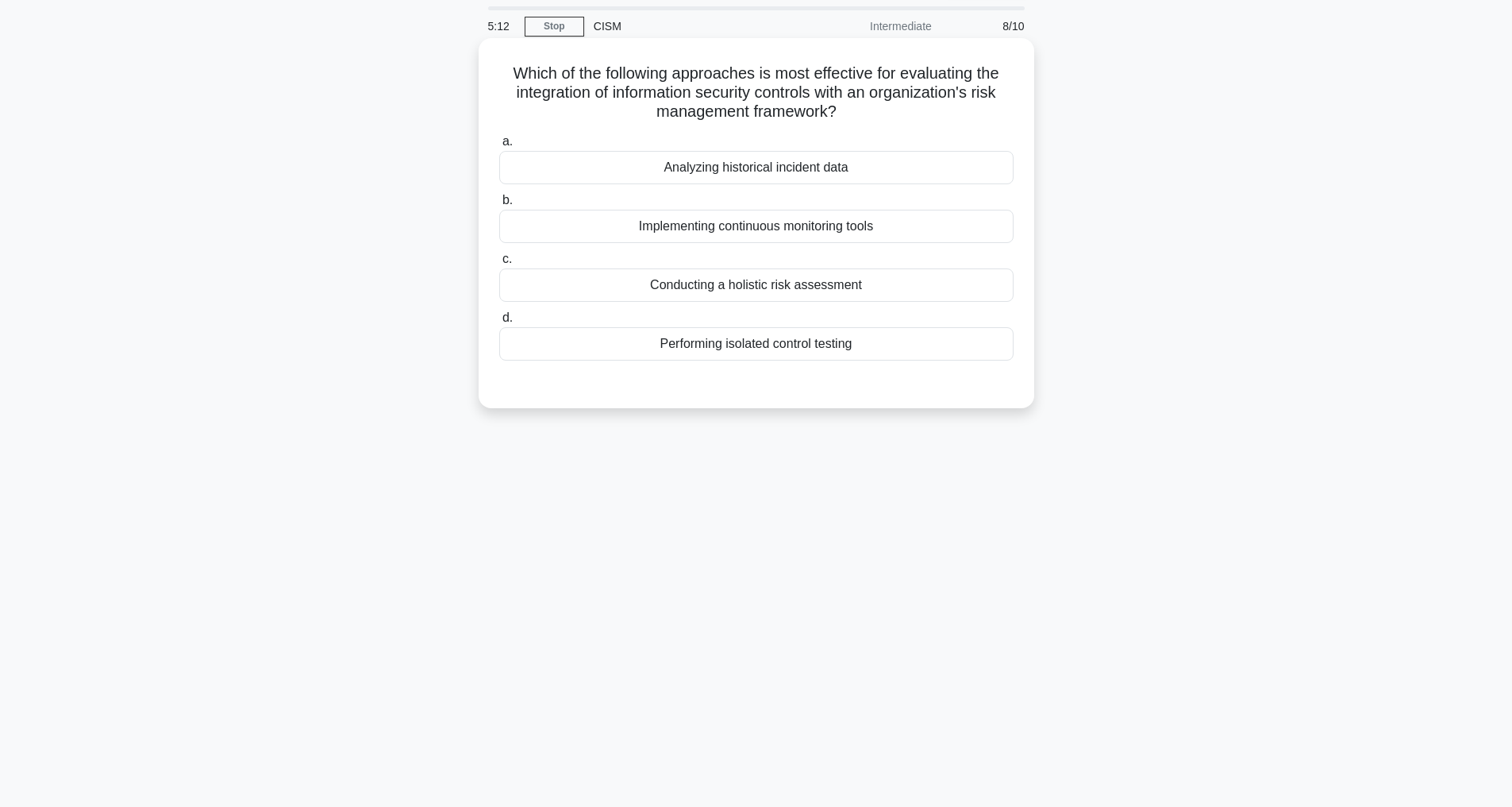
scroll to position [0, 0]
click at [708, 283] on div "Conducting a holistic risk assessment" at bounding box center [756, 285] width 514 height 34
click at [499, 265] on input "c. Conducting a holistic risk assessment" at bounding box center [499, 259] width 0 height 10
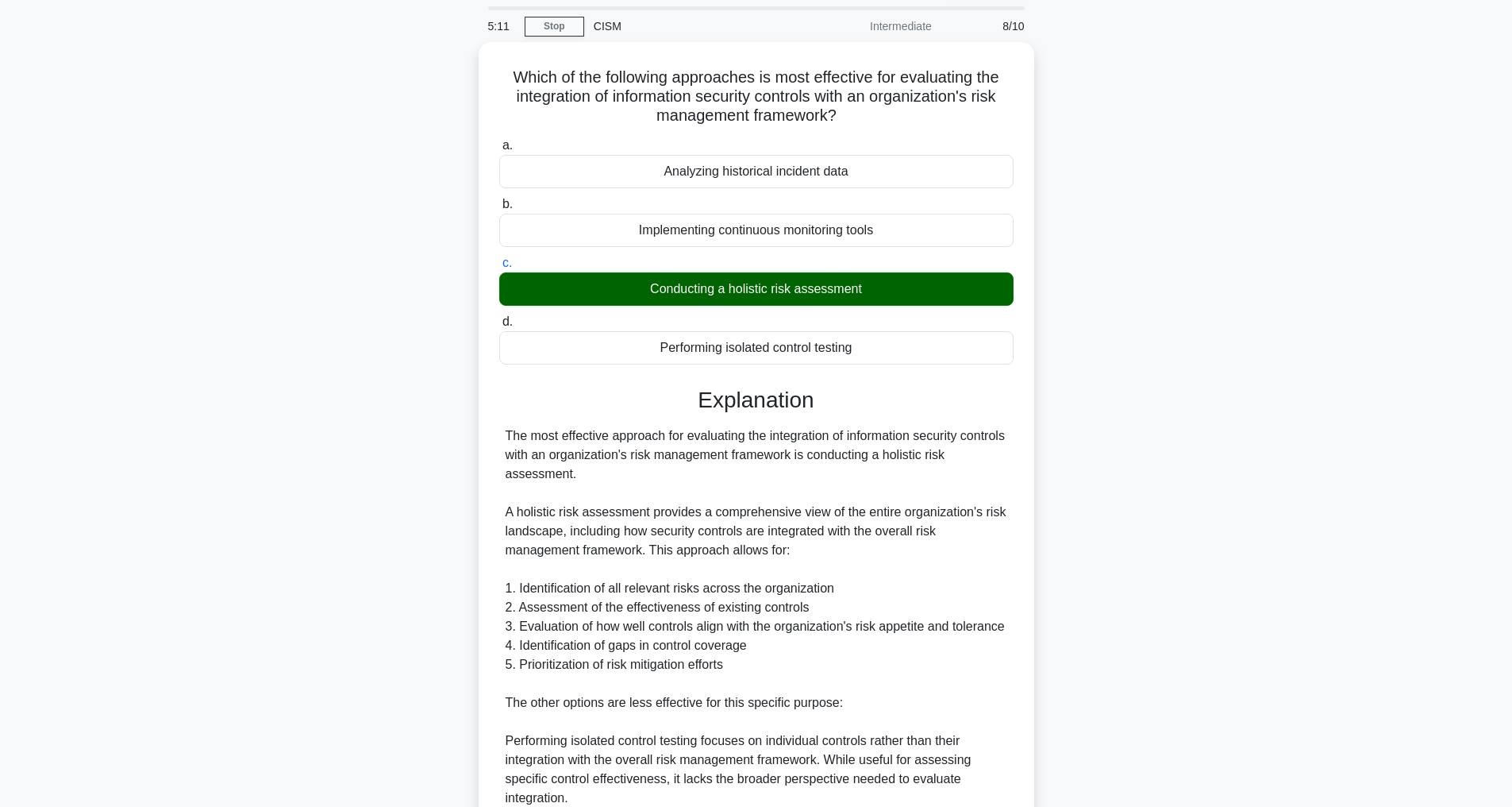
scroll to position [401, 0]
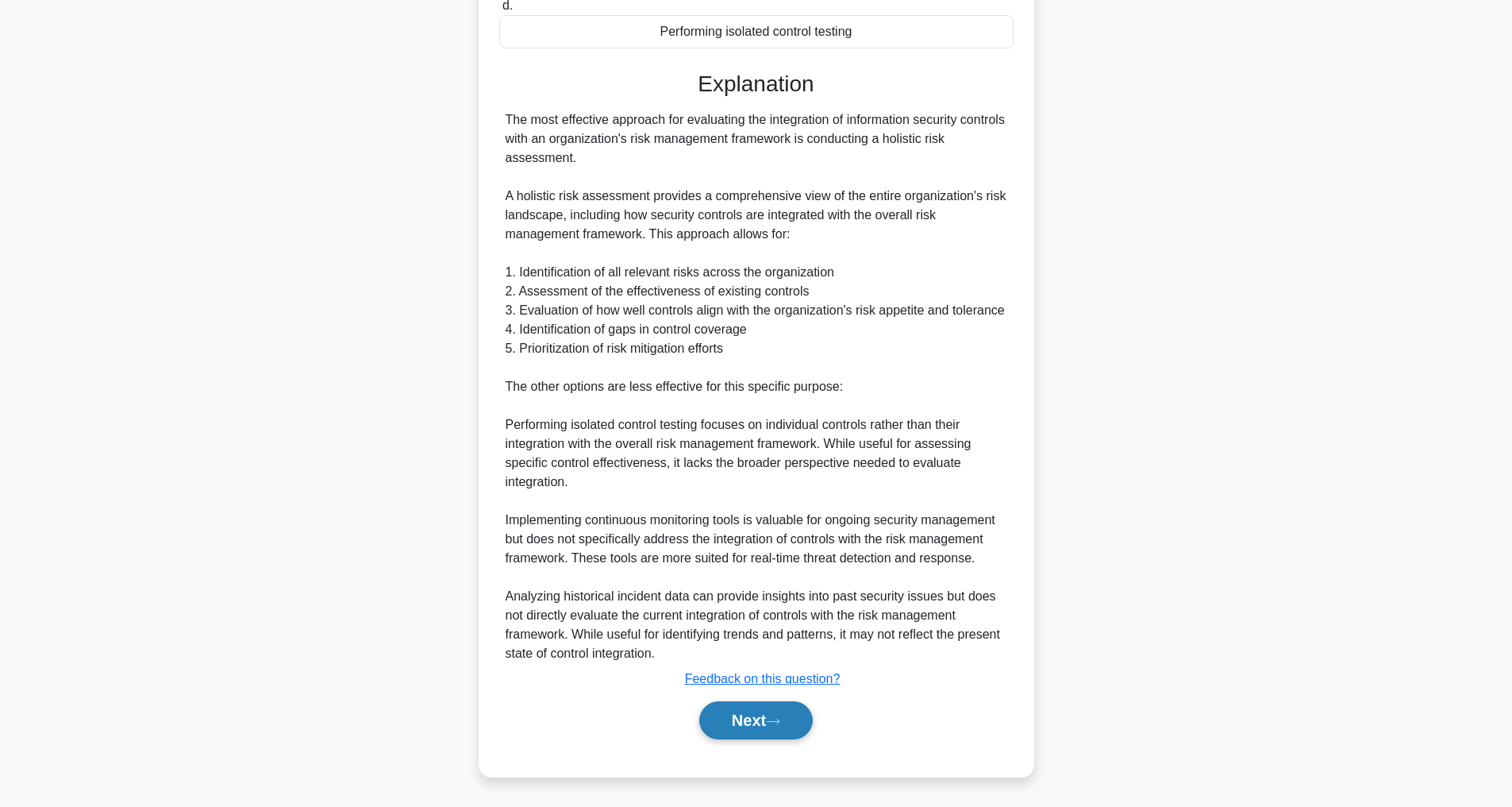
click at [775, 726] on button "Next" at bounding box center [756, 719] width 114 height 38
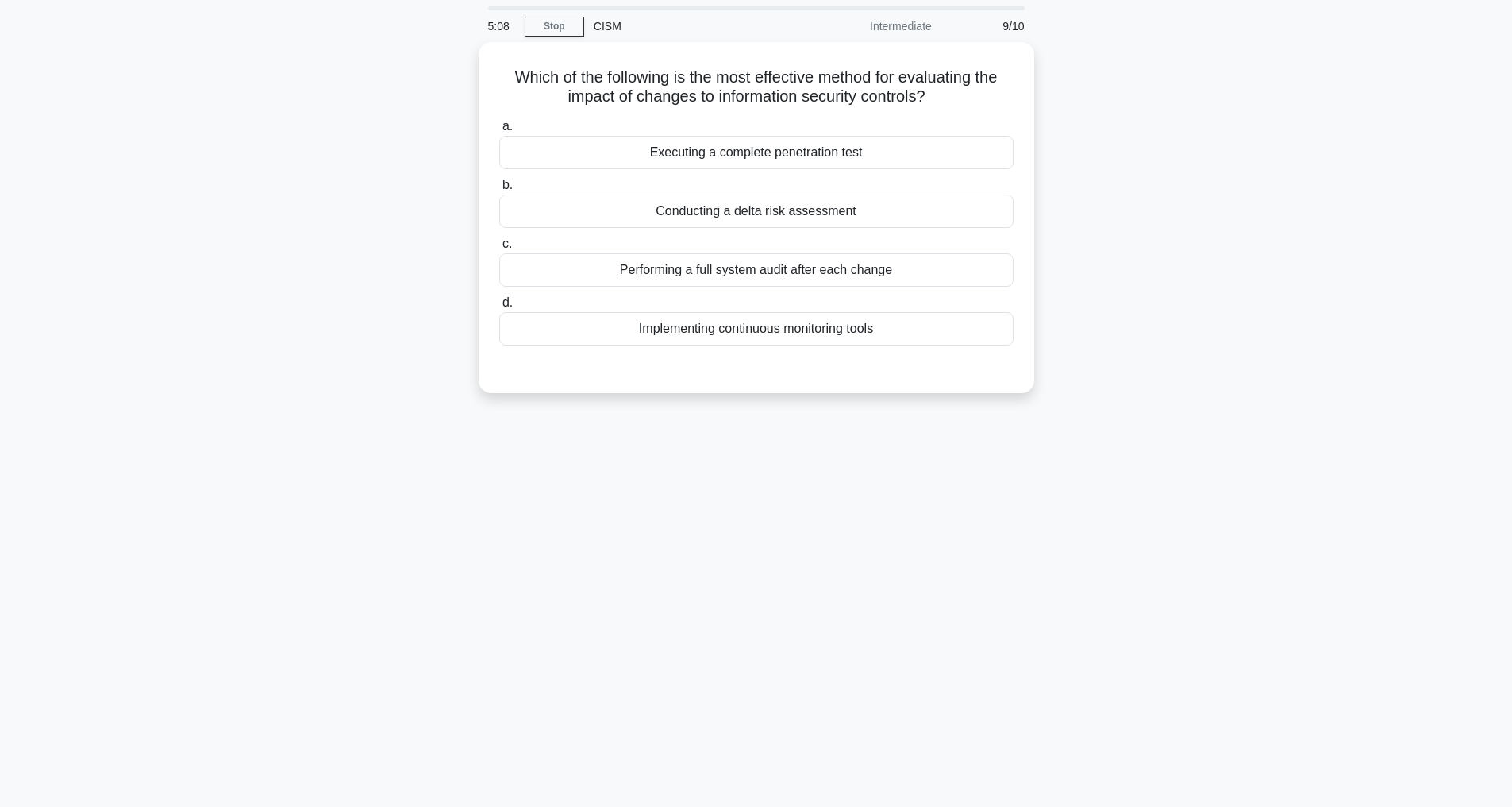
scroll to position [51, 0]
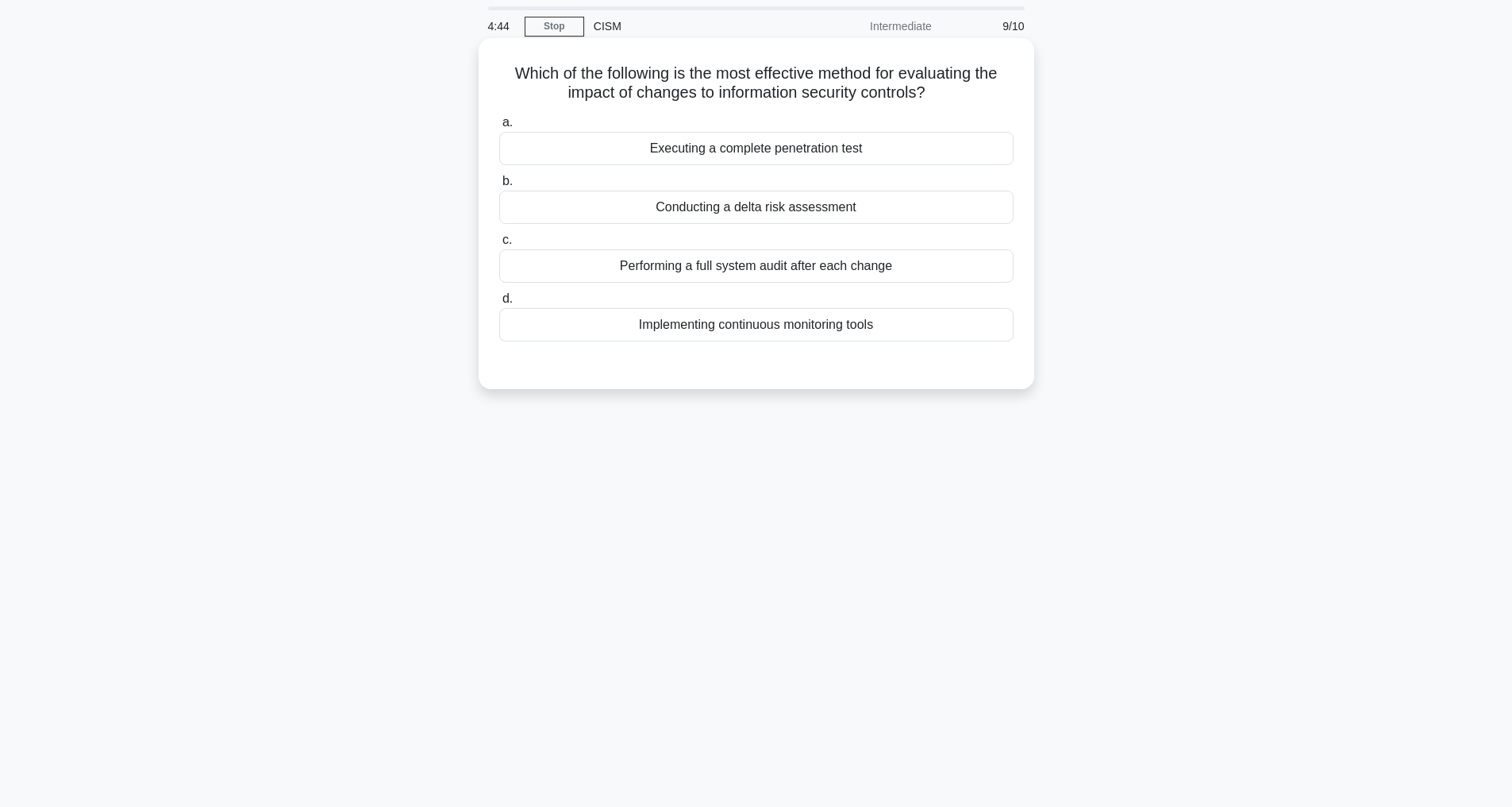
click at [724, 203] on div "Conducting a delta risk assessment" at bounding box center [756, 207] width 514 height 34
click at [499, 186] on input "b. Conducting a delta risk assessment" at bounding box center [499, 181] width 0 height 10
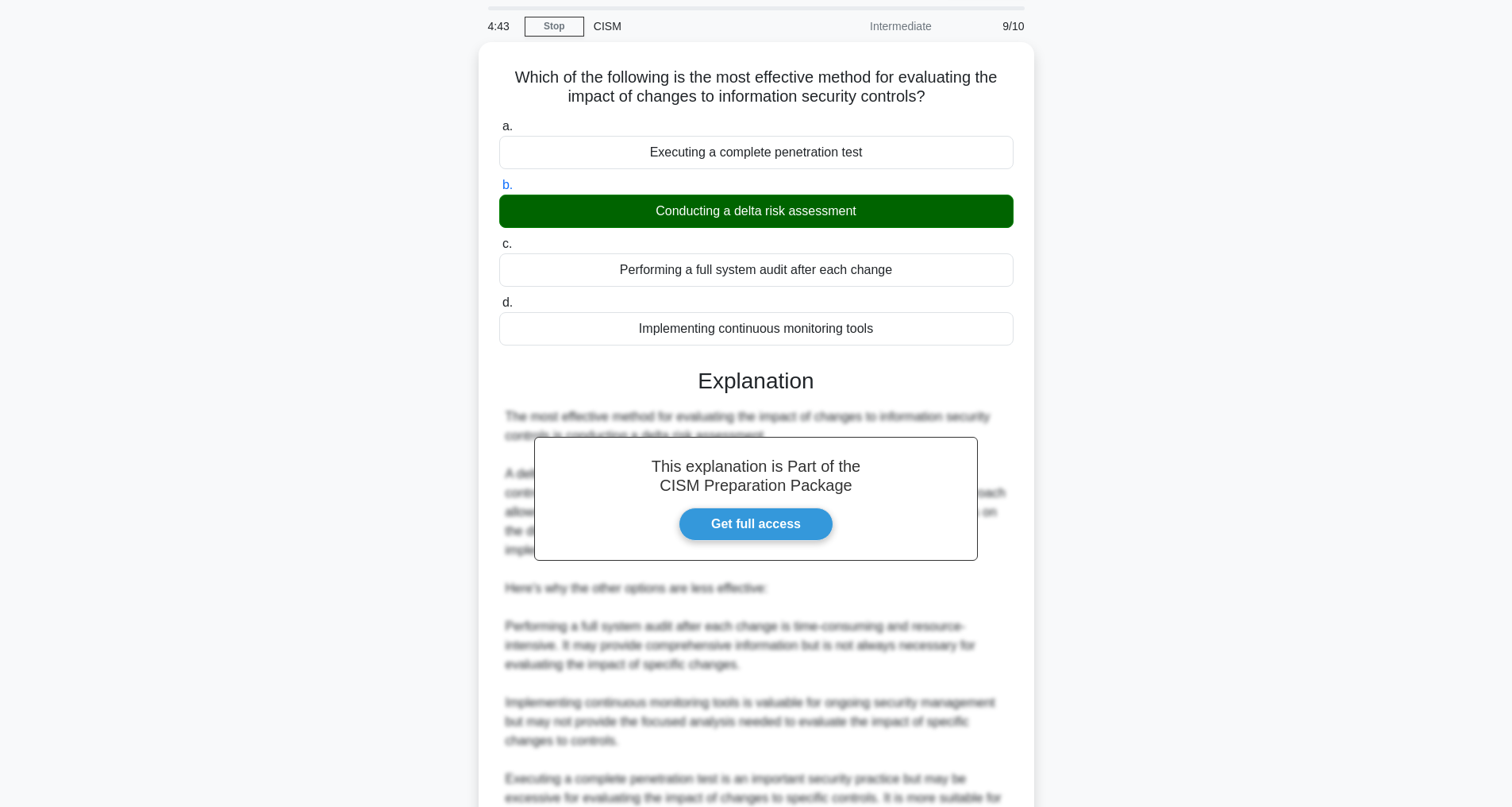
scroll to position [229, 0]
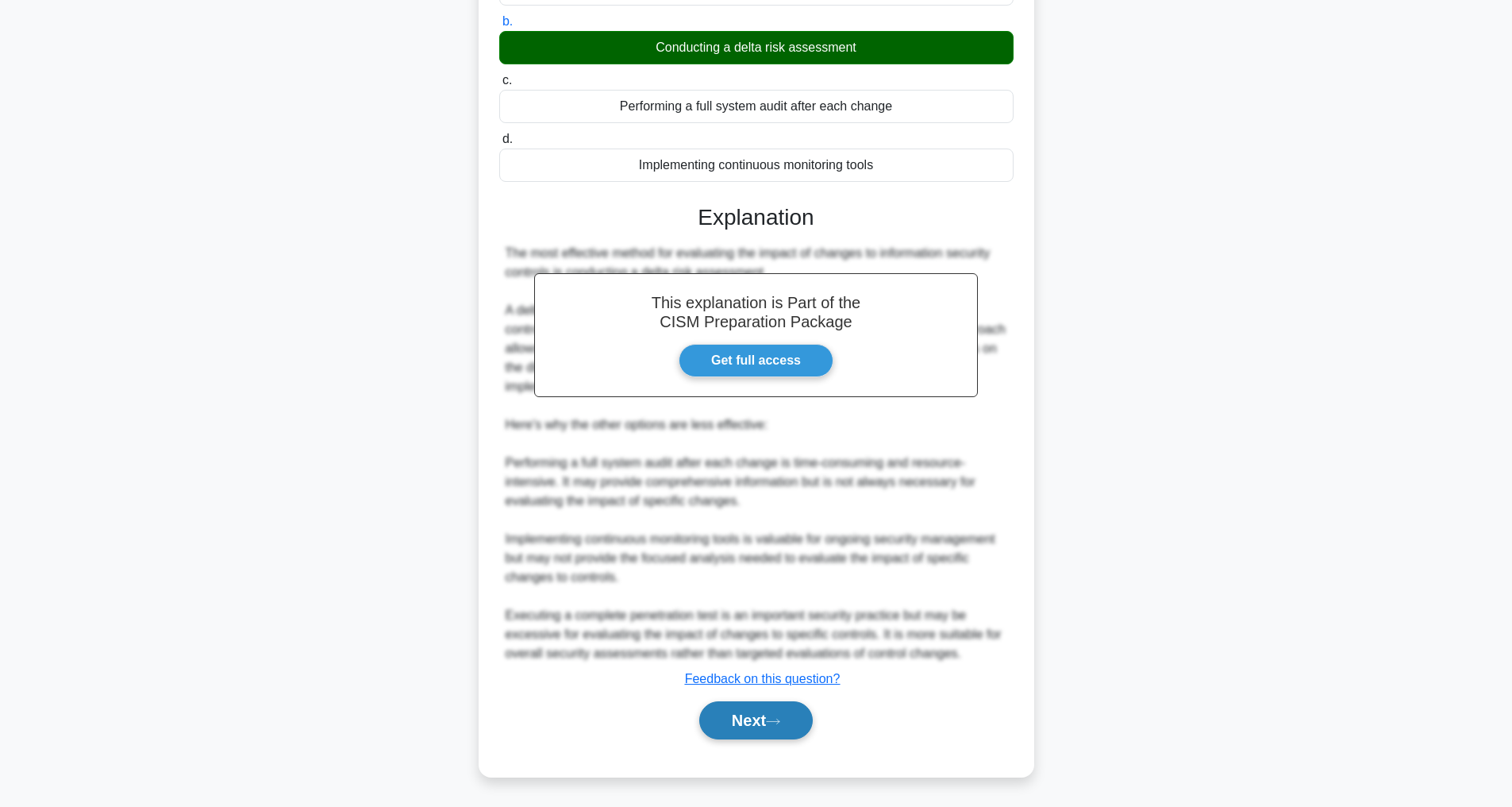
click at [727, 714] on button "Next" at bounding box center [756, 719] width 114 height 38
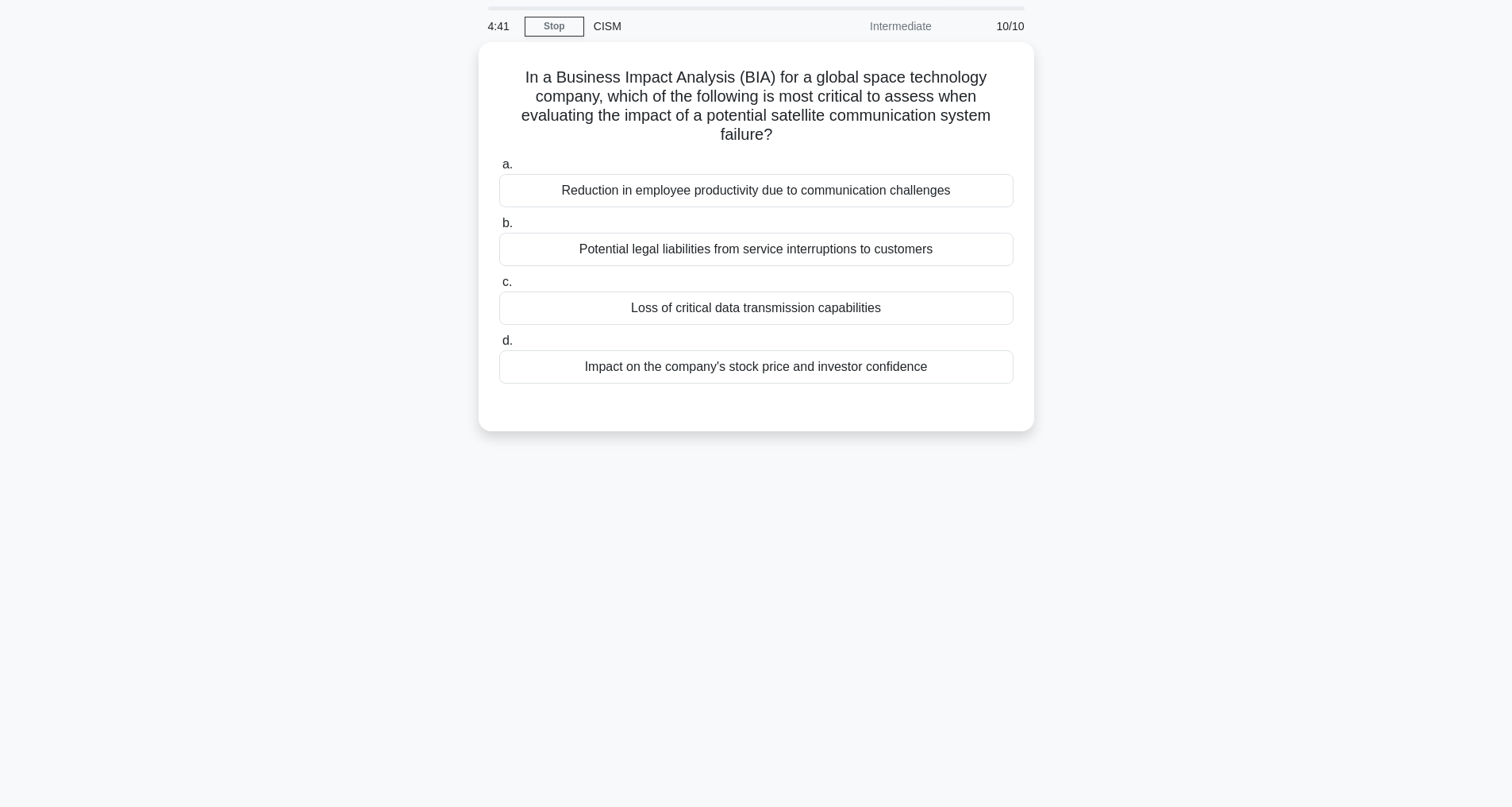
scroll to position [51, 0]
click at [223, 345] on main "2:41 Stop CISM Intermediate 10/10 In a Business Impact Analysis (BIA) for a glo…" at bounding box center [756, 403] width 1512 height 807
click at [753, 528] on div "2:28 Stop CISM Intermediate 10/10 In a Business Impact Analysis (BIA) for a glo…" at bounding box center [756, 403] width 1048 height 794
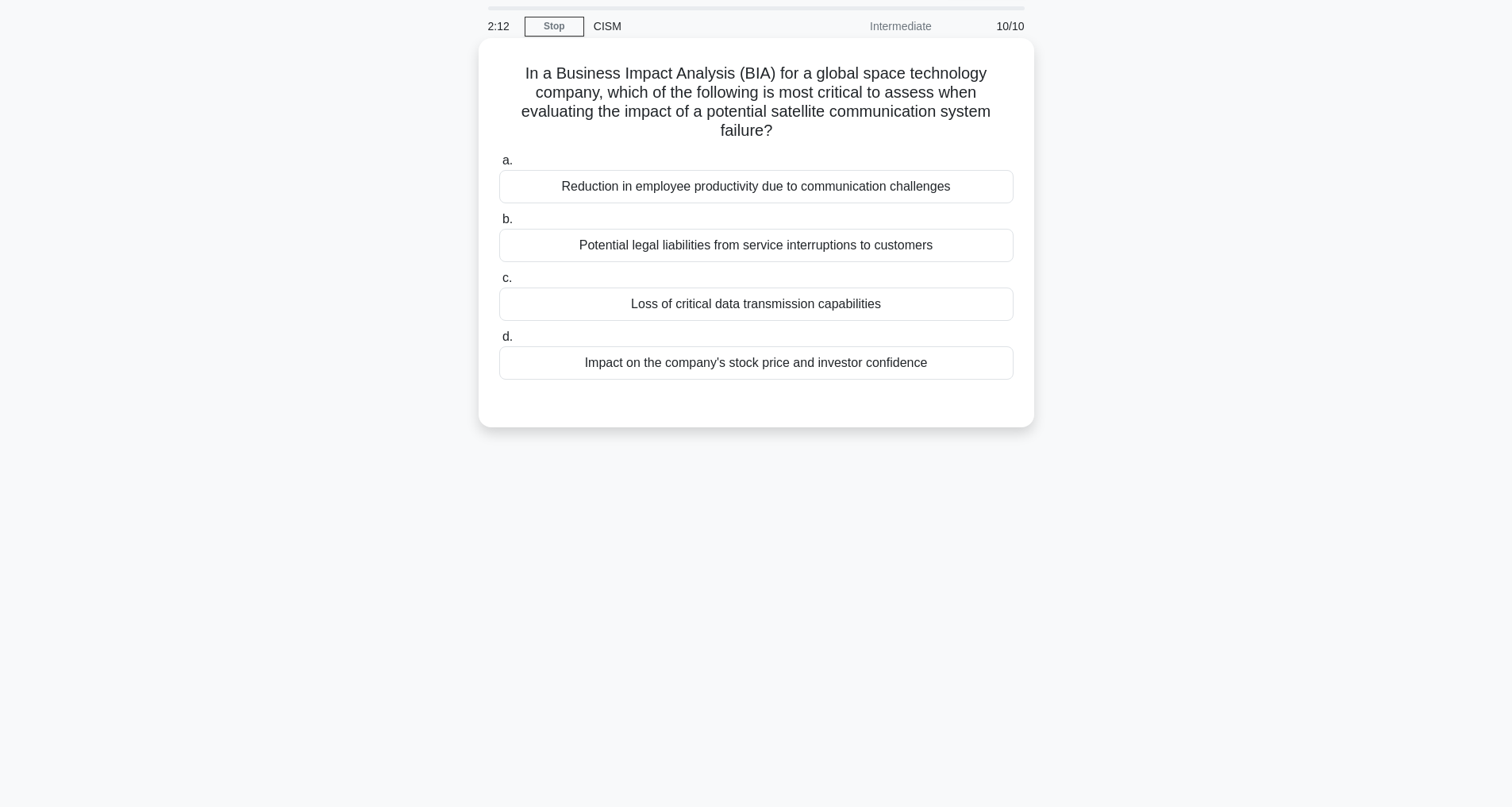
click at [786, 309] on div "Loss of critical data transmission capabilities" at bounding box center [756, 304] width 514 height 34
click at [499, 283] on input "c. Loss of critical data transmission capabilities" at bounding box center [499, 278] width 0 height 10
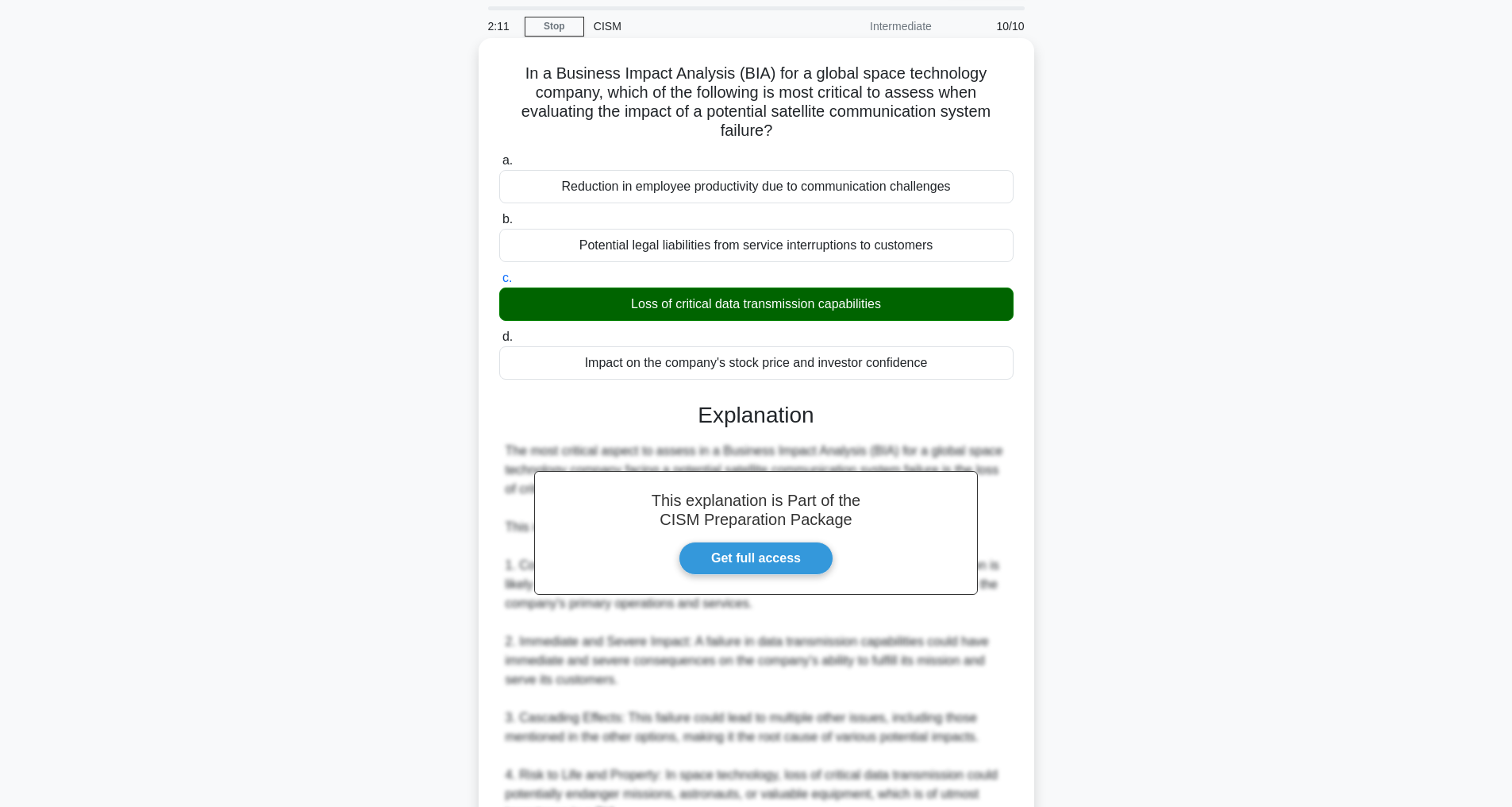
scroll to position [553, 0]
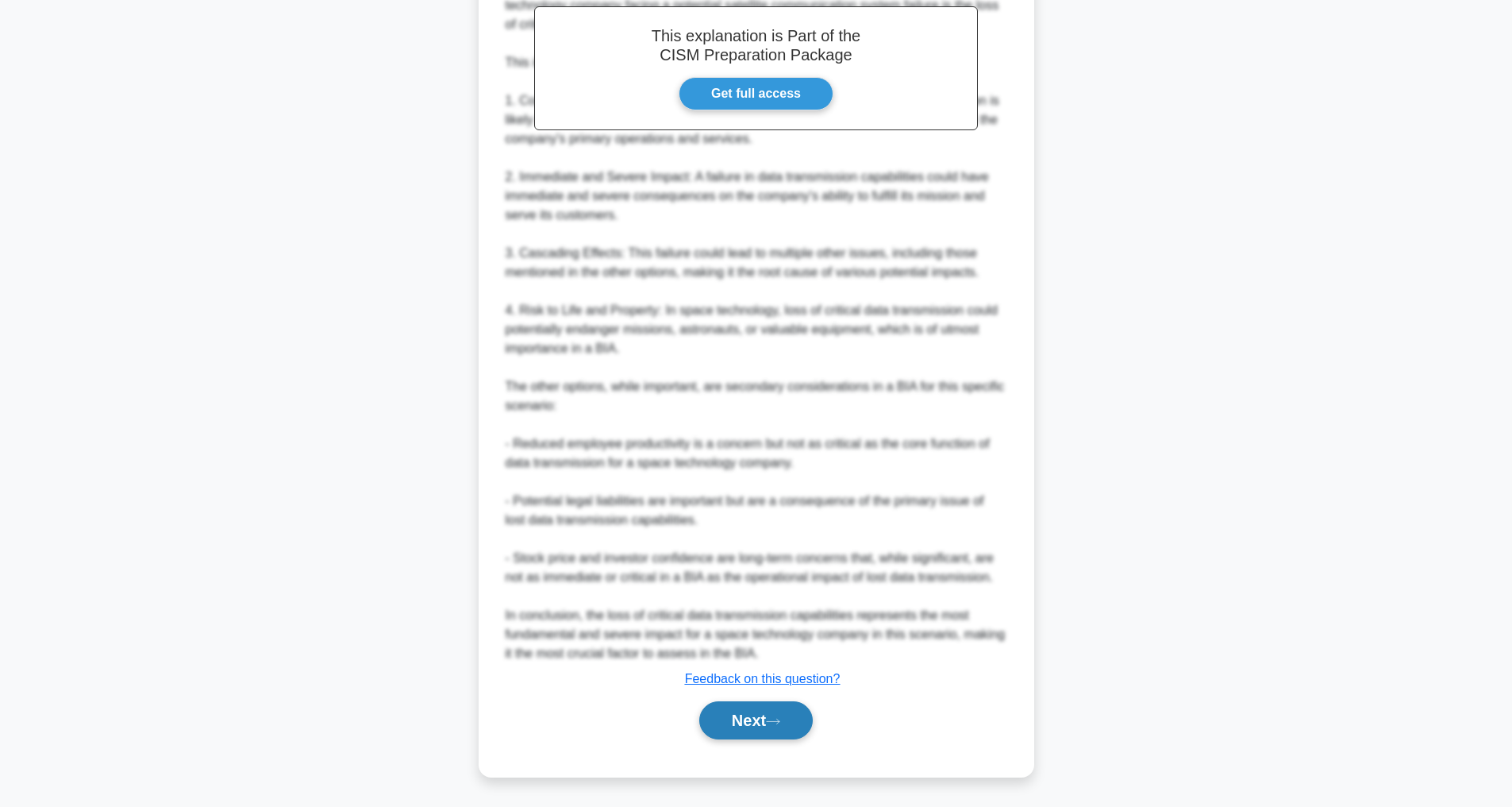
click at [767, 724] on button "Next" at bounding box center [756, 719] width 114 height 38
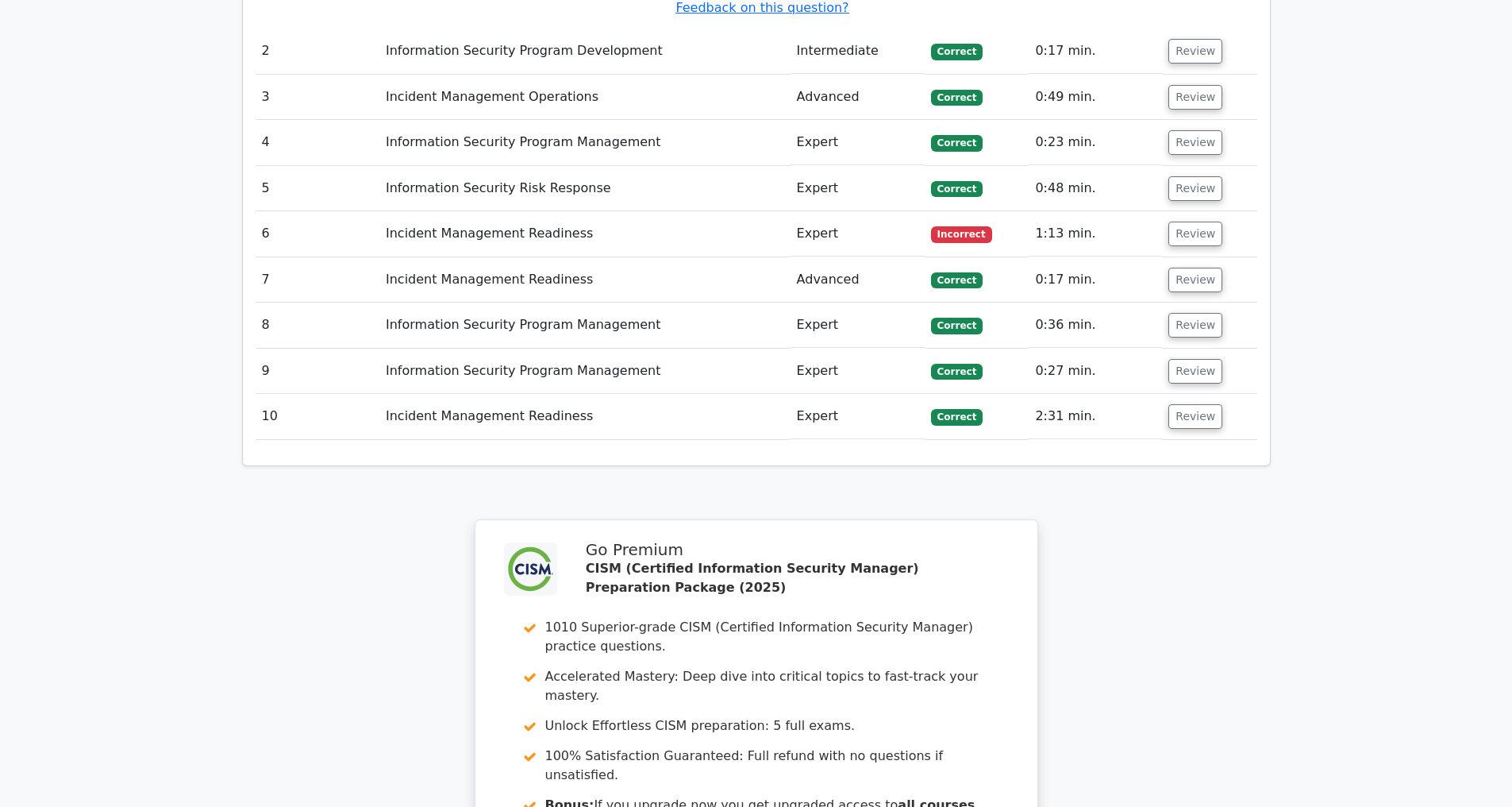
drag, startPoint x: 1032, startPoint y: 530, endPoint x: 959, endPoint y: 560, distance: 78.9
